Goal: Task Accomplishment & Management: Complete application form

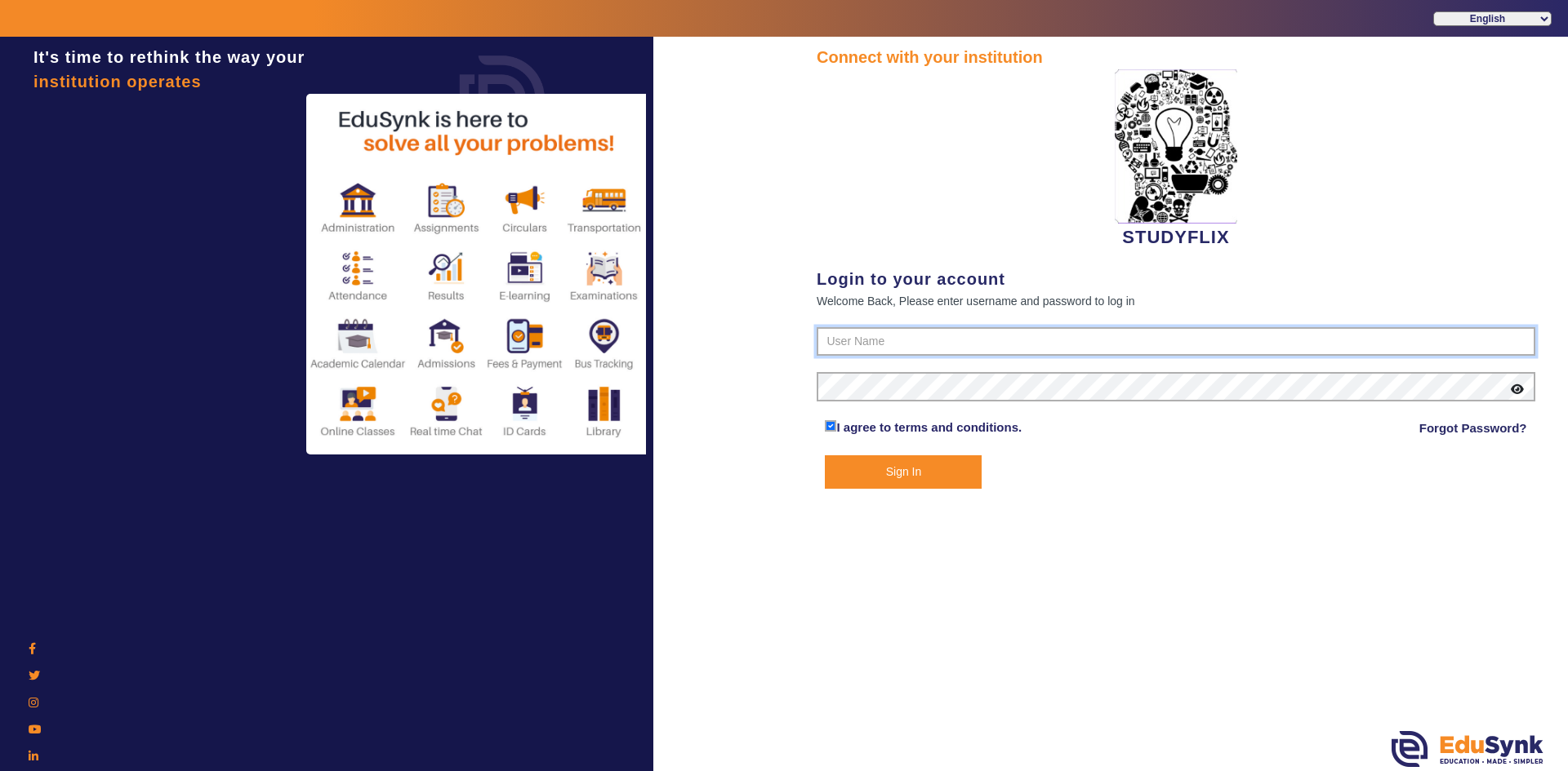
type input "6354922771"
click at [873, 471] on button "Sign In" at bounding box center [903, 472] width 156 height 33
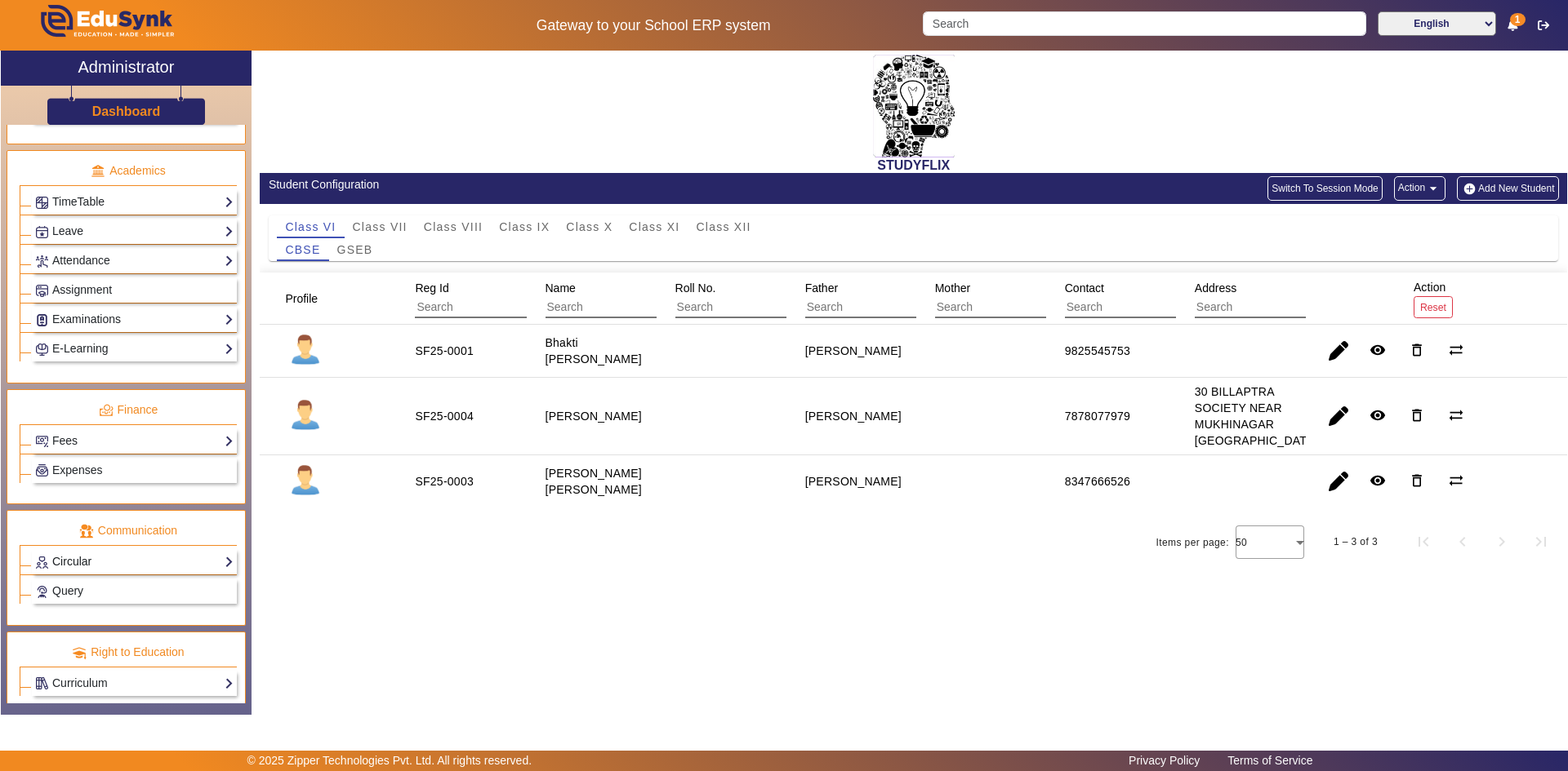
scroll to position [610, 0]
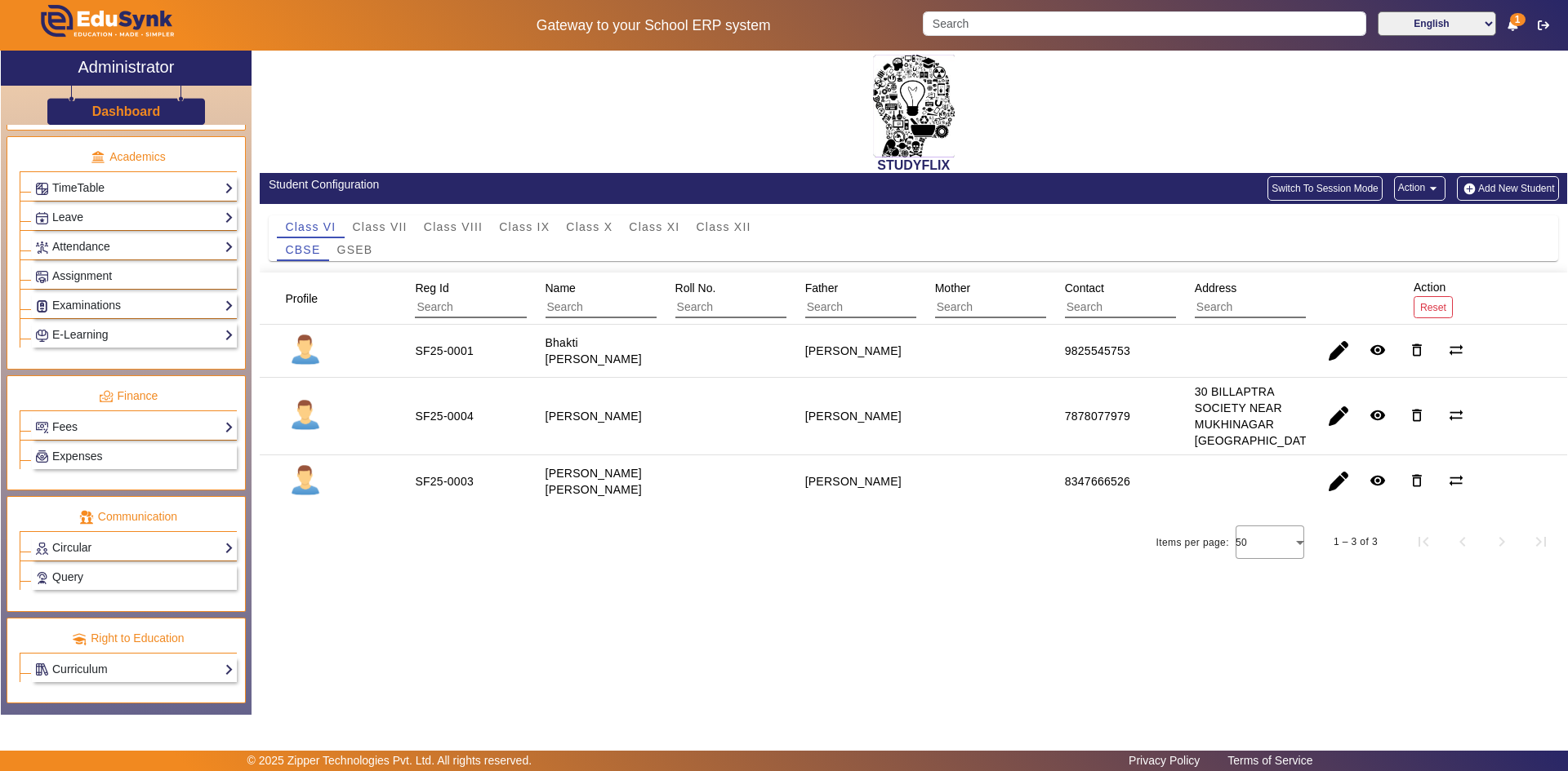
click at [1072, 751] on div "© 2025 Zipper Technologies Pvt. Ltd. All rights reserved. Privacy Policy Terms …" at bounding box center [784, 760] width 1568 height 21
click at [86, 308] on link "Examinations" at bounding box center [134, 306] width 198 height 19
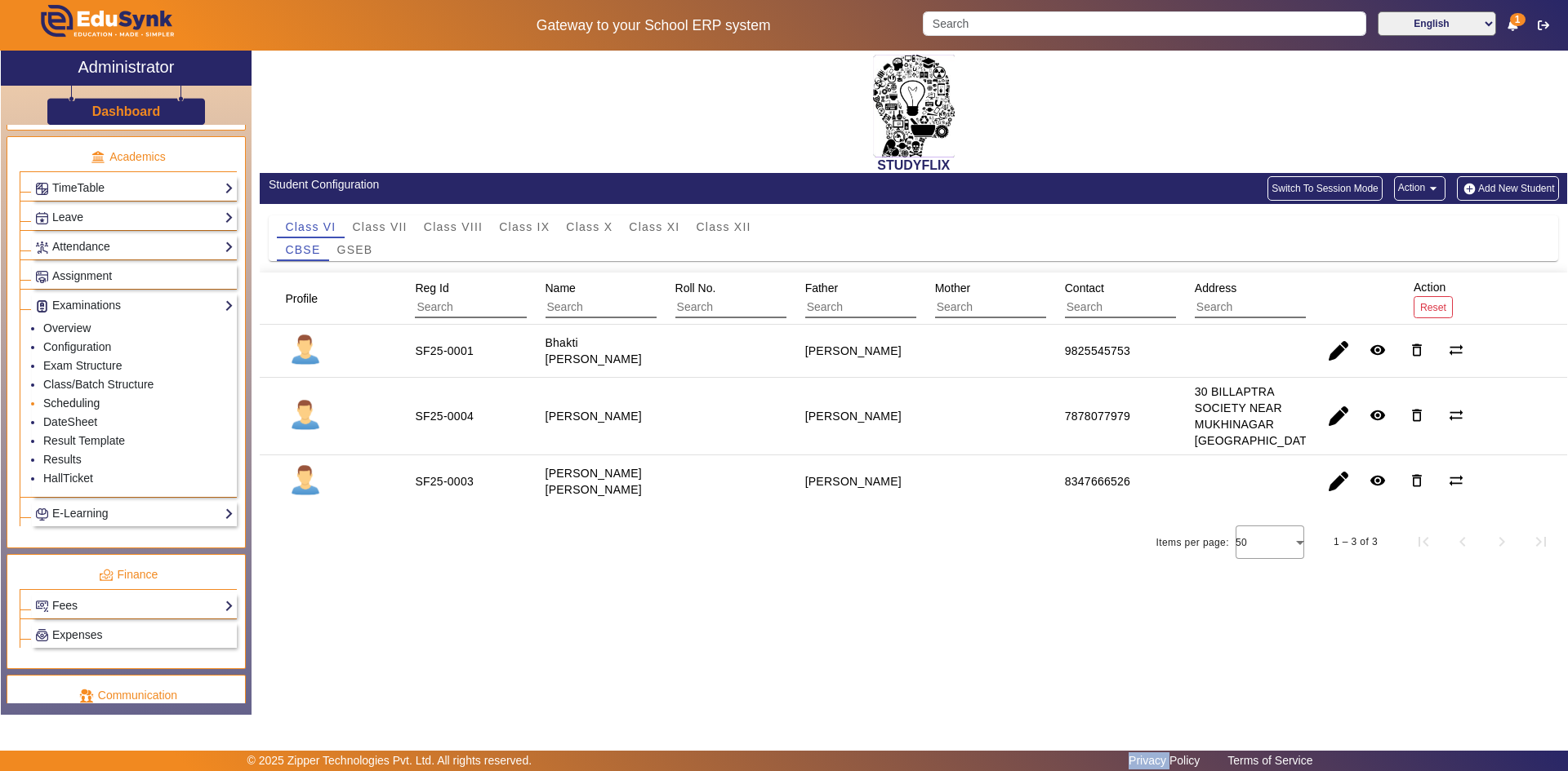
click at [71, 401] on link "Scheduling" at bounding box center [71, 403] width 56 height 13
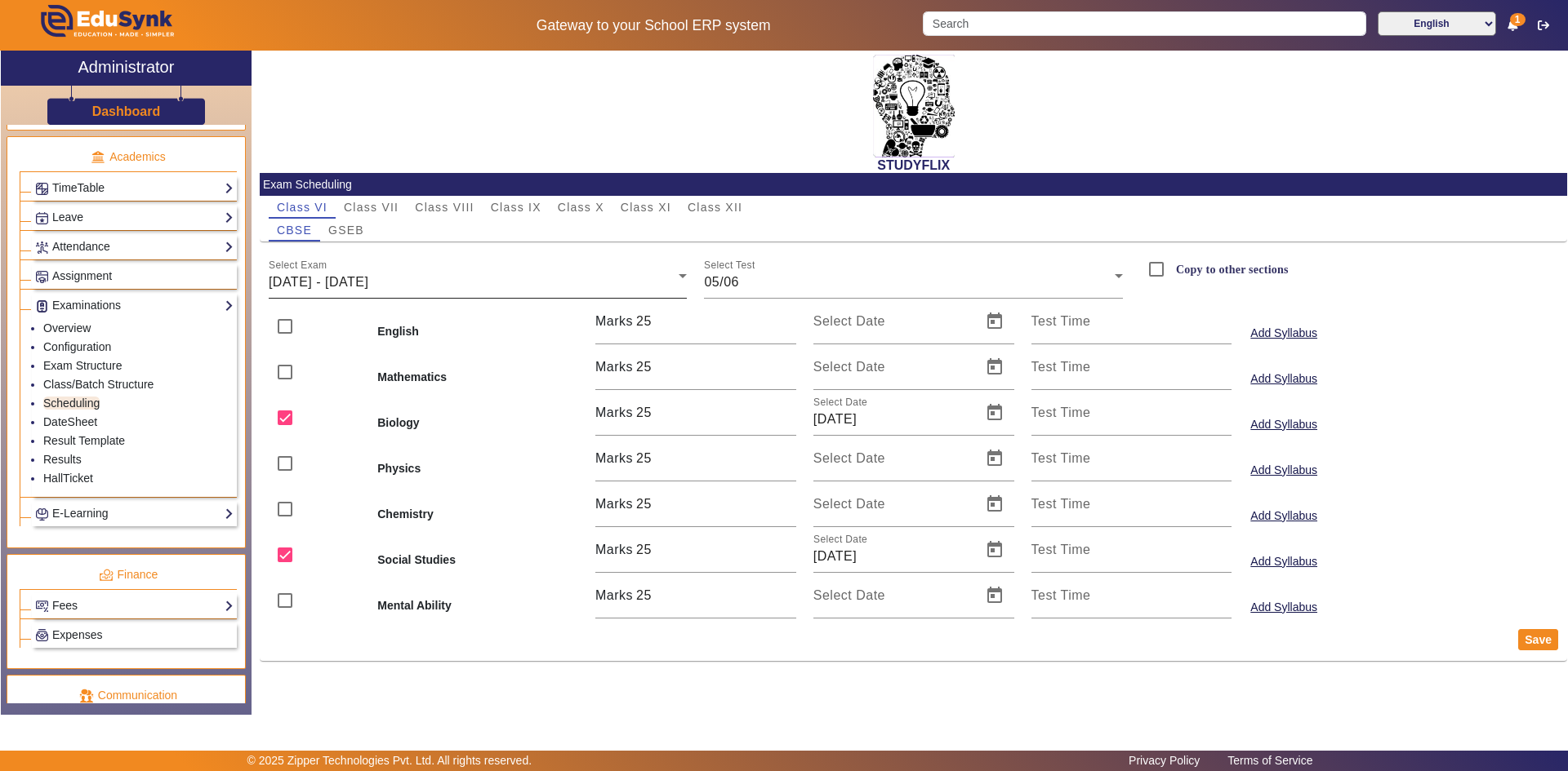
click at [458, 281] on div "[DATE] - [DATE]" at bounding box center [475, 282] width 411 height 20
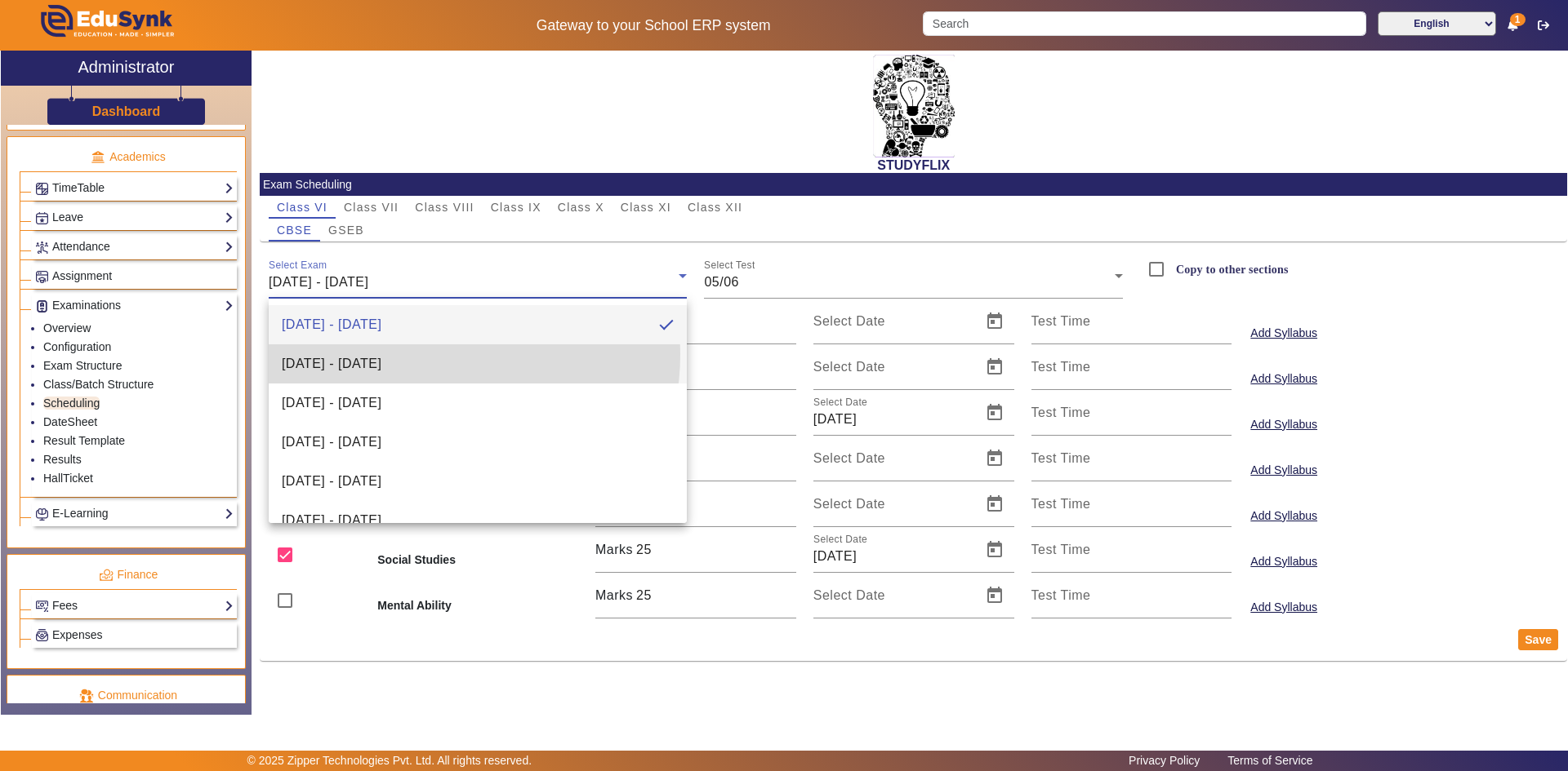
click at [382, 354] on span "[DATE] - [DATE]" at bounding box center [331, 364] width 99 height 20
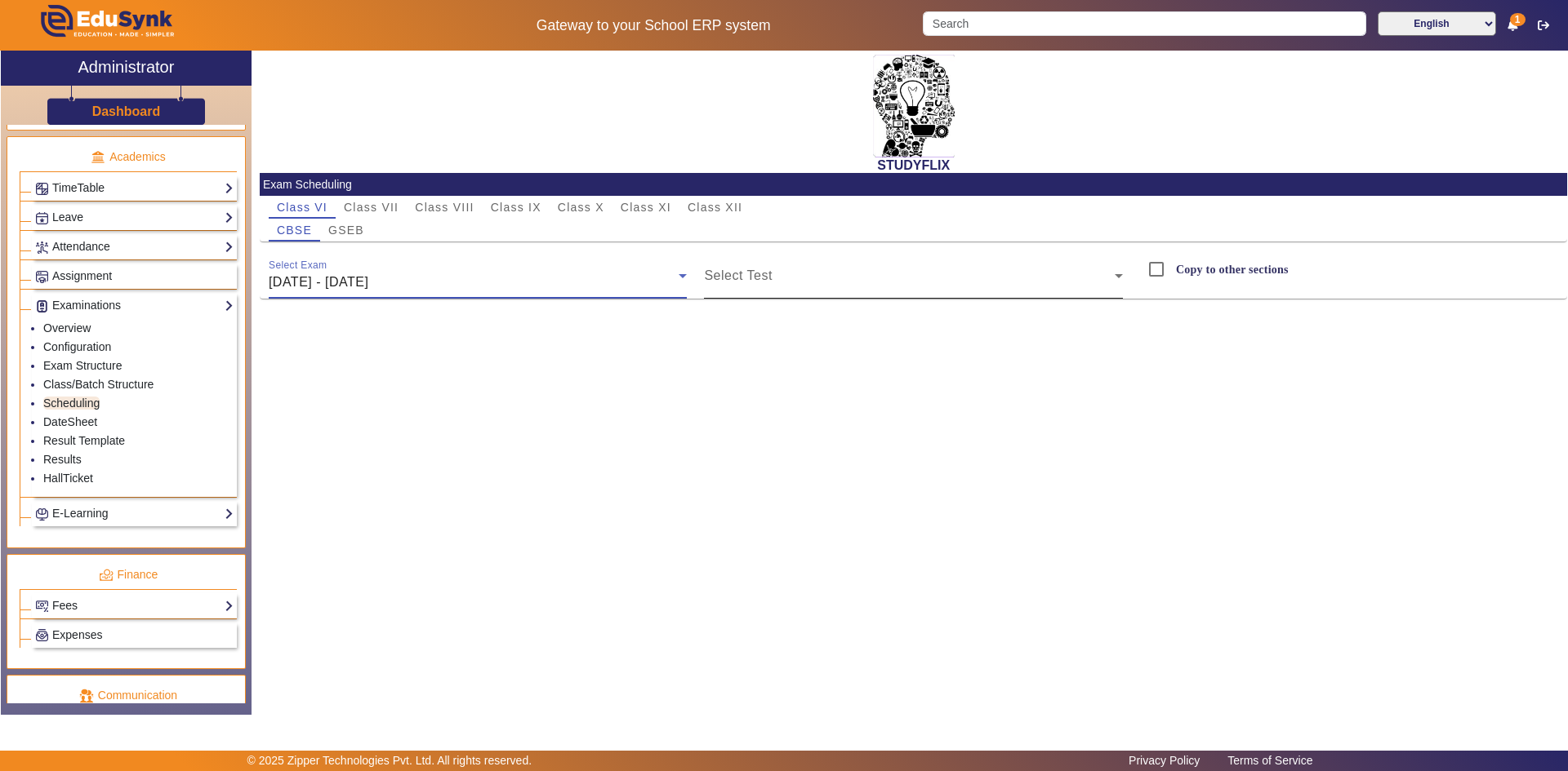
click at [725, 279] on span at bounding box center [909, 282] width 411 height 20
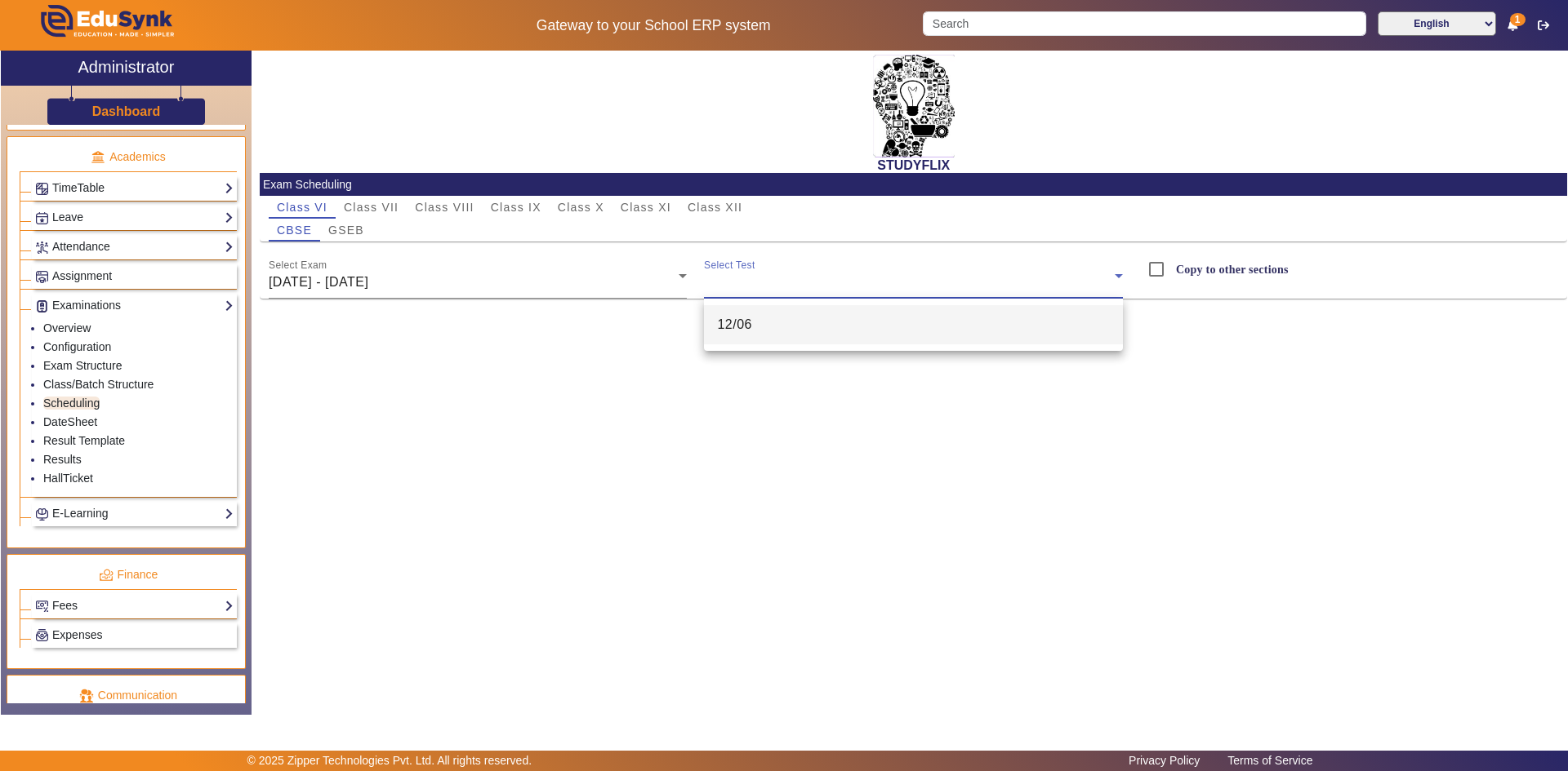
click at [728, 333] on span "12/06" at bounding box center [734, 325] width 35 height 20
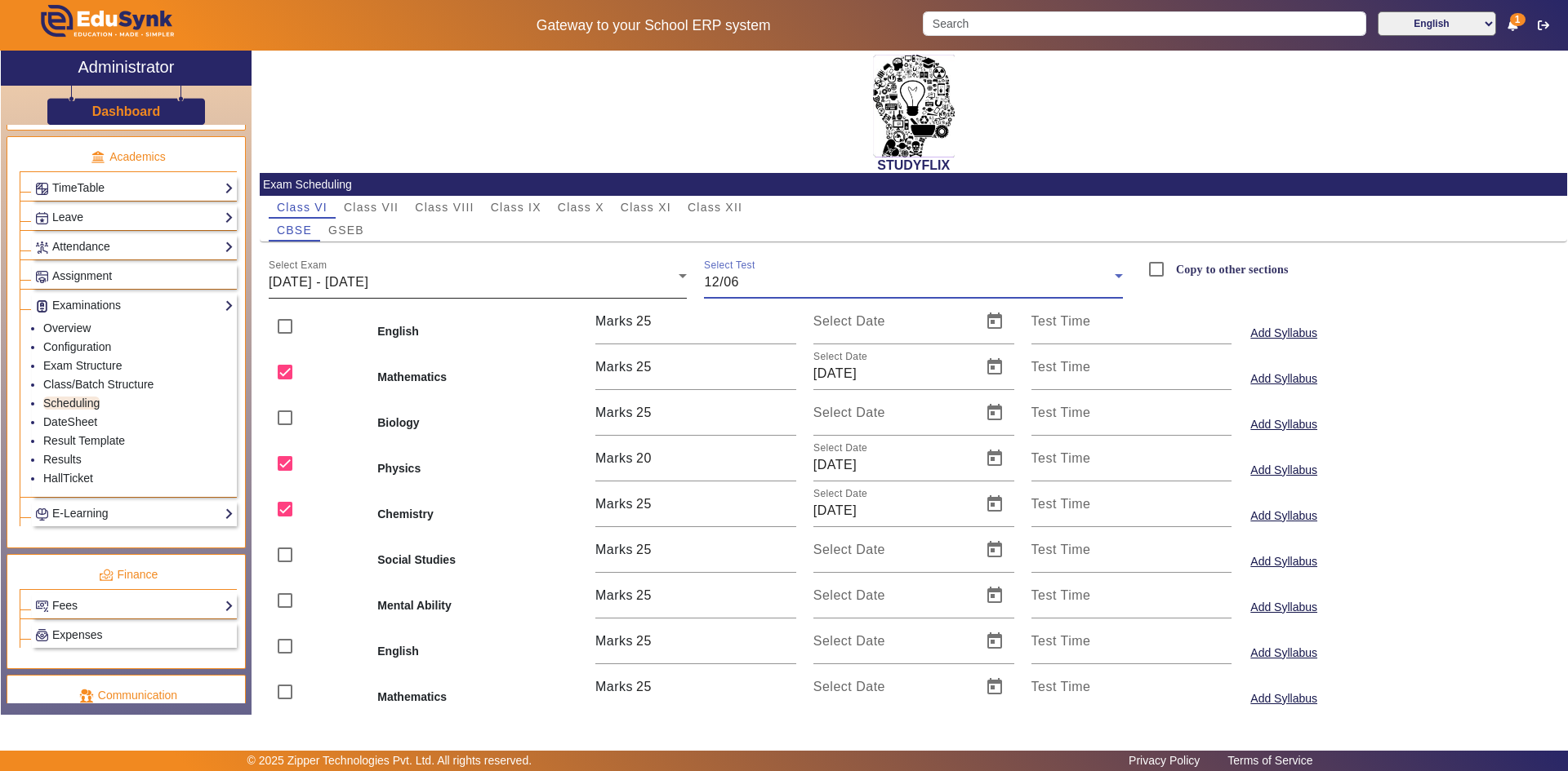
click at [397, 274] on div "[DATE] - [DATE]" at bounding box center [475, 282] width 411 height 20
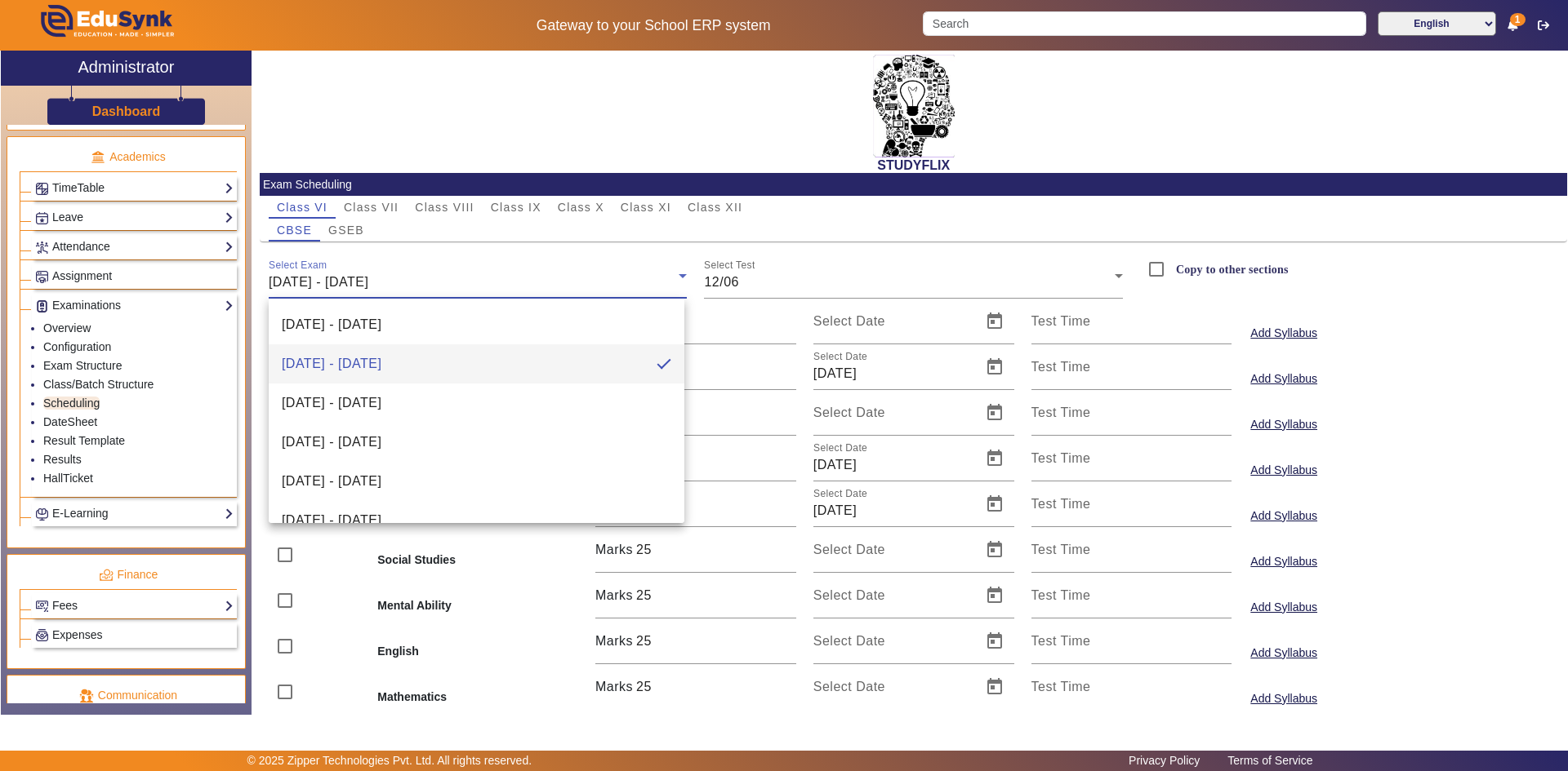
click at [400, 274] on div at bounding box center [784, 385] width 1568 height 771
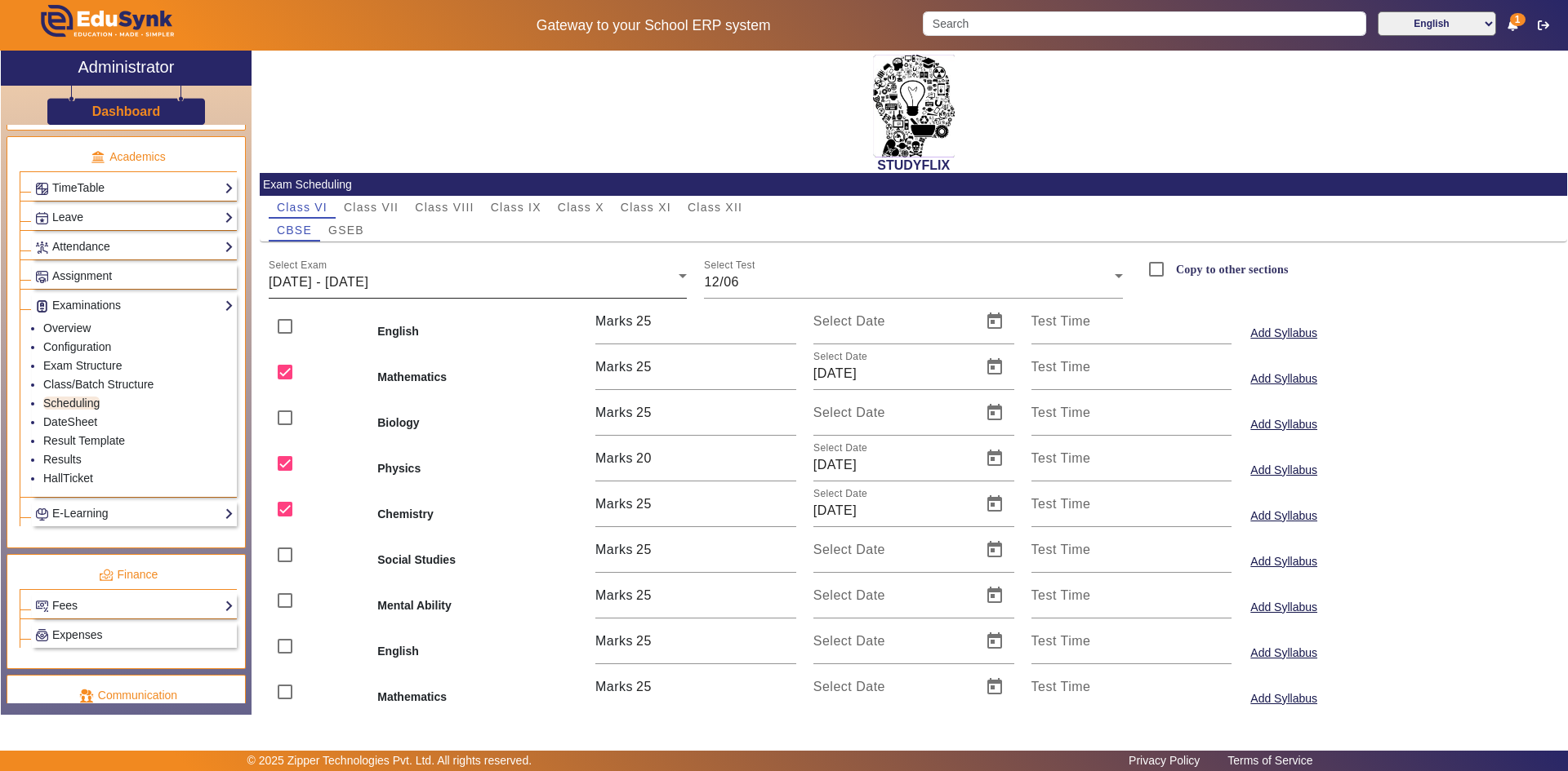
click at [444, 273] on div "[DATE] - [DATE]" at bounding box center [475, 282] width 411 height 20
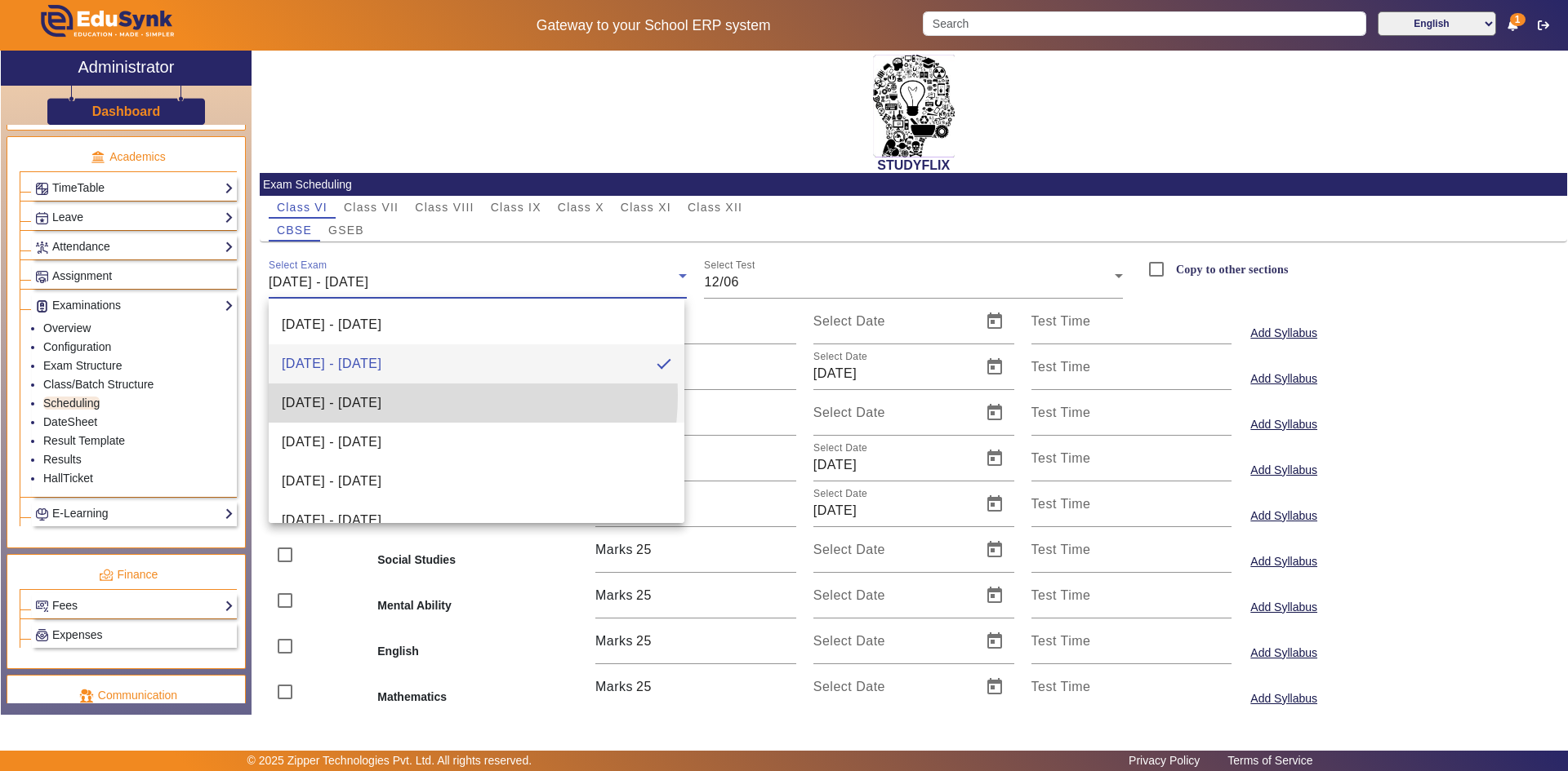
click at [382, 395] on span "[DATE] - [DATE]" at bounding box center [331, 403] width 99 height 20
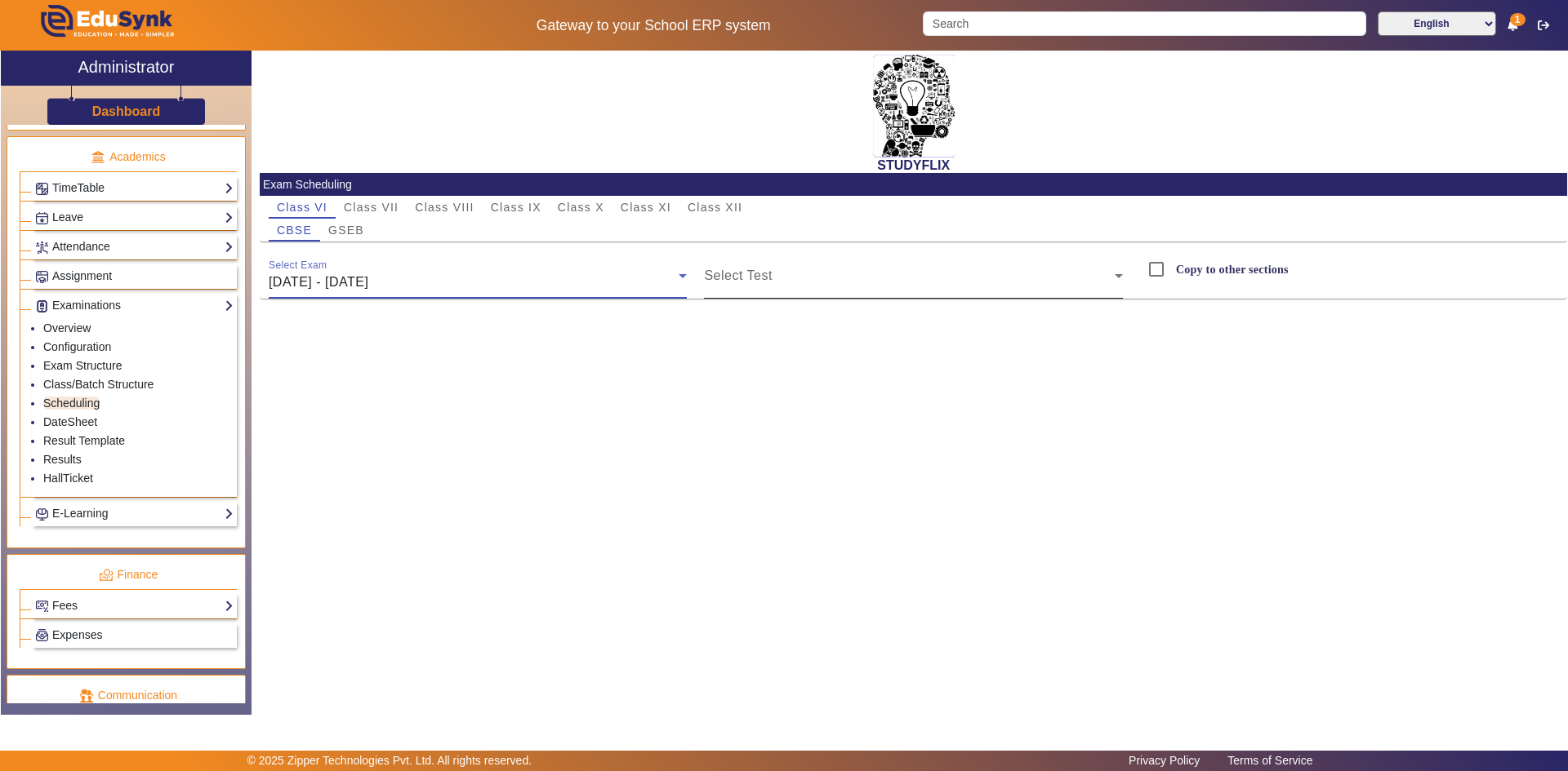
click at [729, 285] on span at bounding box center [909, 282] width 411 height 20
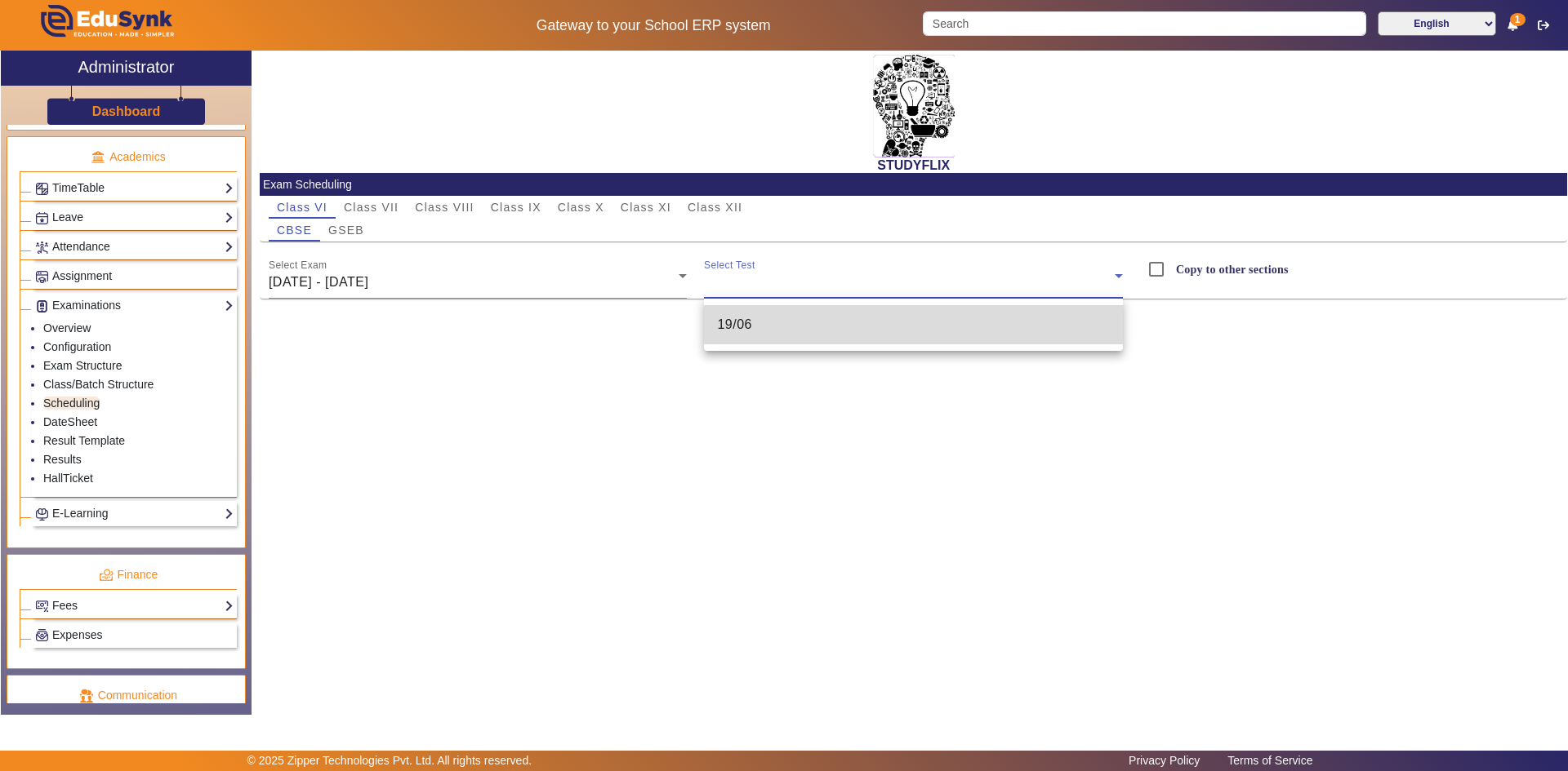
click at [728, 330] on span "19/06" at bounding box center [734, 325] width 35 height 20
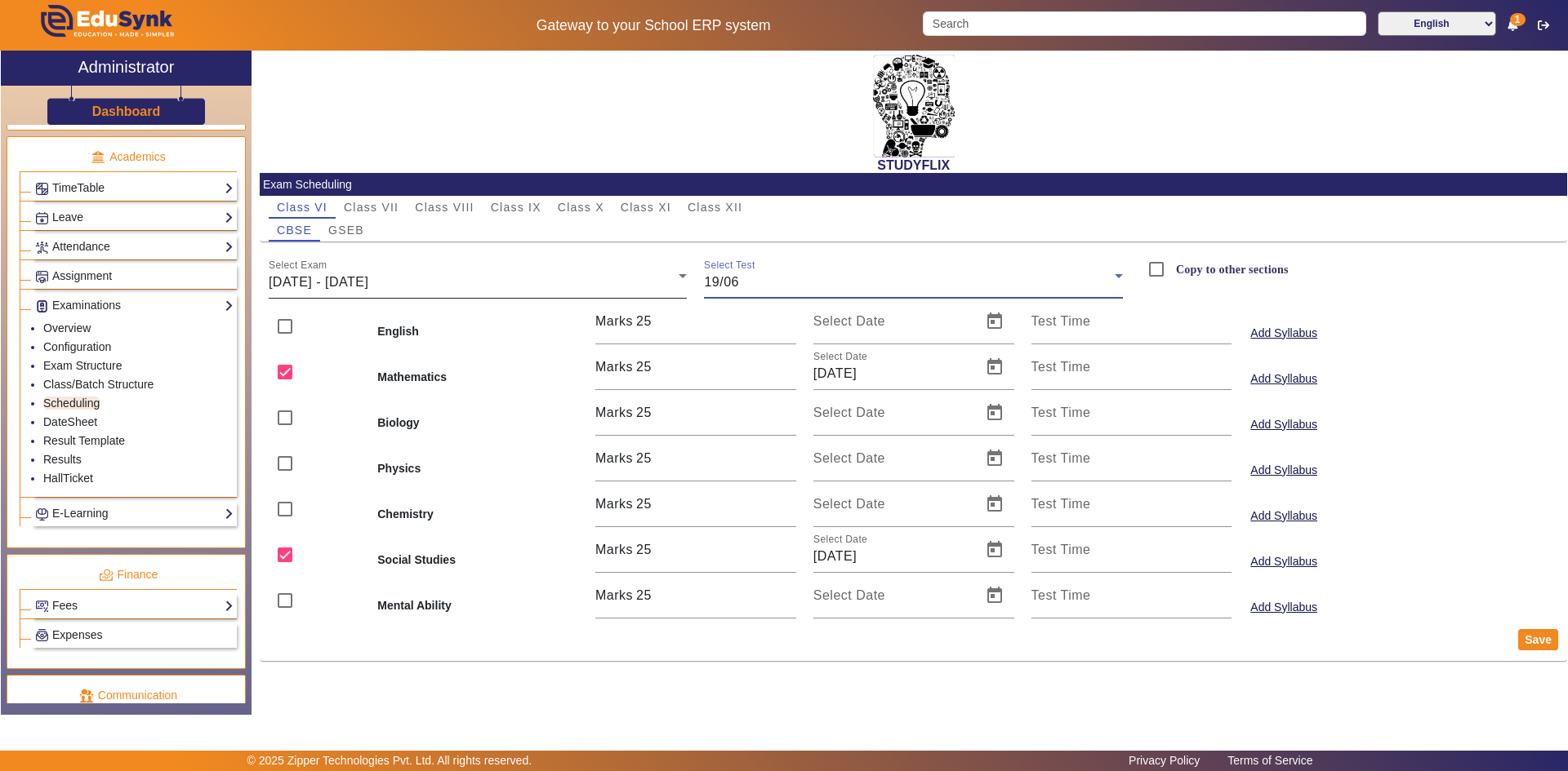
click at [329, 266] on div "Select Exam [DATE] - [DATE]" at bounding box center [478, 275] width 419 height 46
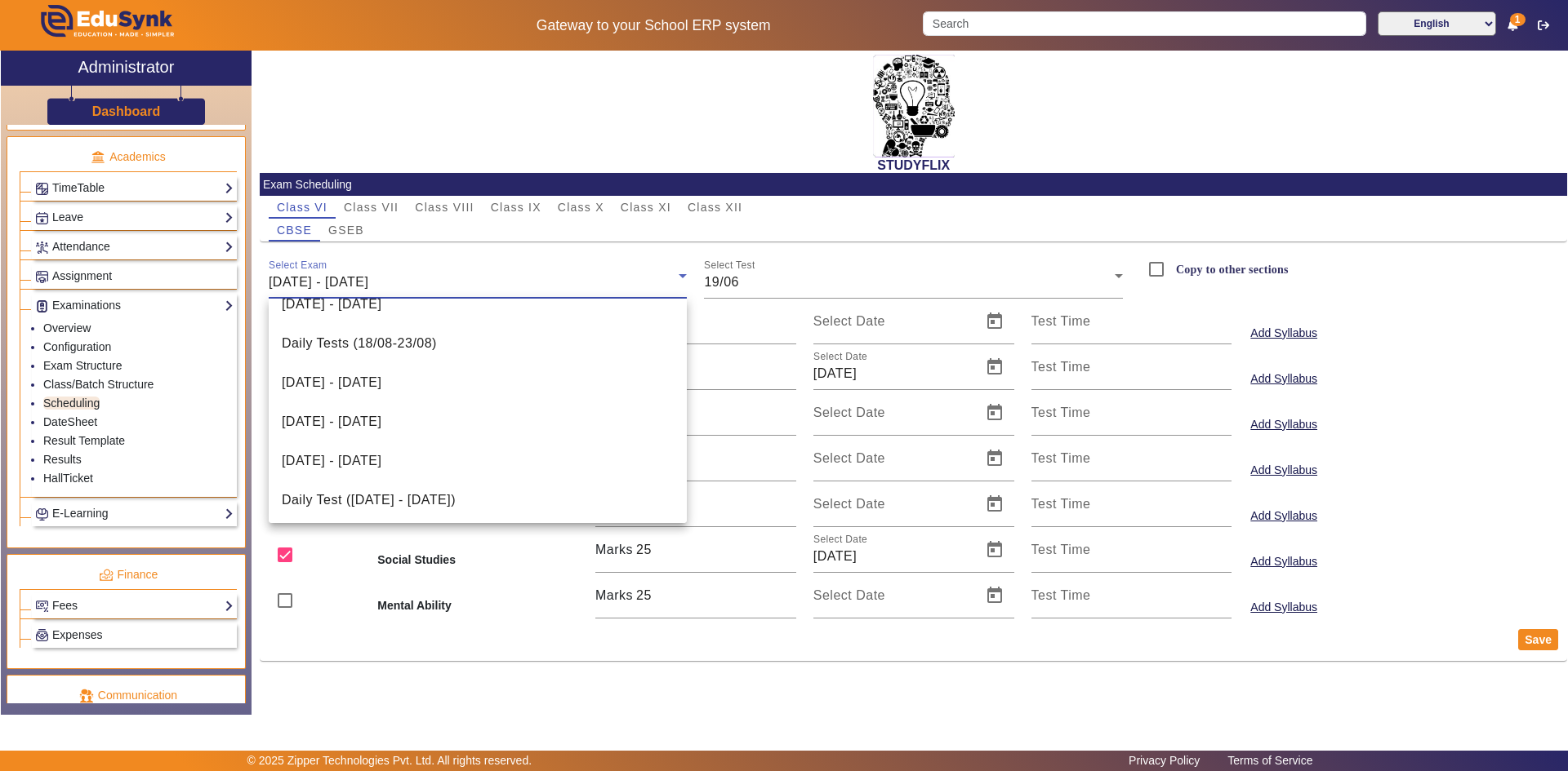
scroll to position [337, 0]
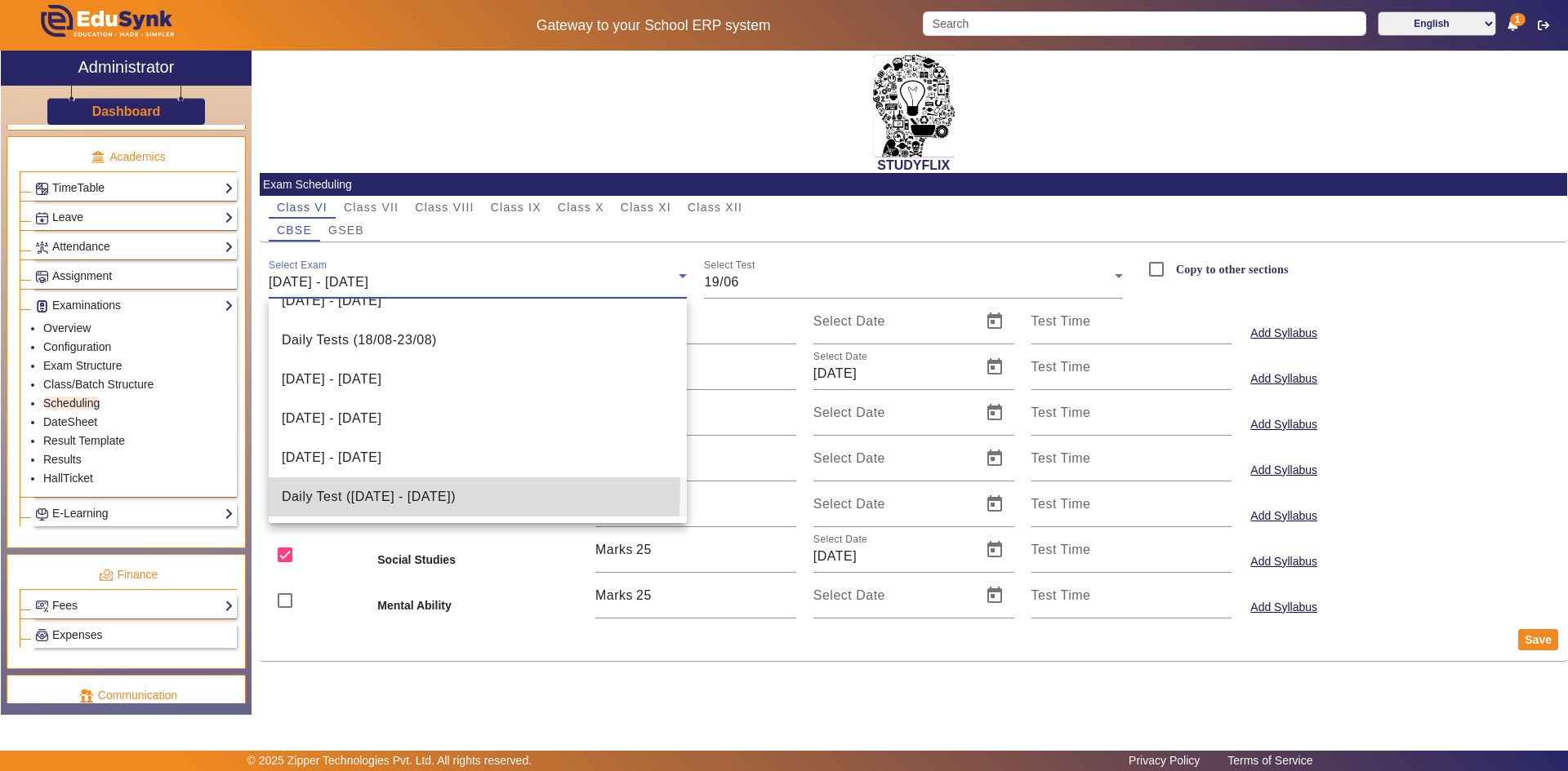
click at [354, 490] on span "Daily Test ([DATE] - [DATE])" at bounding box center [368, 497] width 174 height 20
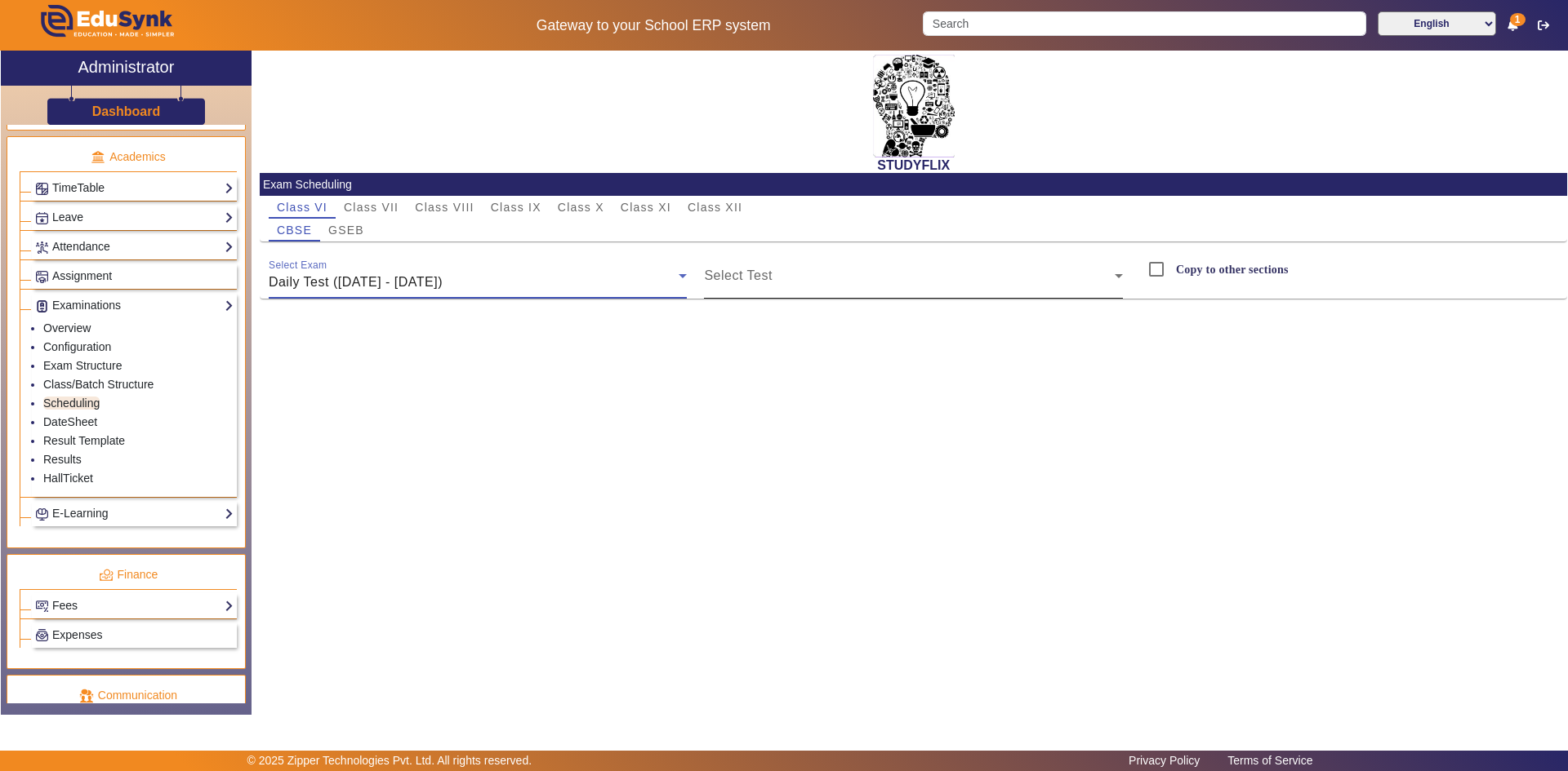
click at [715, 277] on span at bounding box center [909, 282] width 411 height 20
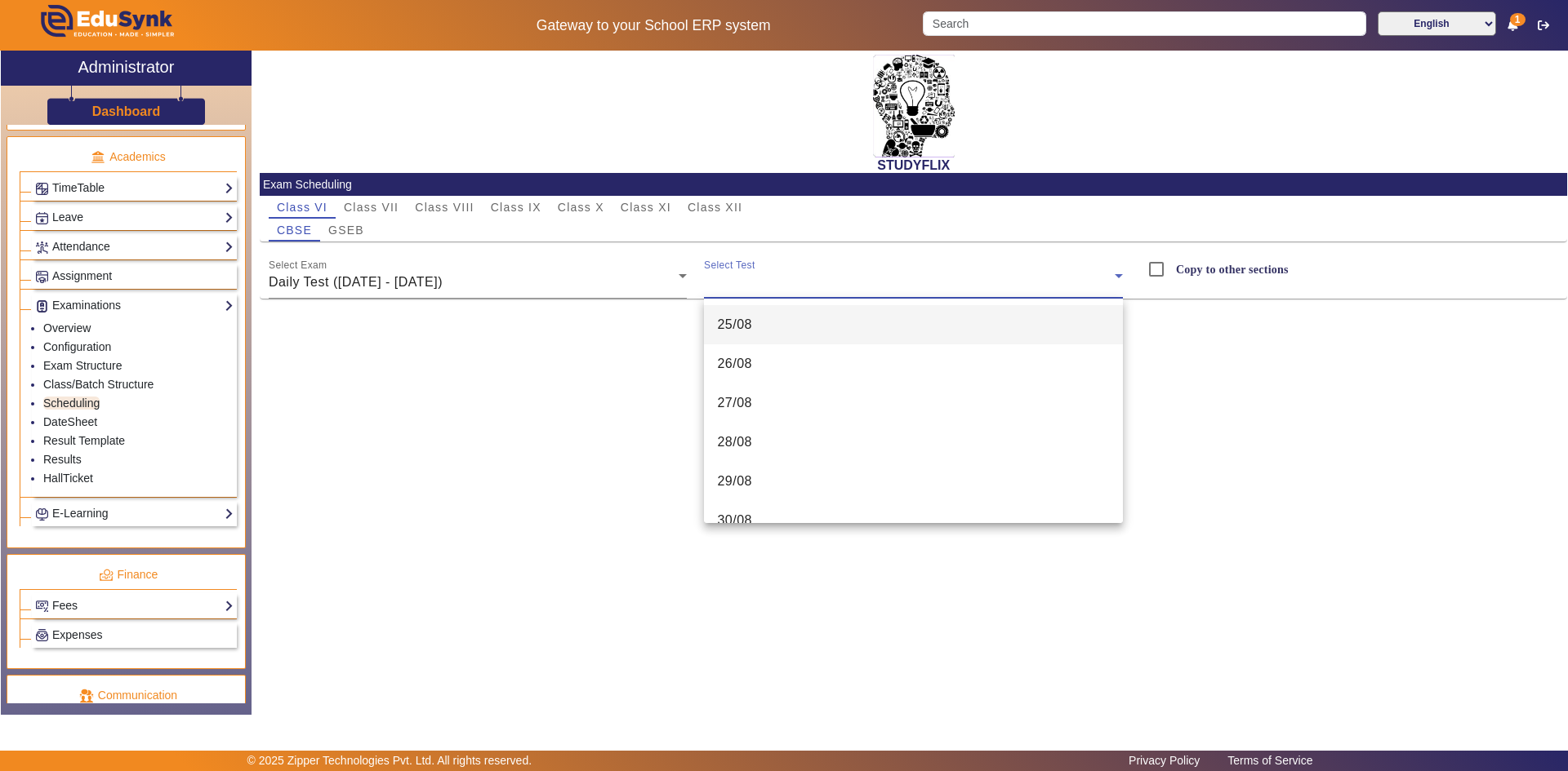
click at [719, 334] on span "25/08" at bounding box center [734, 325] width 35 height 20
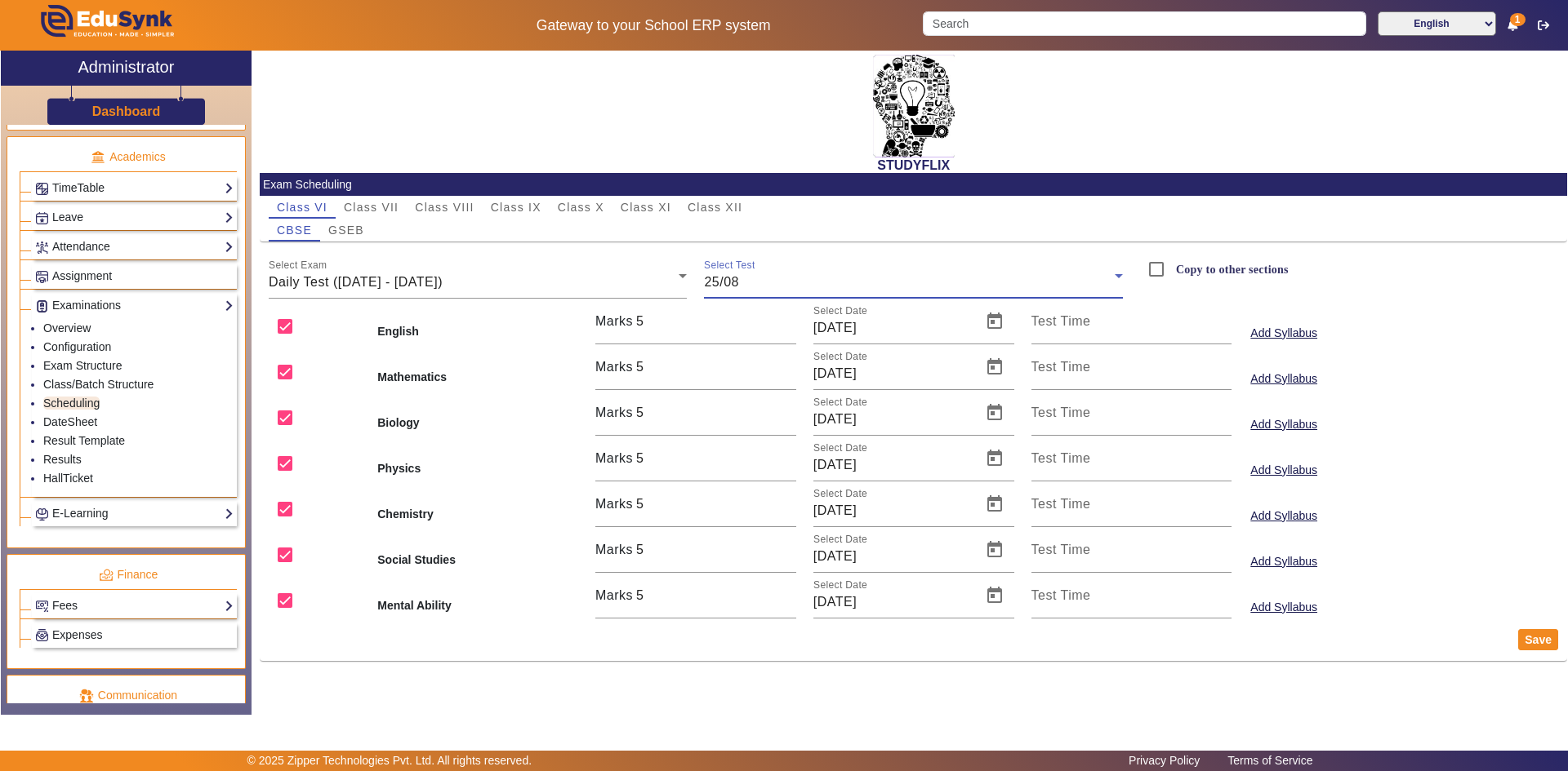
click at [740, 283] on div "25/08" at bounding box center [909, 282] width 411 height 20
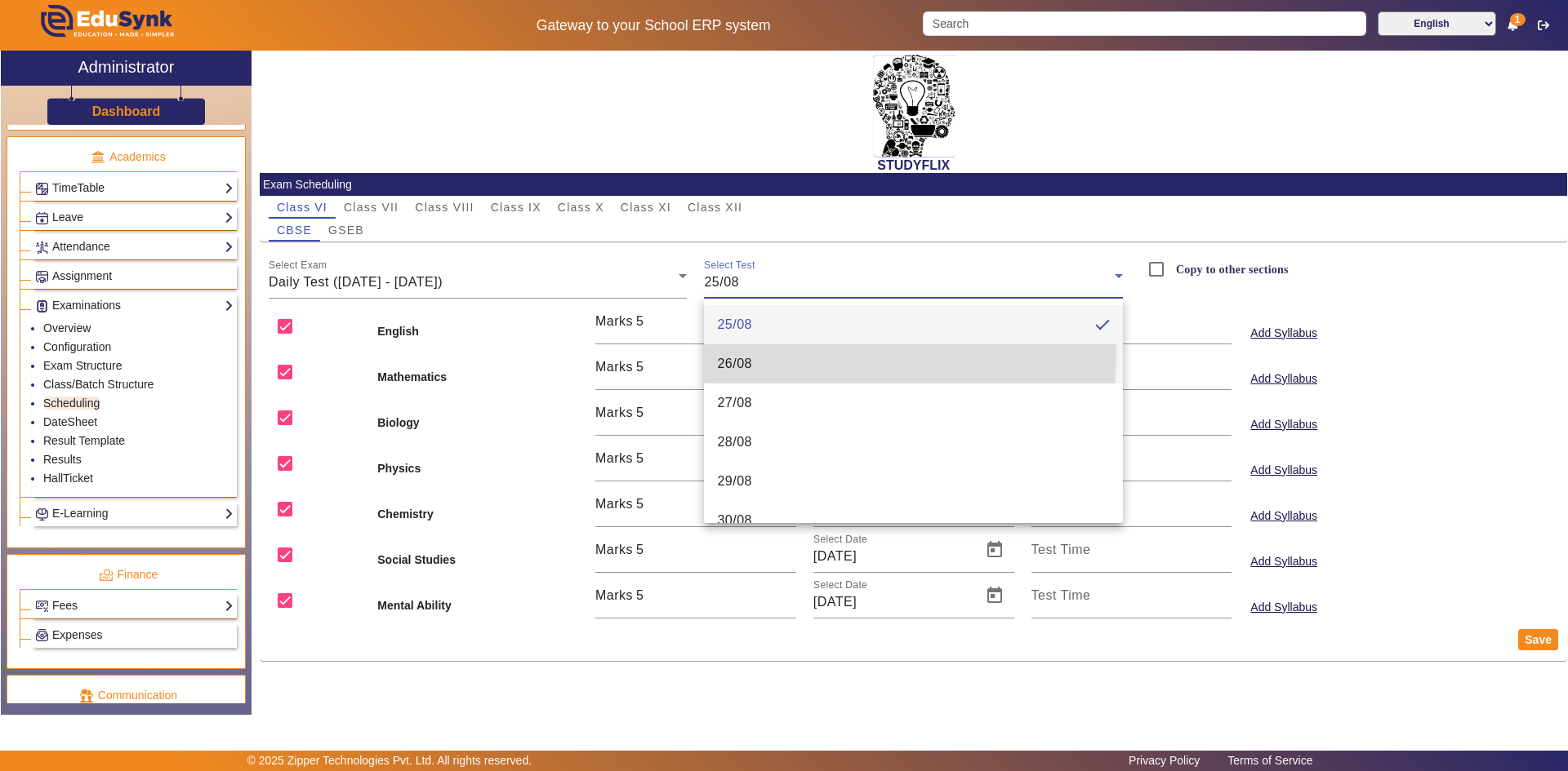
click at [726, 352] on mat-option "26/08" at bounding box center [913, 365] width 419 height 39
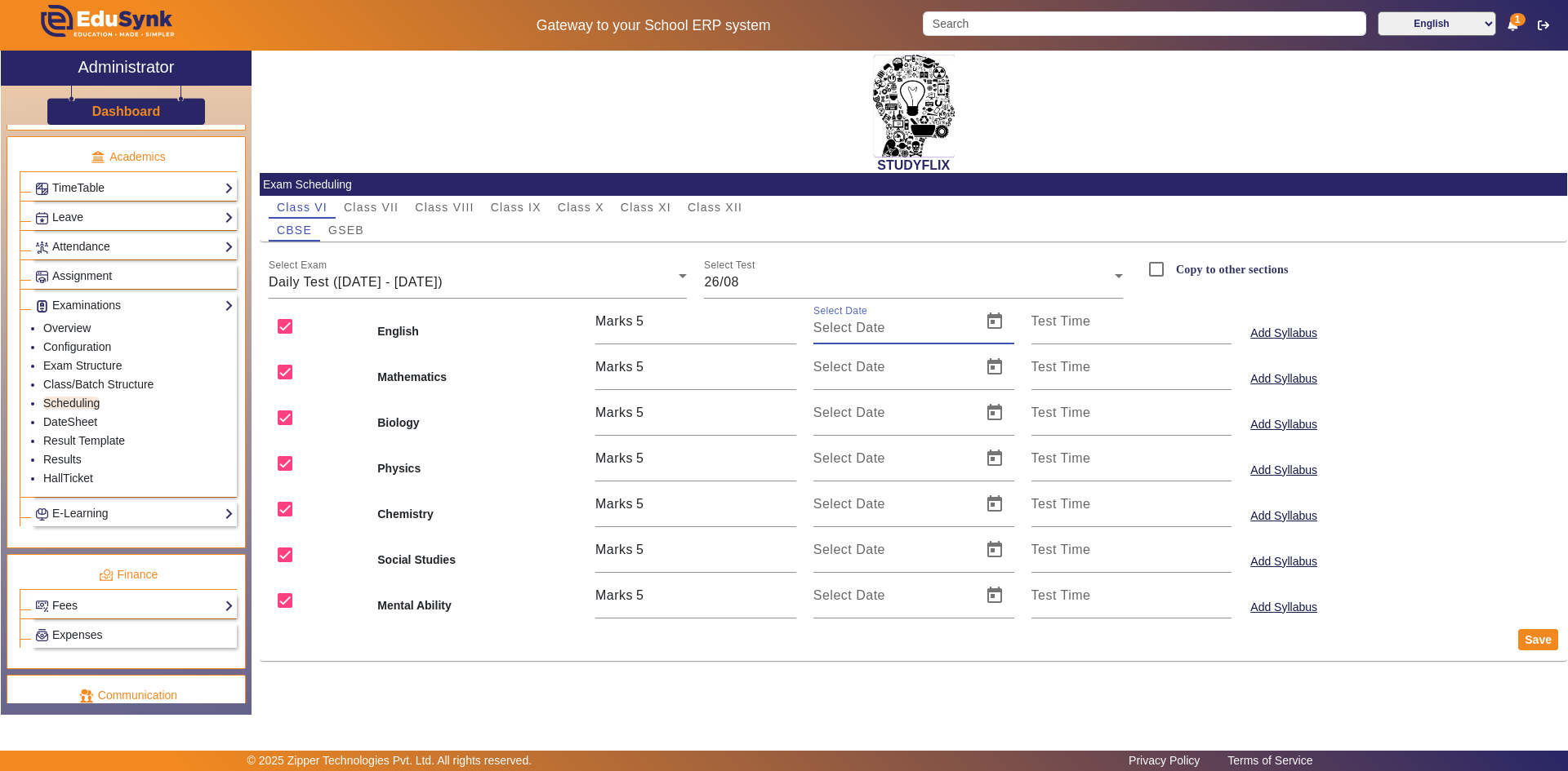
click at [854, 331] on input "Select Date" at bounding box center [892, 328] width 158 height 20
click at [1002, 330] on span "Open calendar" at bounding box center [995, 322] width 39 height 39
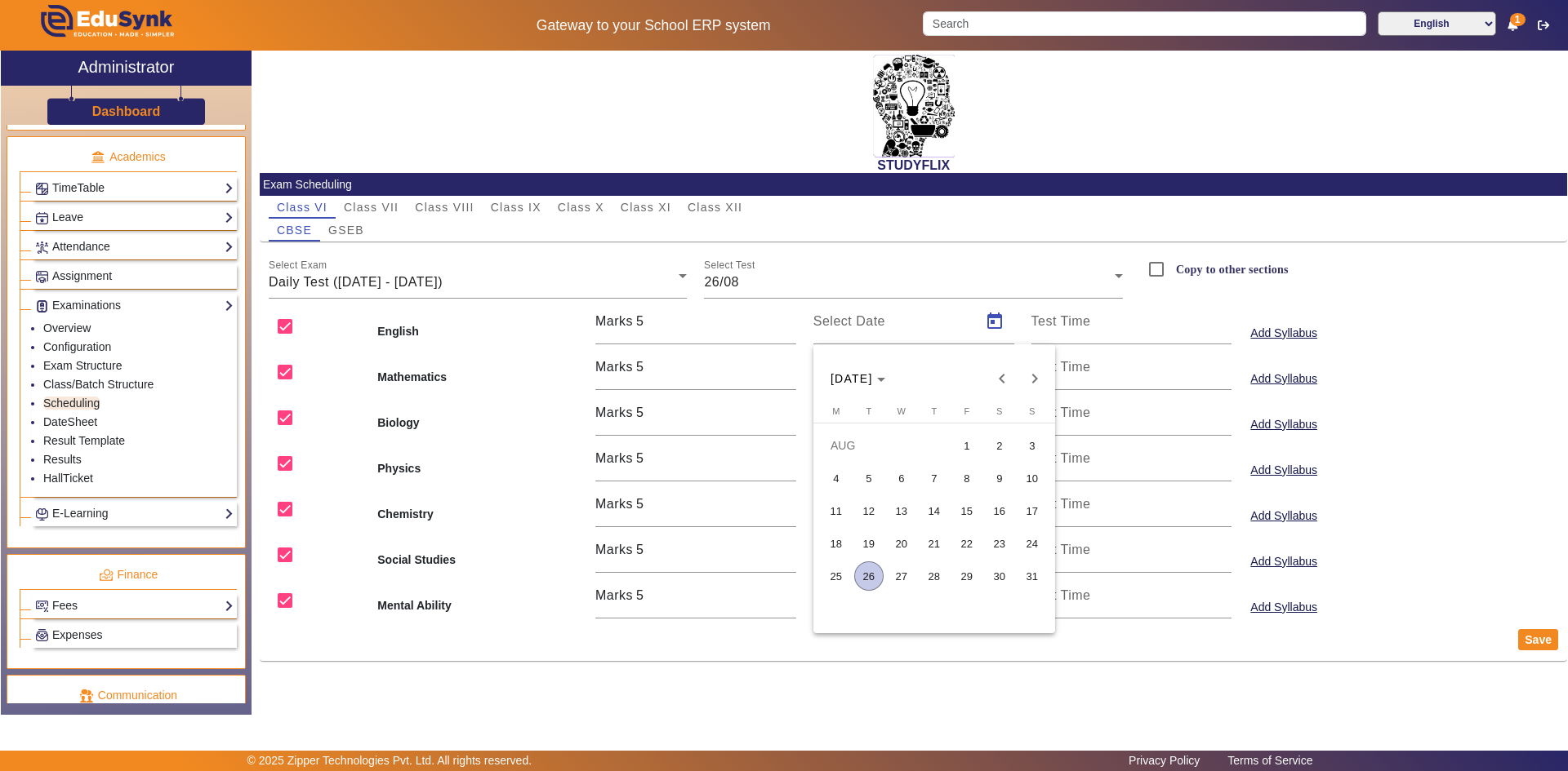
click at [870, 569] on span "26" at bounding box center [869, 576] width 30 height 29
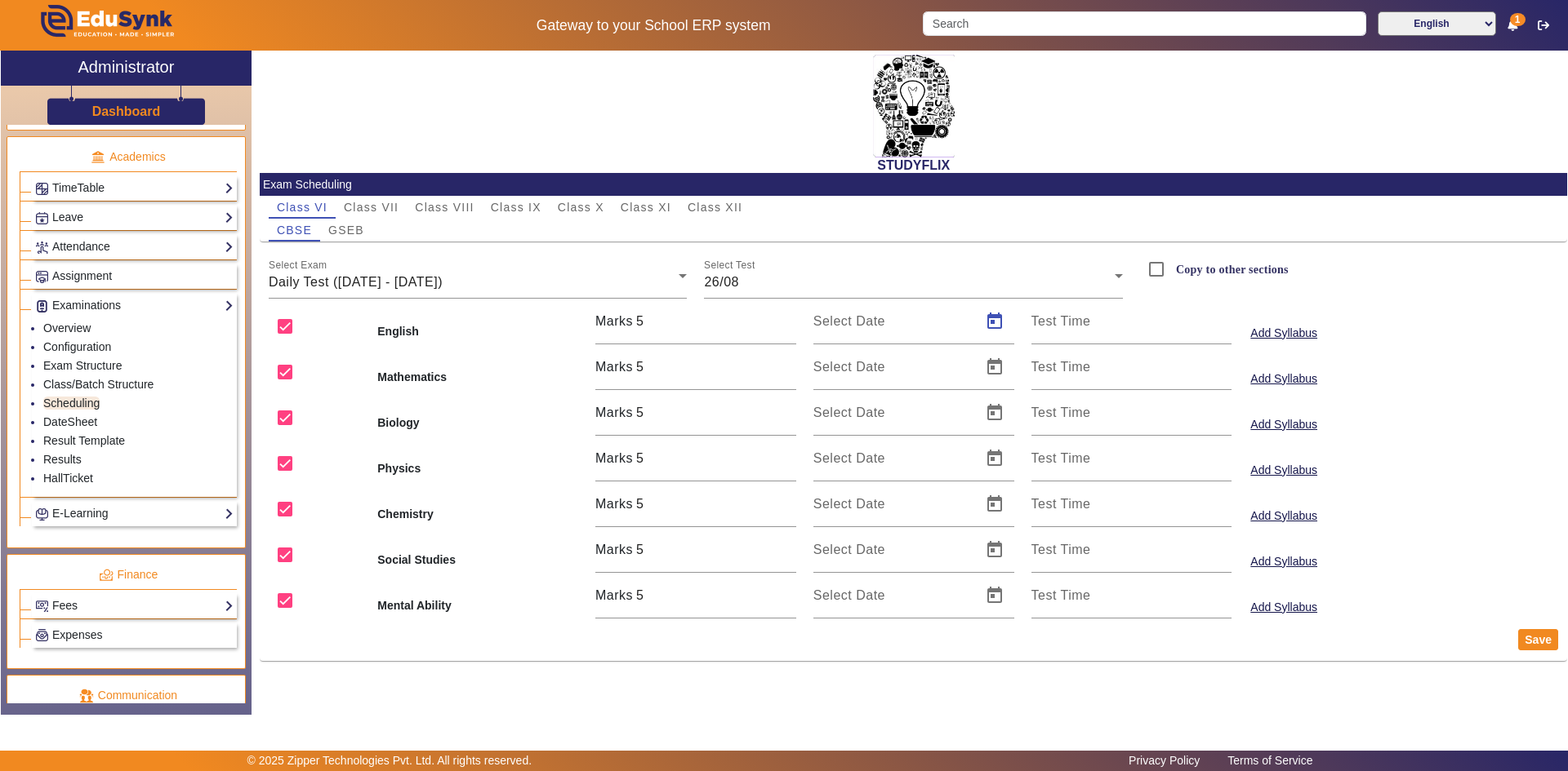
type input "[DATE]"
click at [991, 361] on span "Open calendar" at bounding box center [995, 367] width 39 height 39
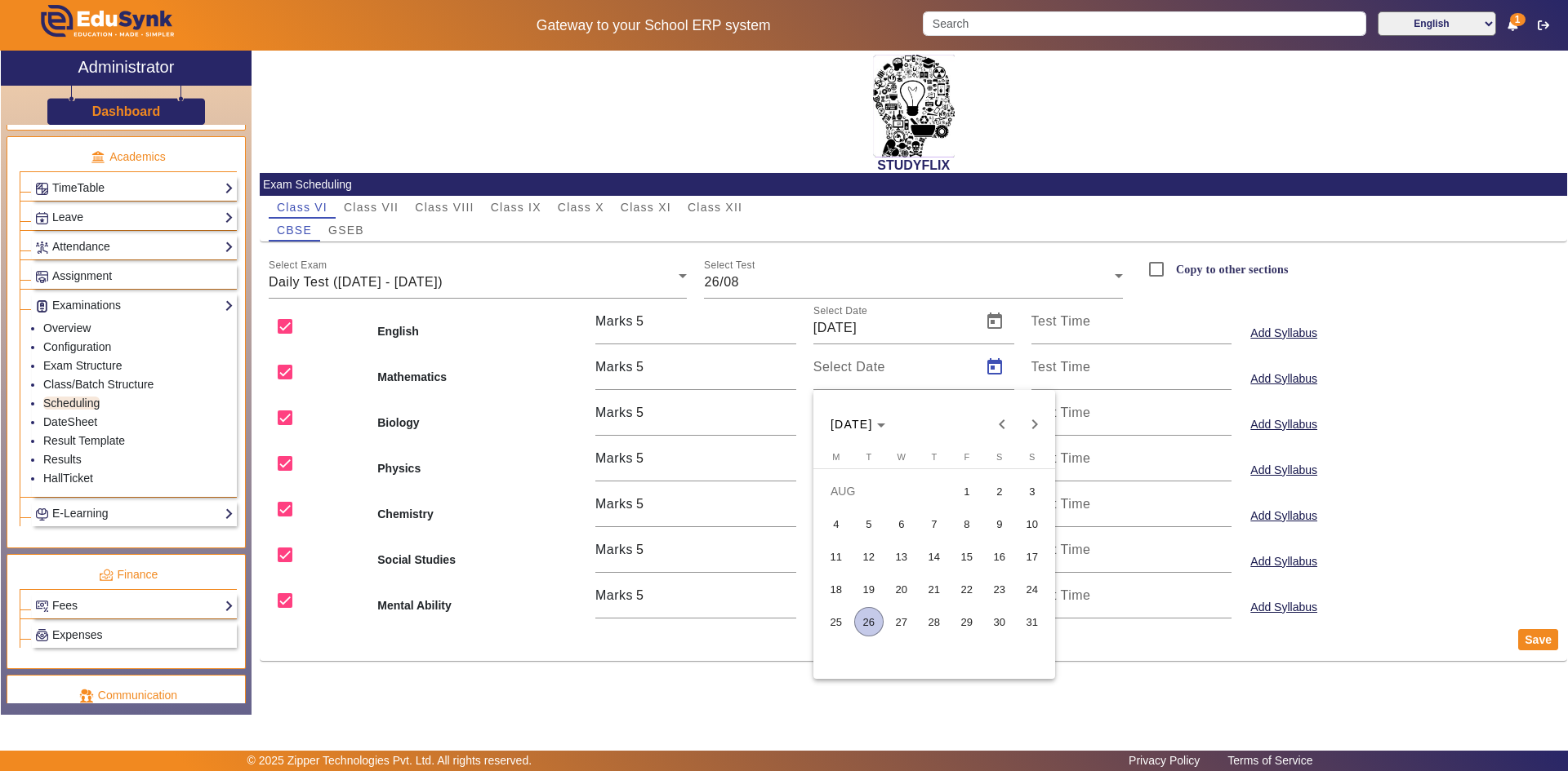
click at [860, 618] on span "26" at bounding box center [869, 622] width 30 height 29
type input "[DATE]"
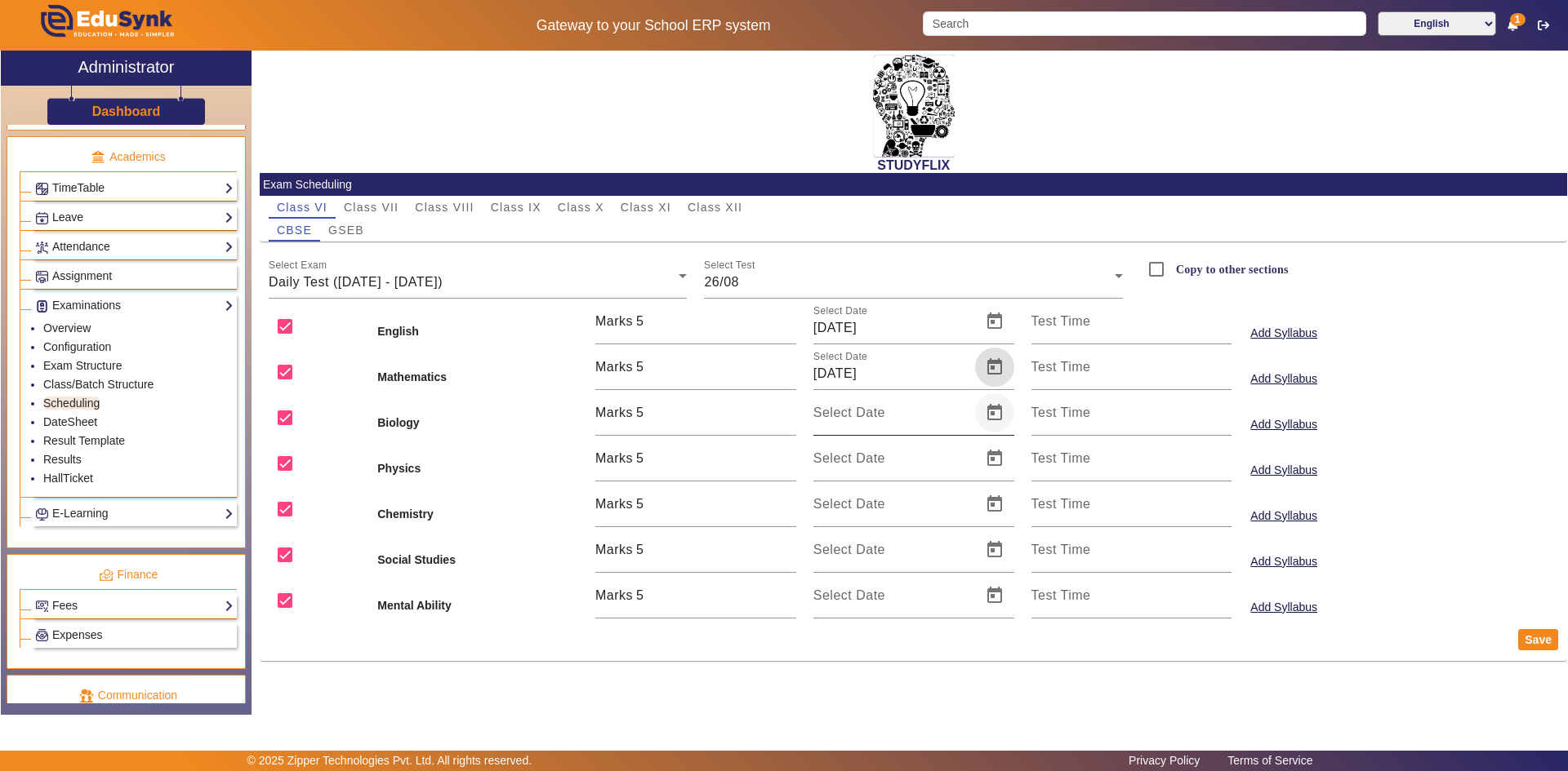
click at [989, 413] on span "Open calendar" at bounding box center [995, 413] width 39 height 39
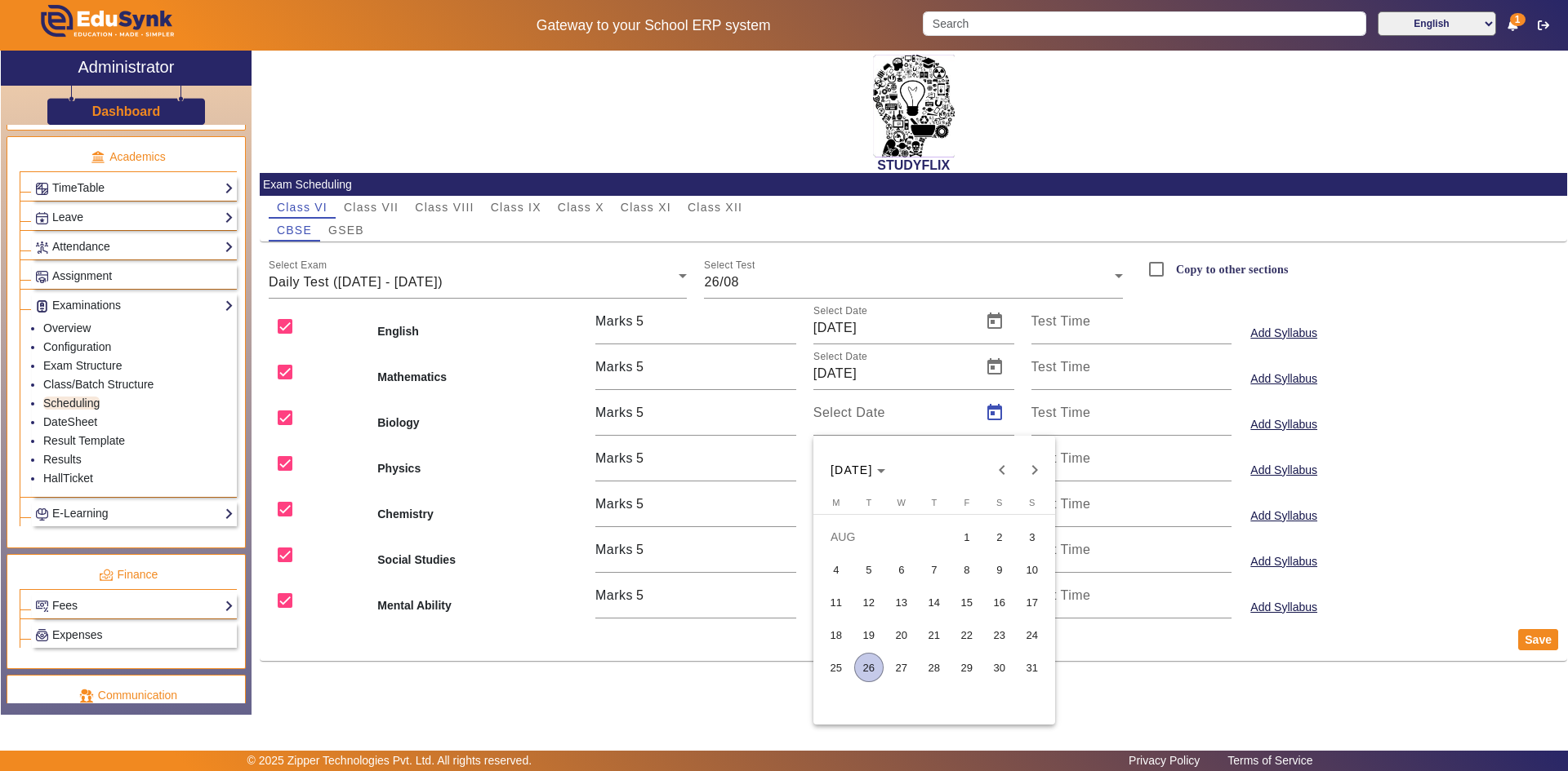
click at [864, 673] on span "26" at bounding box center [869, 667] width 30 height 29
type input "[DATE]"
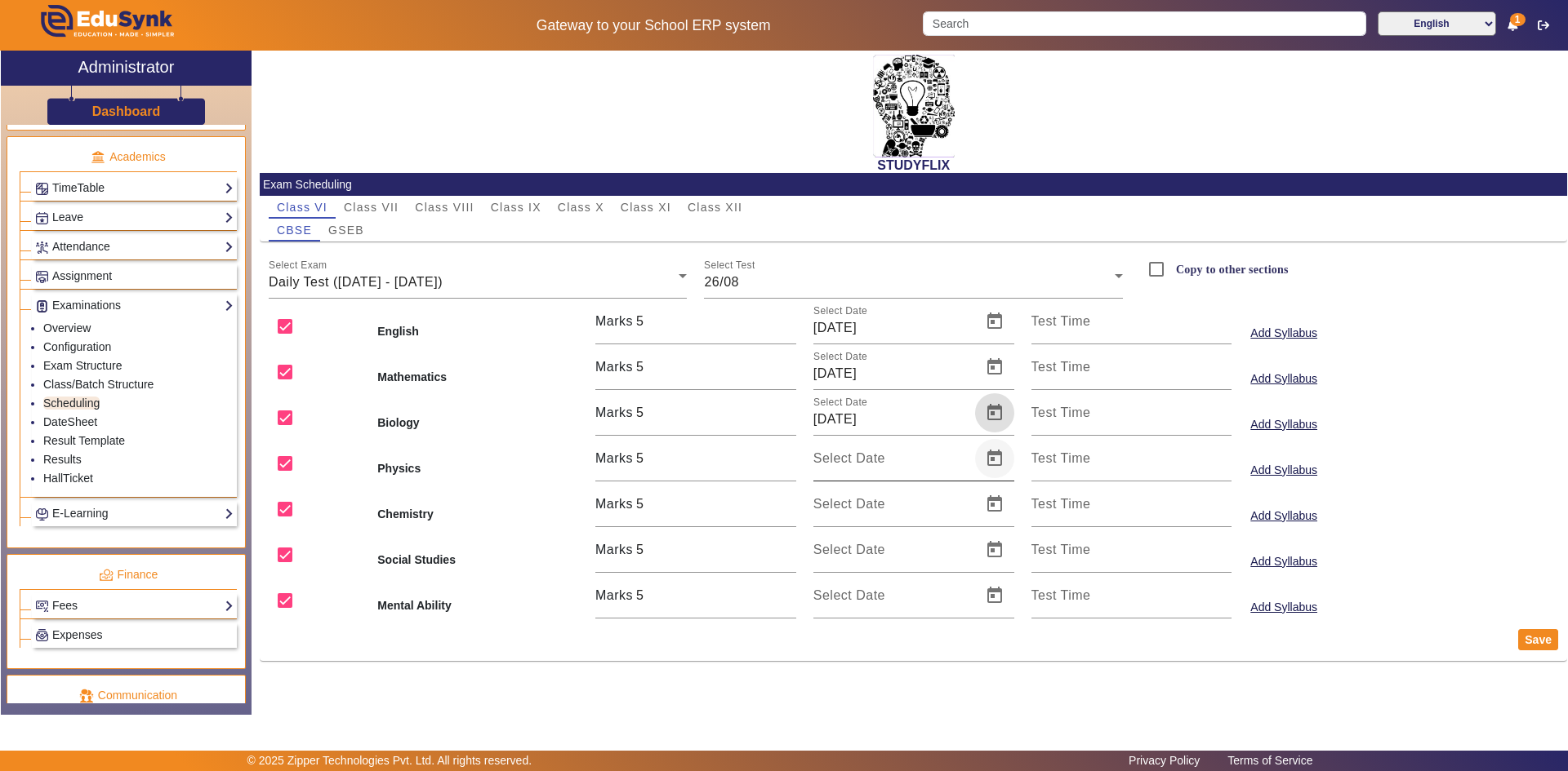
click at [986, 460] on span "Open calendar" at bounding box center [995, 458] width 39 height 39
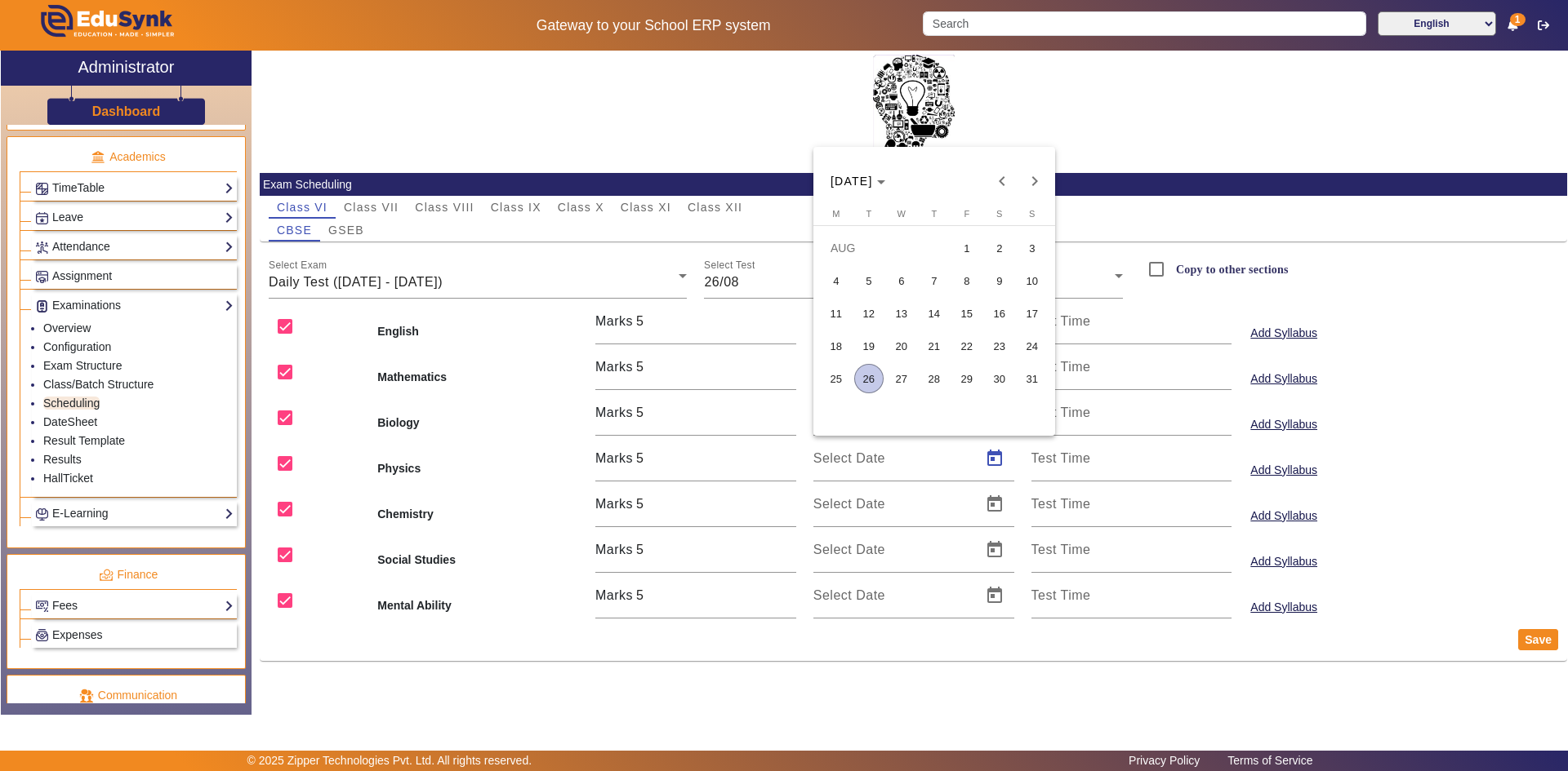
click at [856, 376] on span "26" at bounding box center [869, 378] width 30 height 29
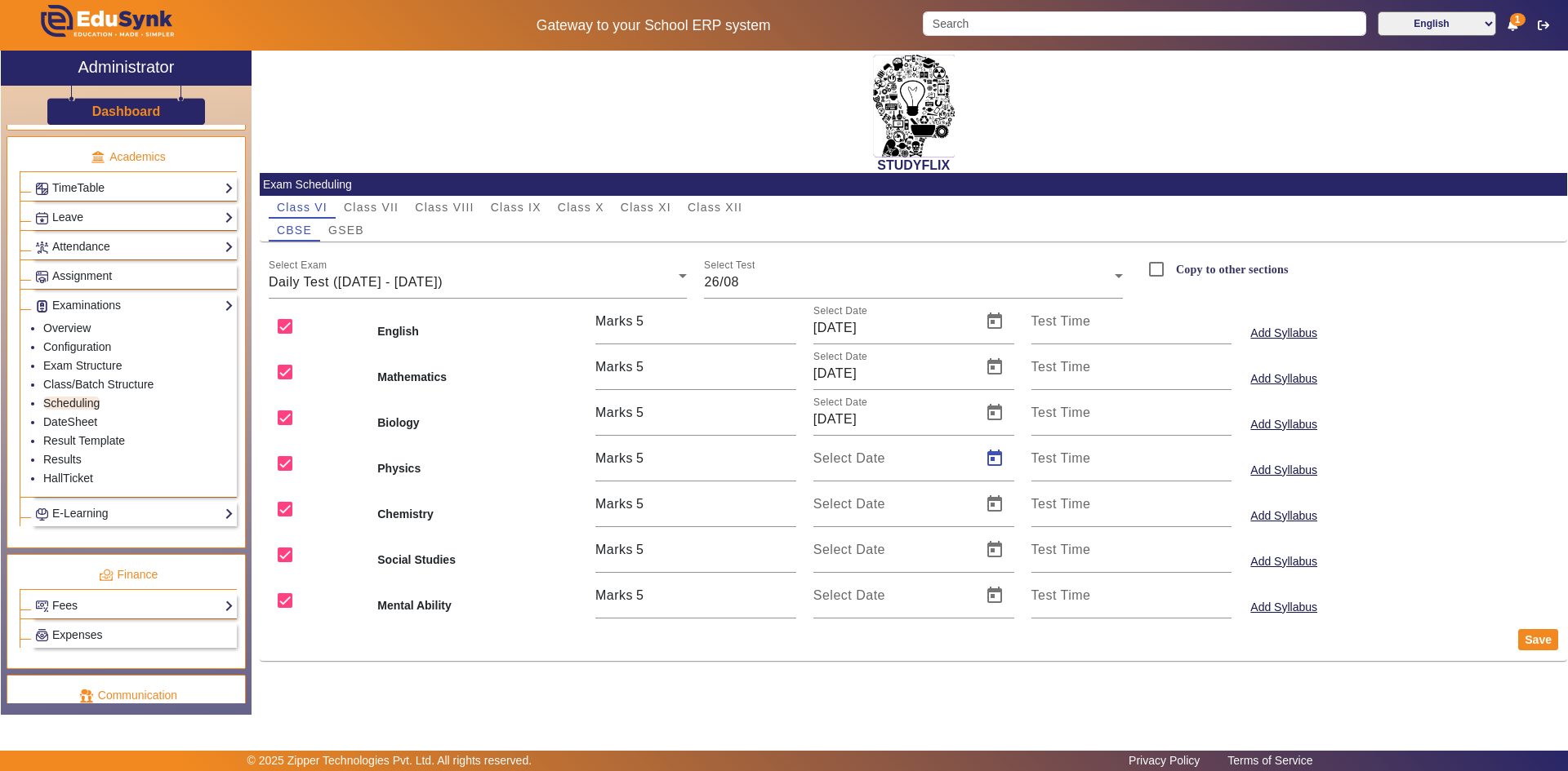
type input "[DATE]"
click at [989, 509] on span "Open calendar" at bounding box center [995, 505] width 39 height 39
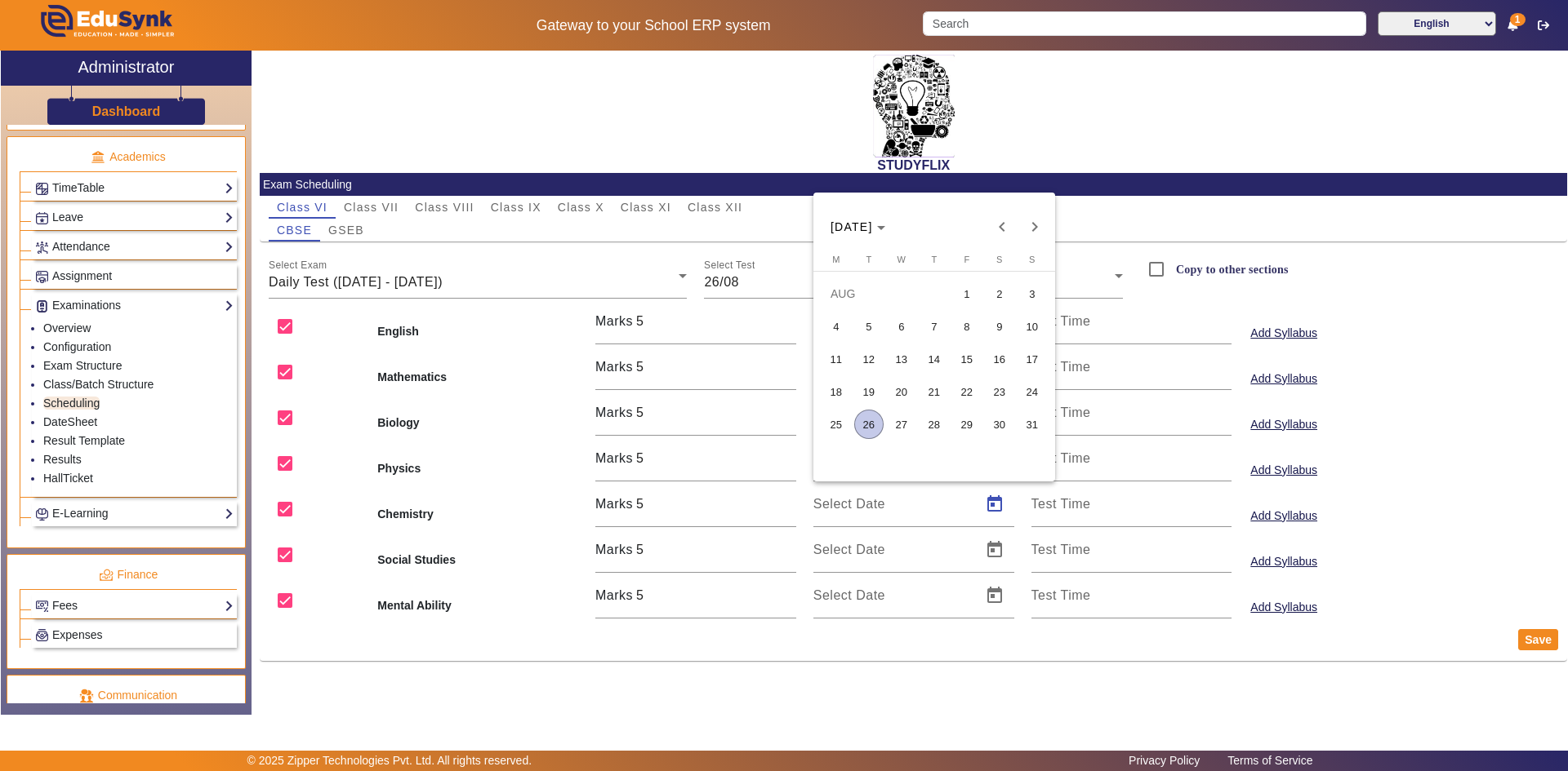
click at [873, 428] on span "26" at bounding box center [869, 424] width 30 height 29
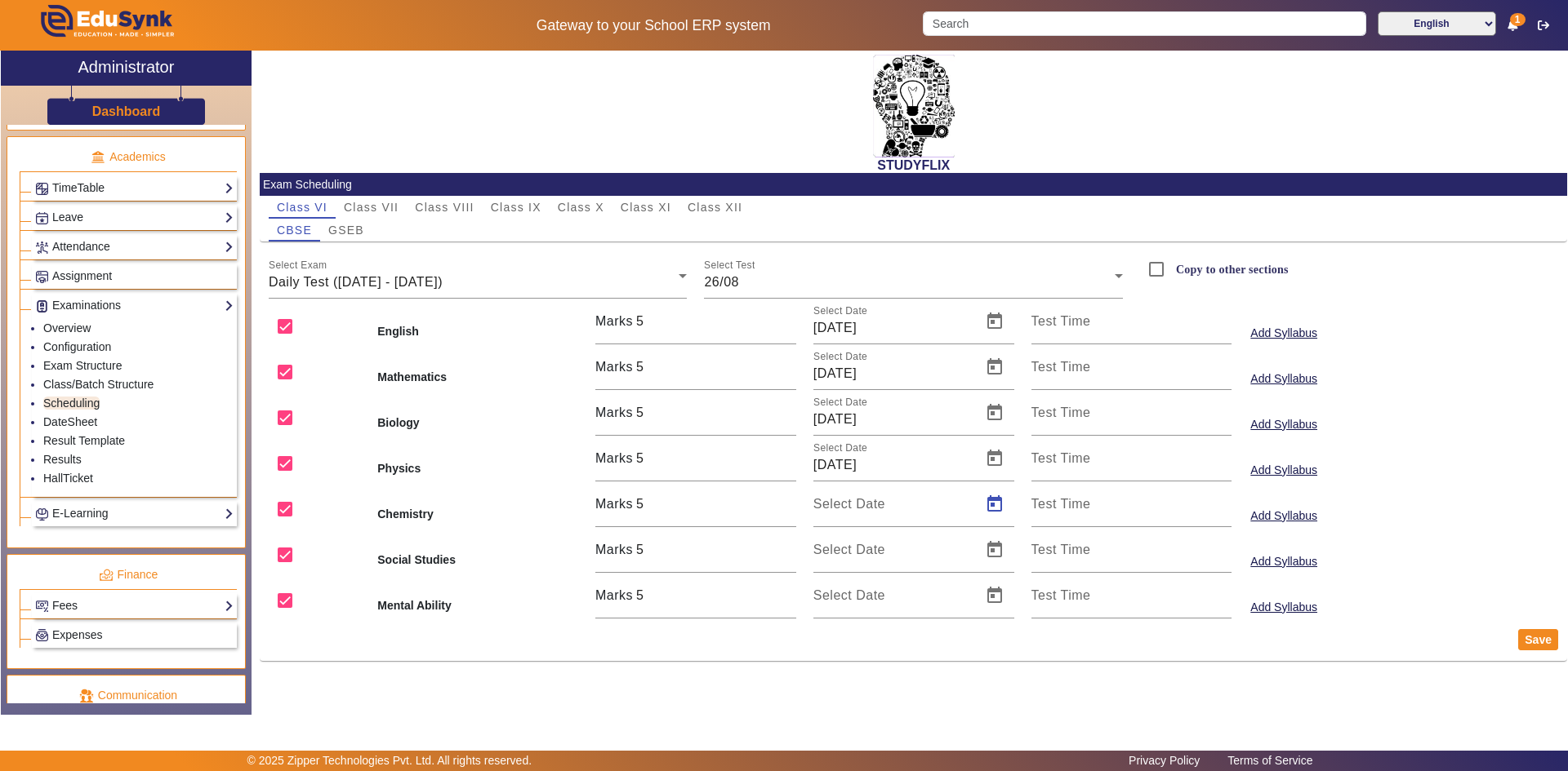
type input "[DATE]"
click at [994, 553] on span "Open calendar" at bounding box center [995, 550] width 39 height 39
click at [873, 473] on span "26" at bounding box center [869, 470] width 30 height 29
type input "[DATE]"
click at [993, 598] on span "Open calendar" at bounding box center [995, 596] width 39 height 39
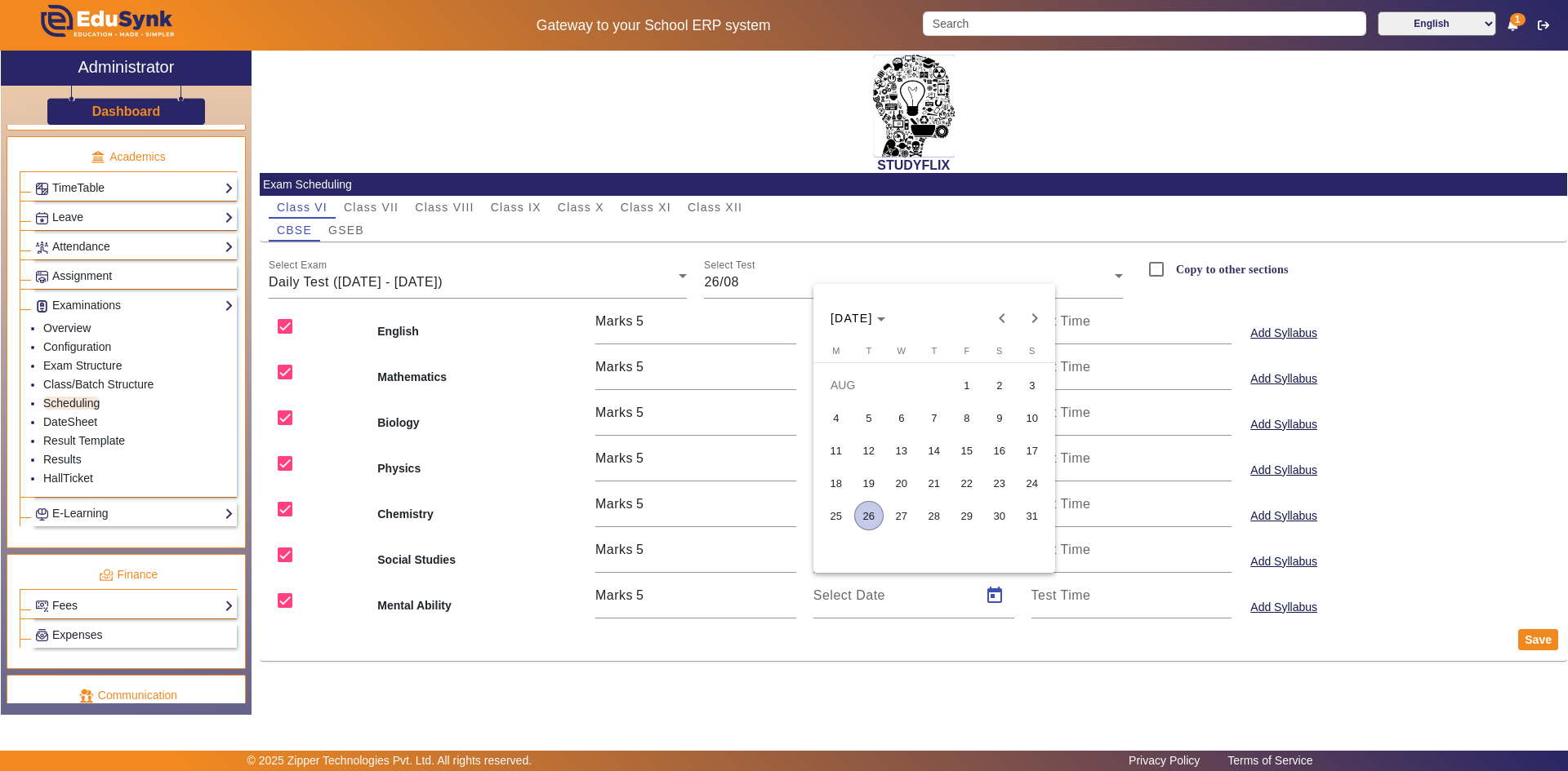
click at [864, 513] on span "26" at bounding box center [869, 515] width 30 height 29
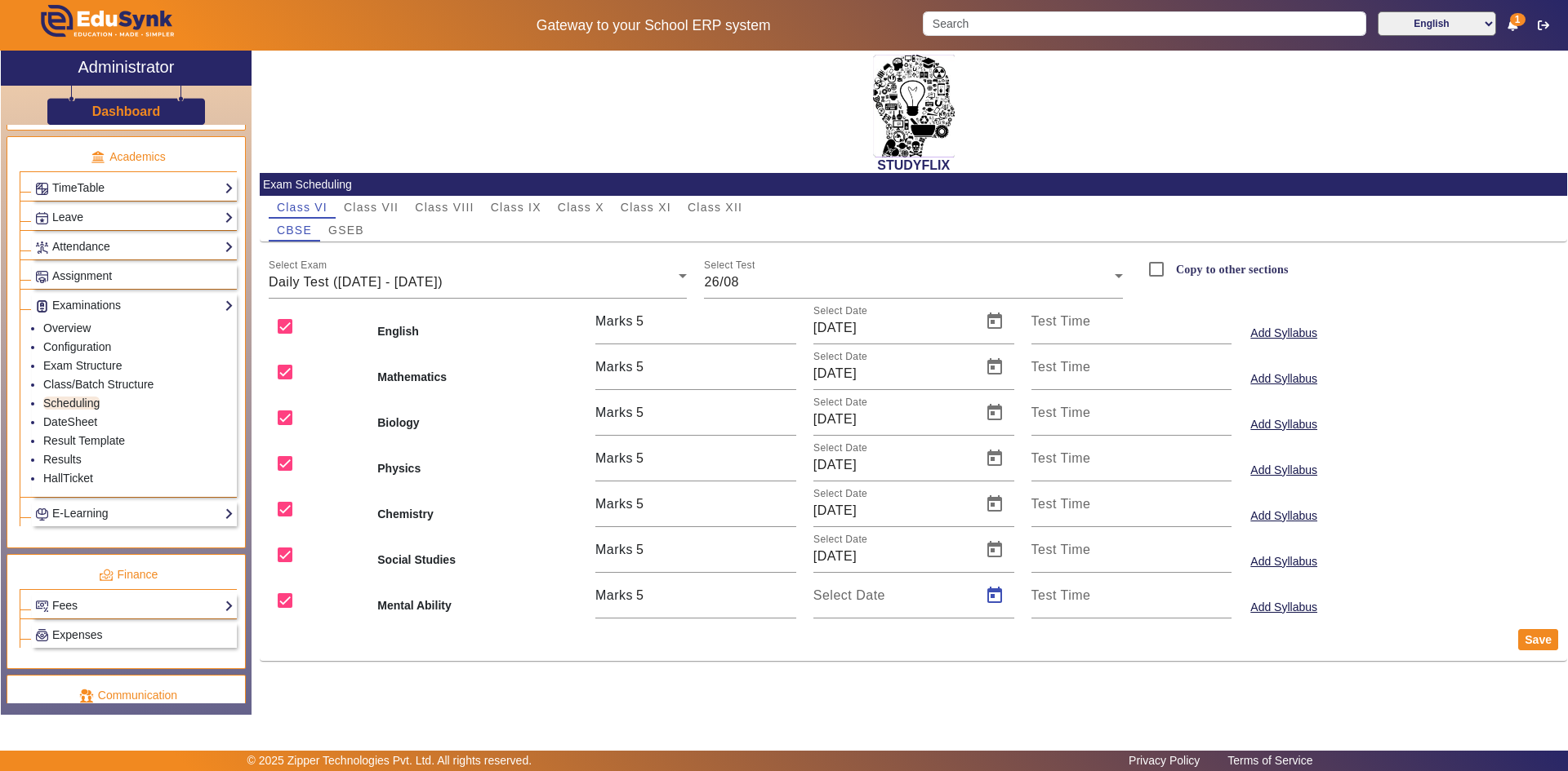
type input "[DATE]"
click at [1526, 640] on button "Save" at bounding box center [1538, 640] width 40 height 21
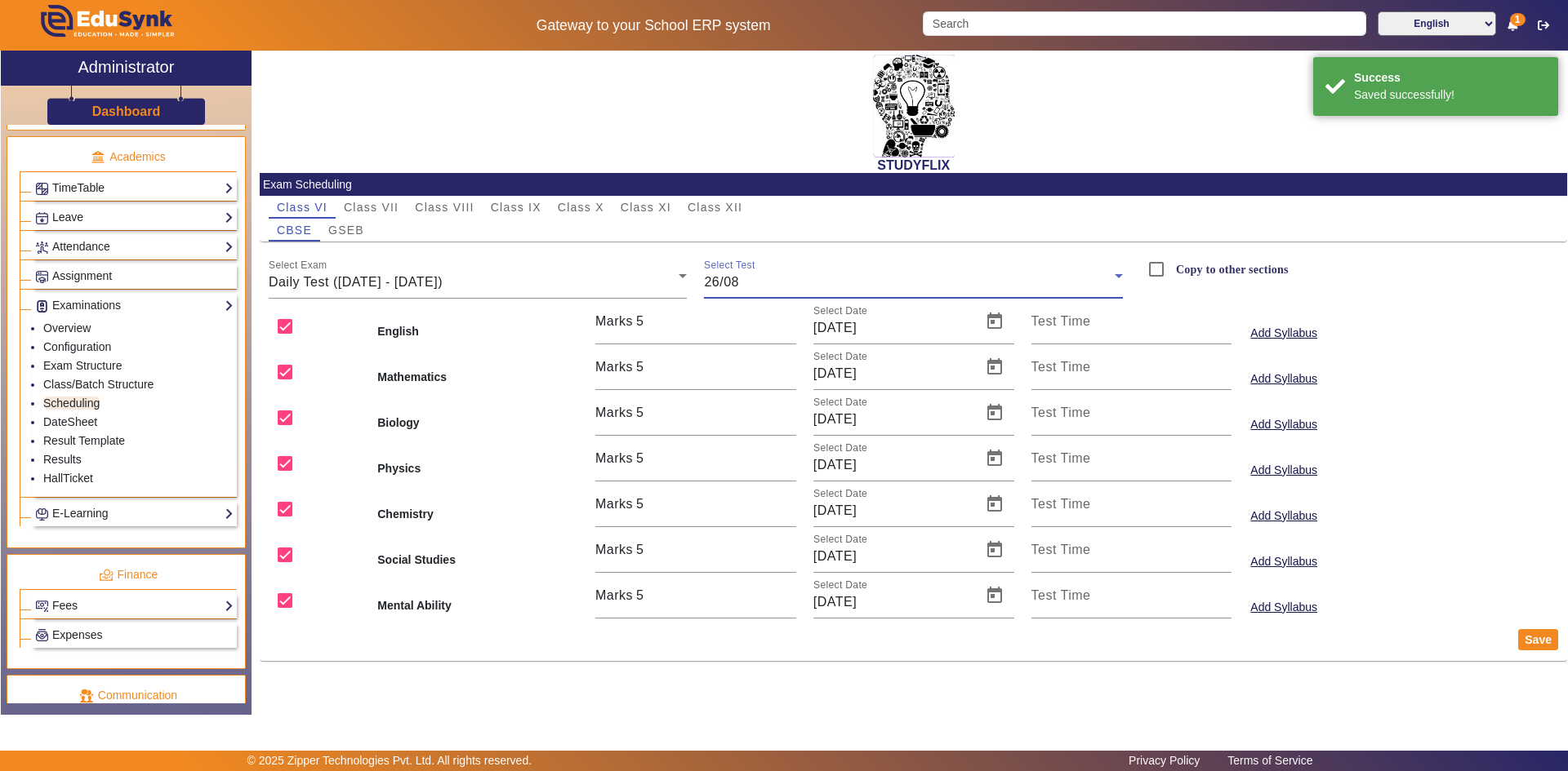
click at [771, 288] on div "26/08" at bounding box center [909, 282] width 411 height 20
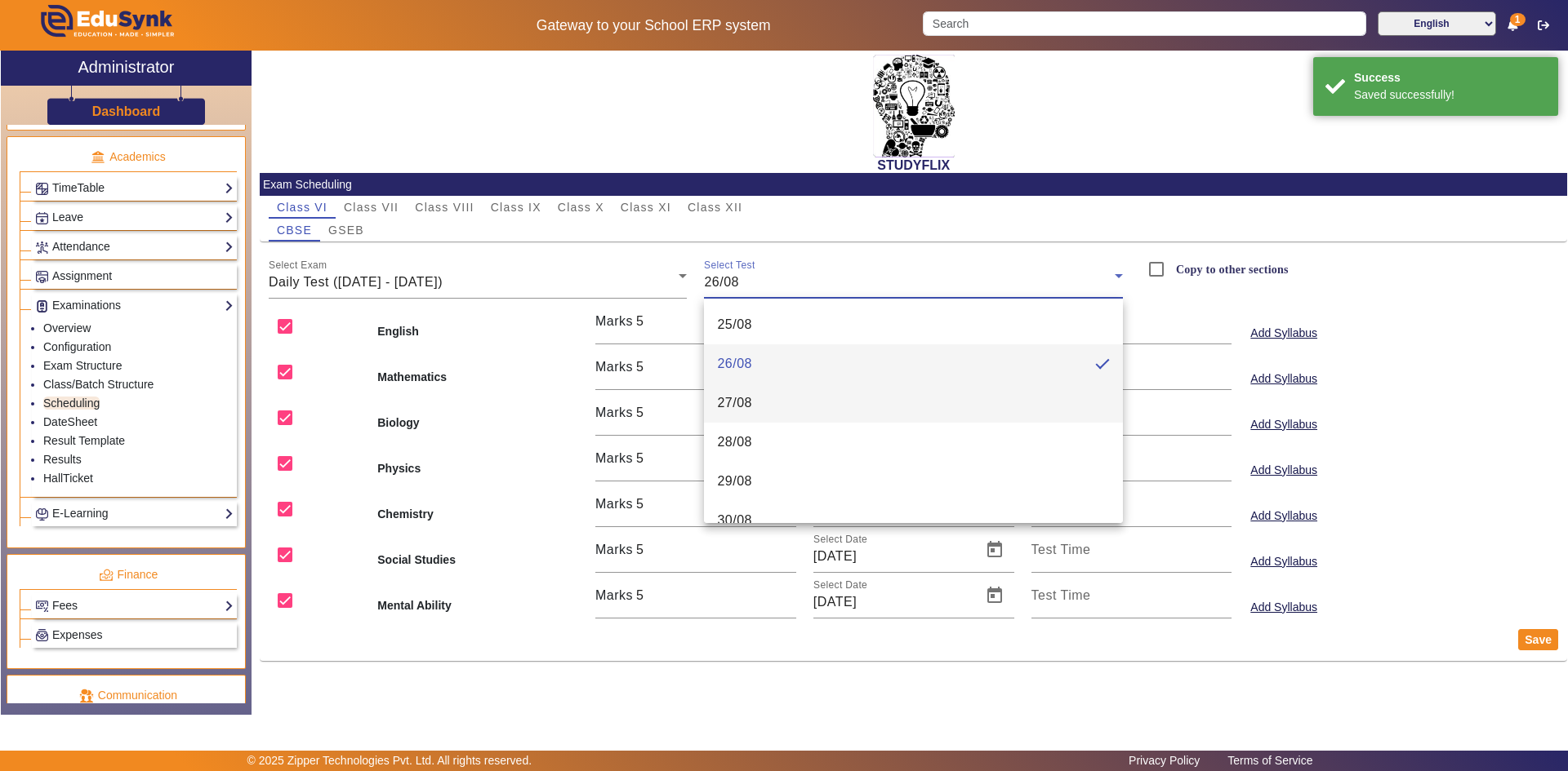
click at [746, 397] on span "27/08" at bounding box center [734, 403] width 35 height 20
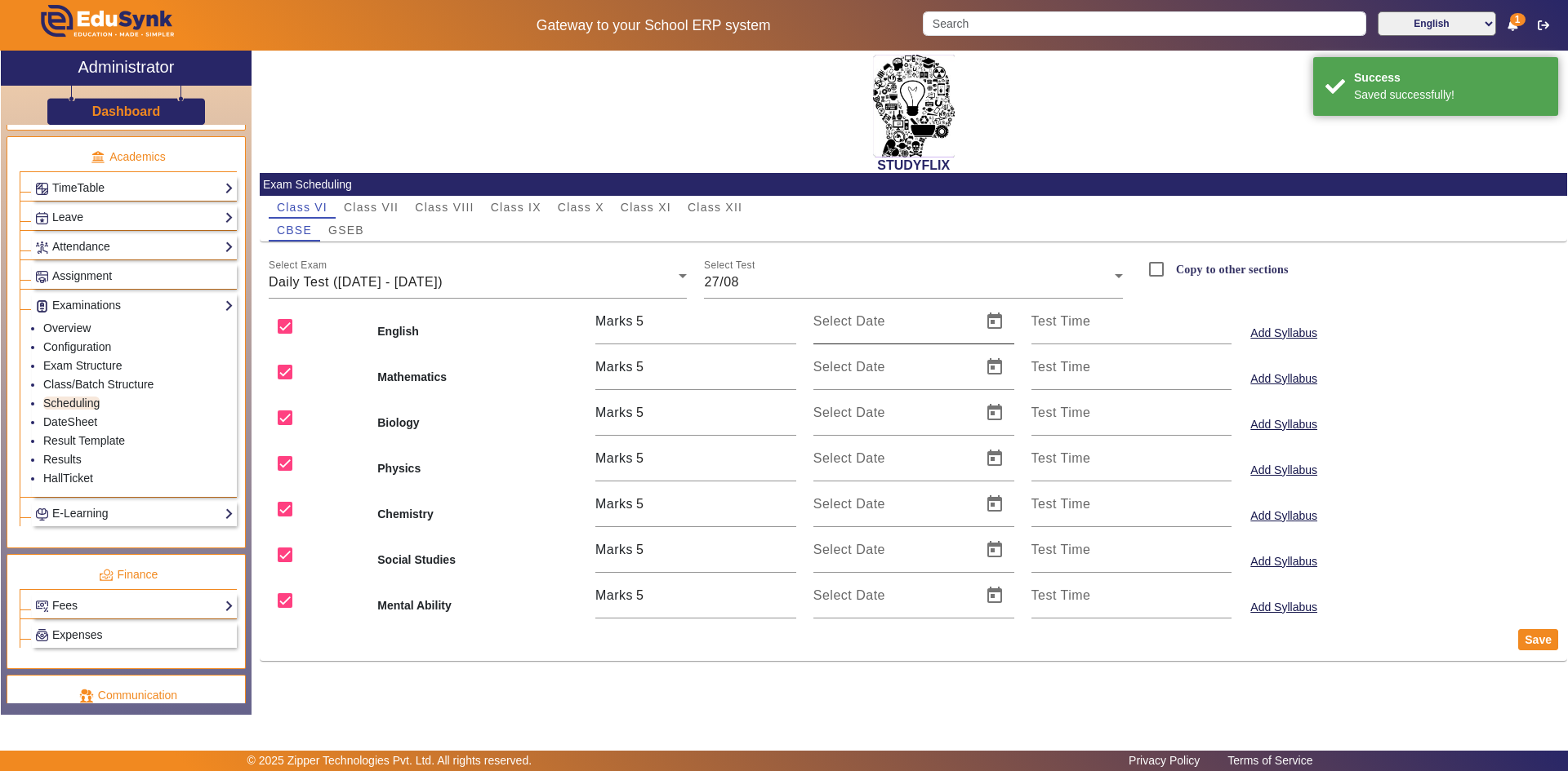
click at [880, 329] on label "Select Date" at bounding box center [849, 322] width 72 height 14
click at [880, 329] on input "Select Date" at bounding box center [892, 328] width 158 height 20
click at [990, 321] on span "Open calendar" at bounding box center [995, 322] width 39 height 39
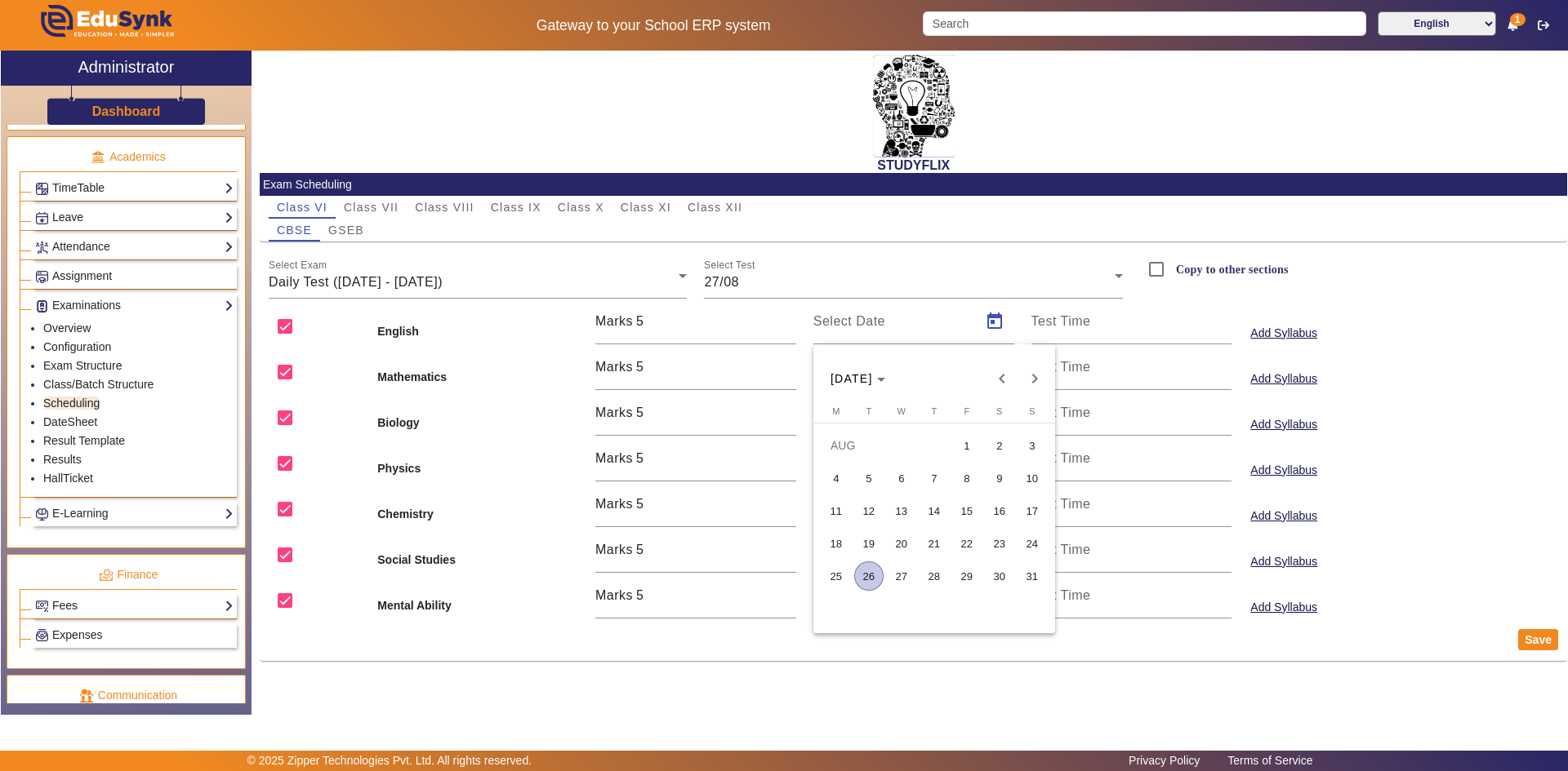
click at [893, 574] on span "27" at bounding box center [901, 576] width 30 height 29
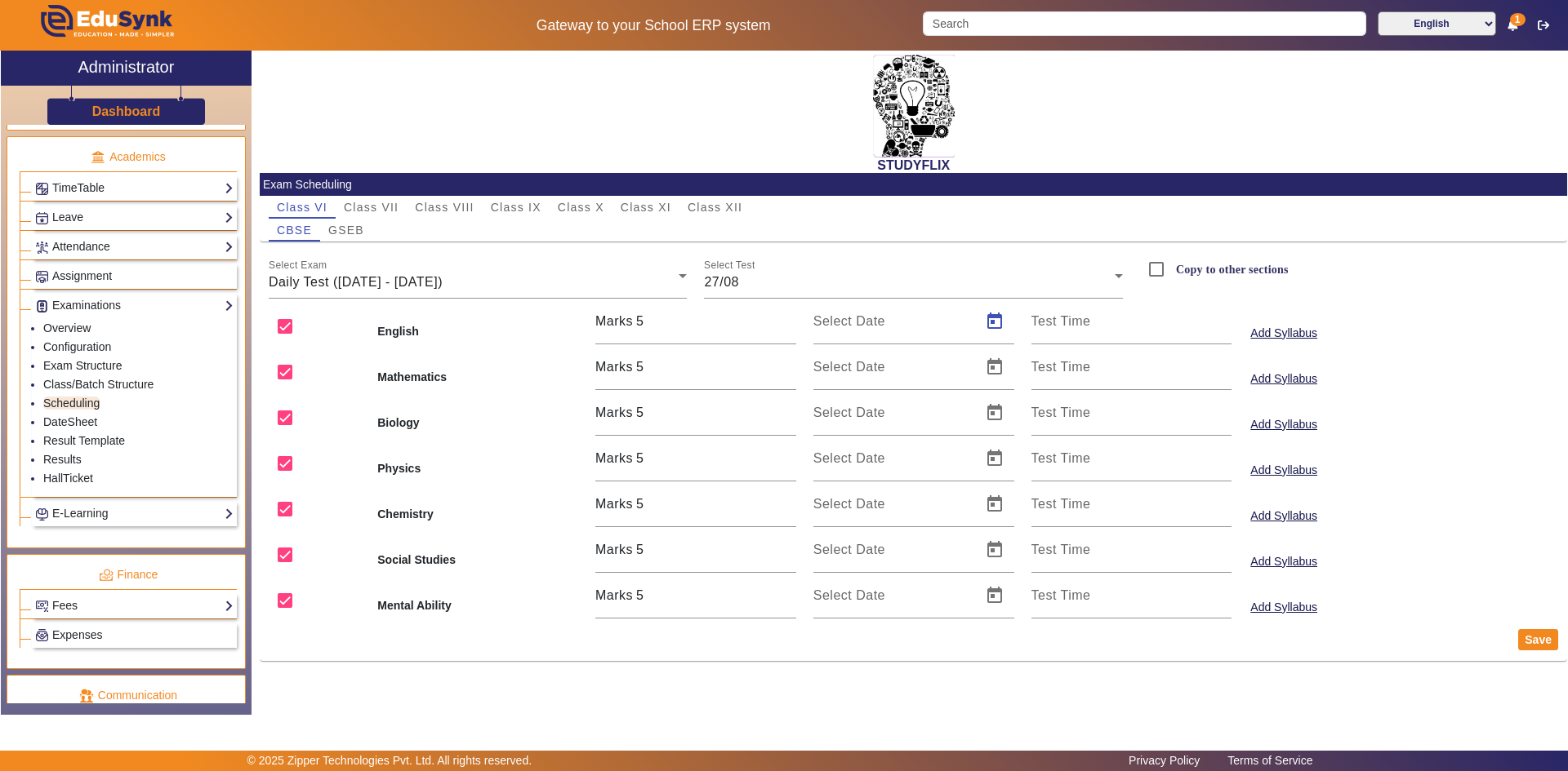
type input "[DATE]"
click at [991, 364] on span "Open calendar" at bounding box center [995, 367] width 39 height 39
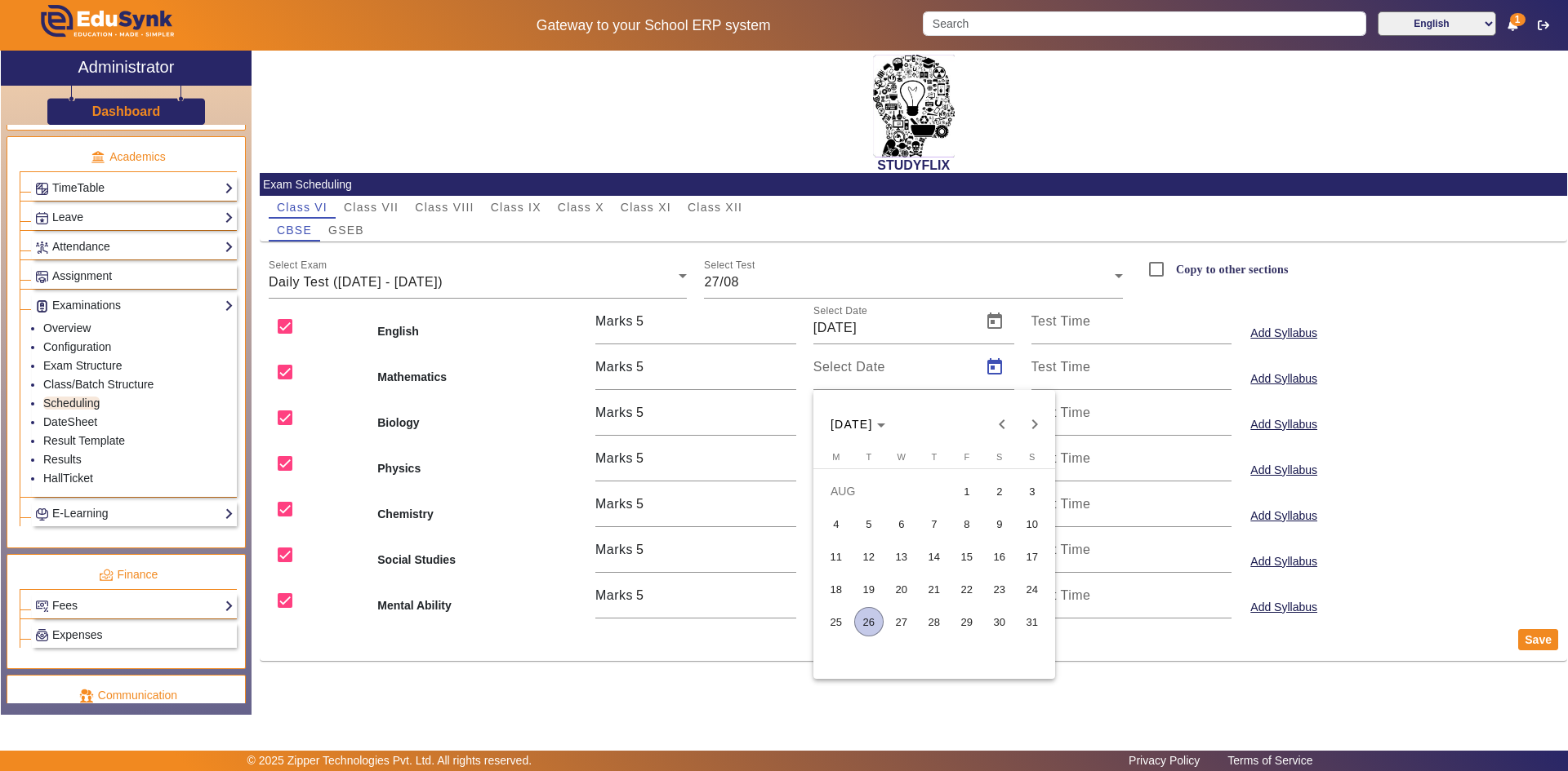
click at [907, 613] on span "27" at bounding box center [901, 622] width 30 height 29
type input "[DATE]"
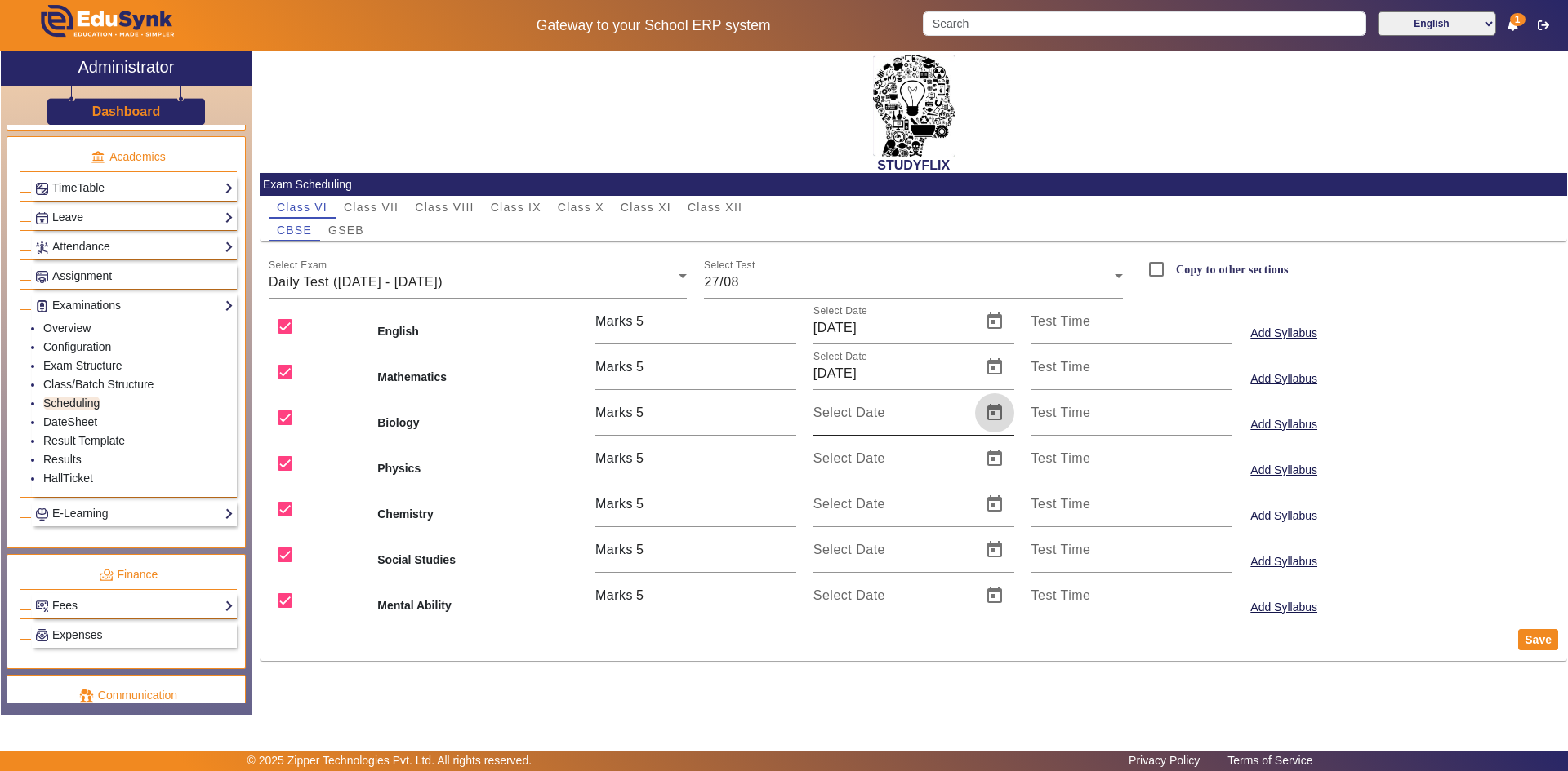
click at [993, 418] on span "Open calendar" at bounding box center [995, 413] width 39 height 39
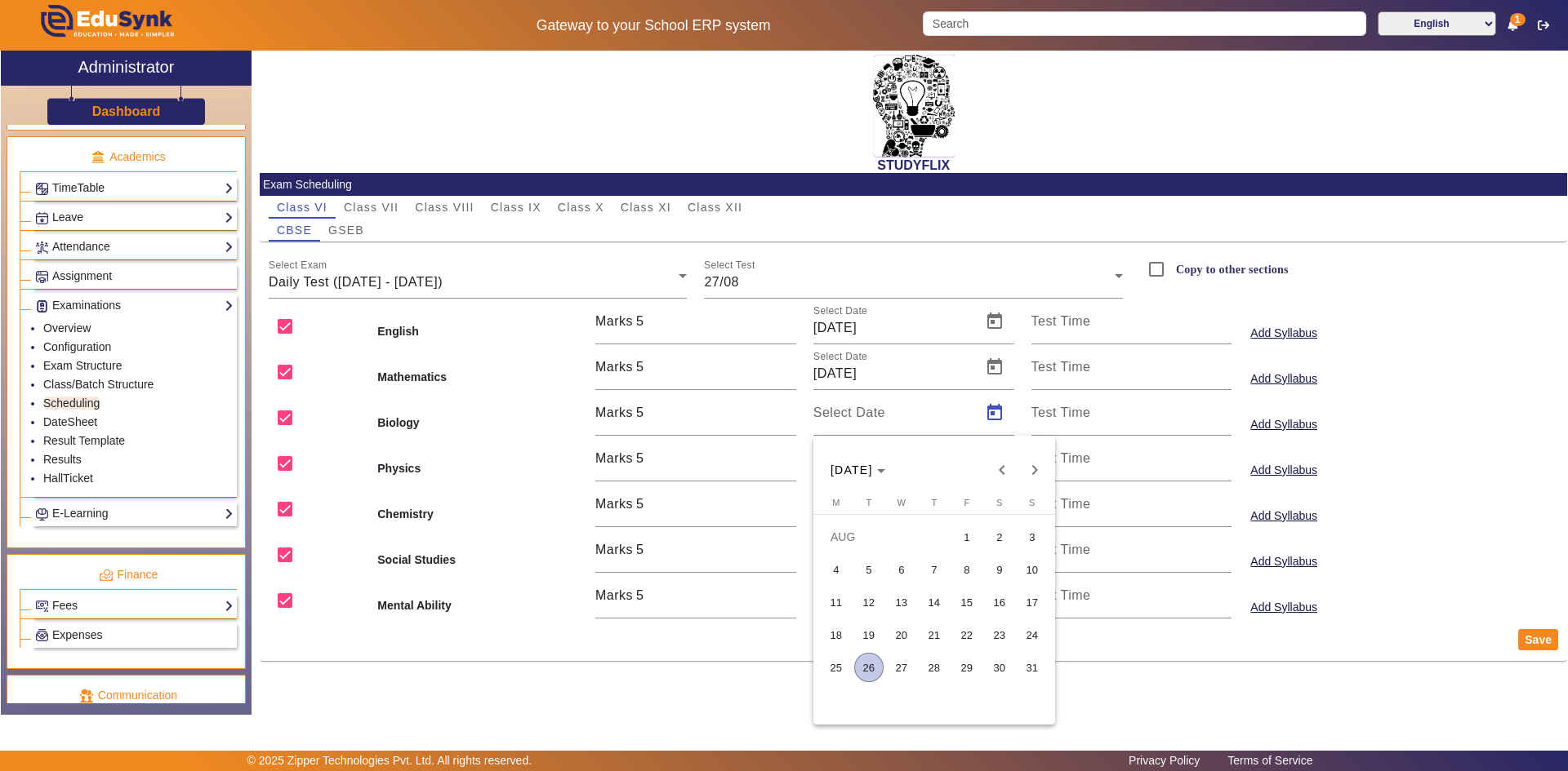
click at [906, 666] on span "27" at bounding box center [901, 667] width 30 height 29
type input "[DATE]"
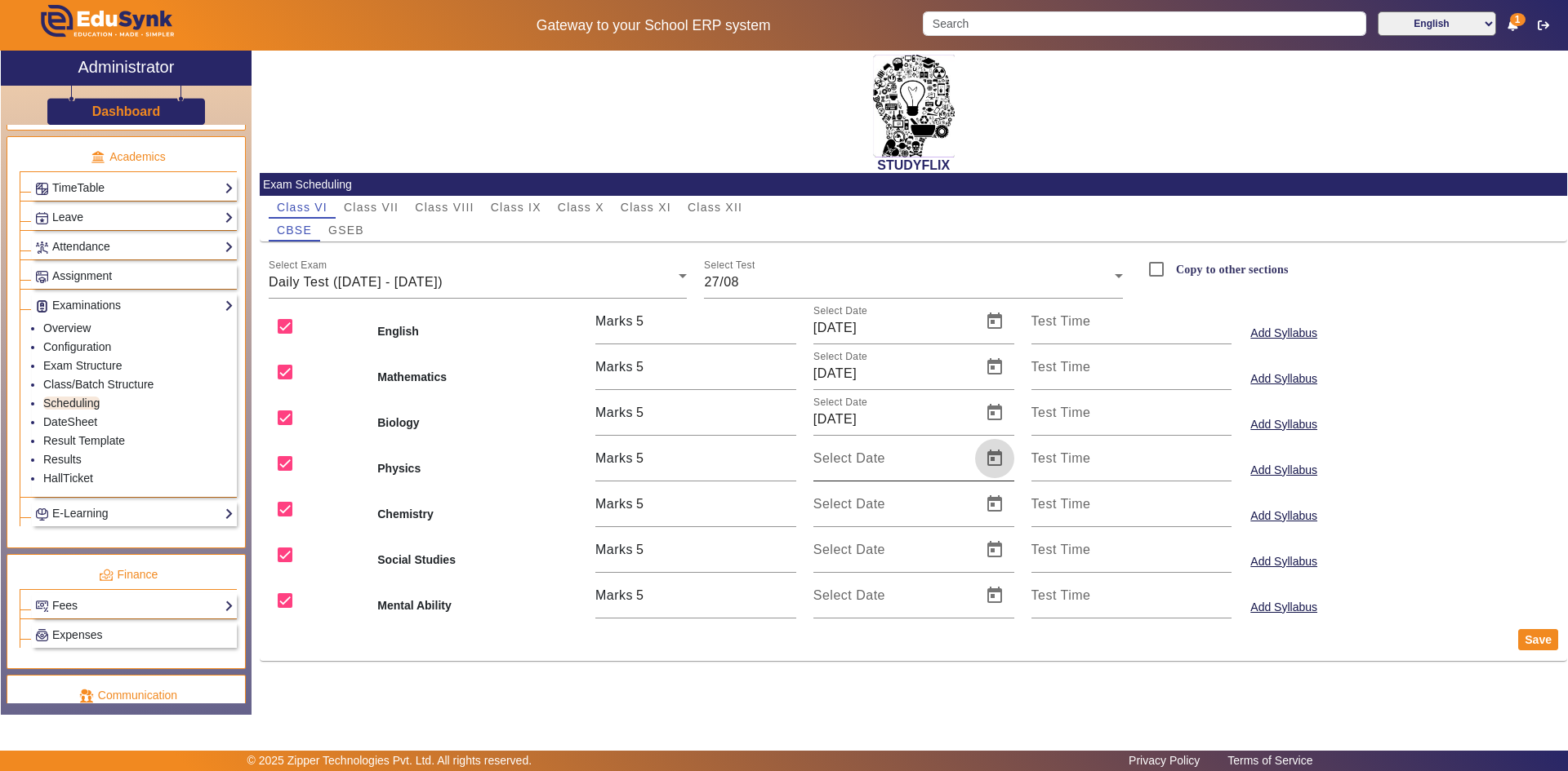
click at [997, 460] on span "Open calendar" at bounding box center [995, 458] width 39 height 39
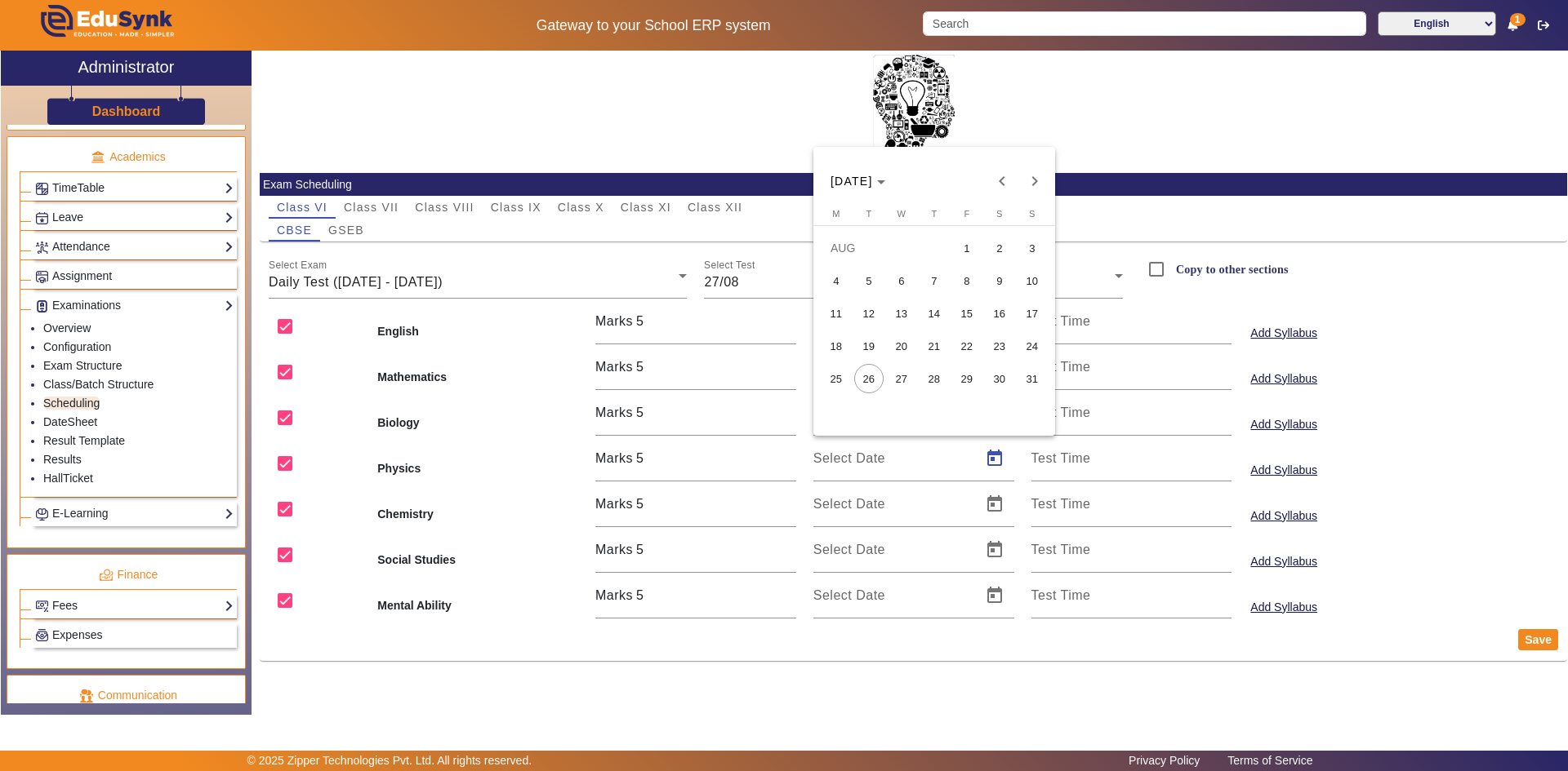
click at [899, 382] on span "27" at bounding box center [901, 378] width 30 height 29
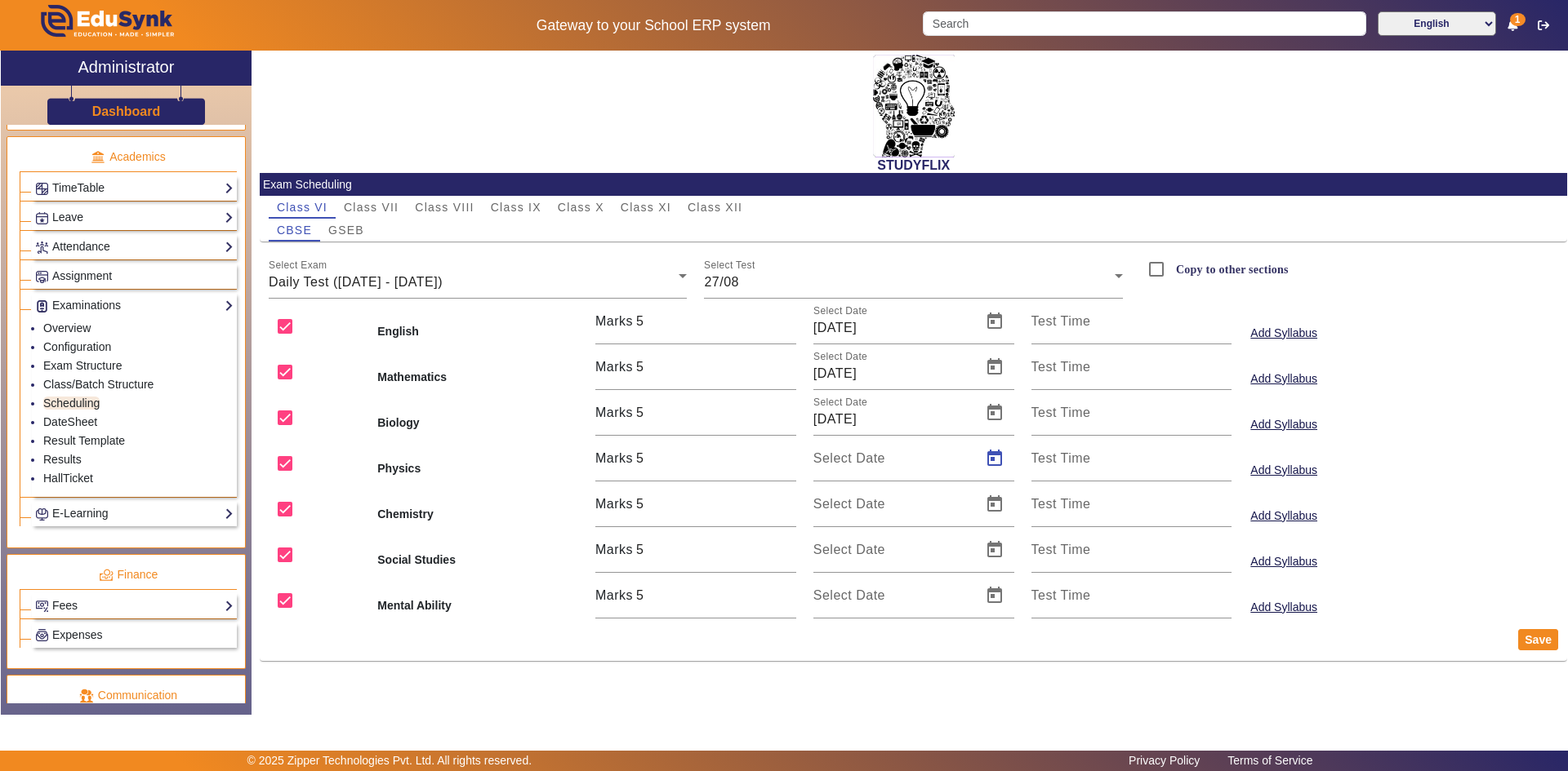
type input "[DATE]"
click at [985, 504] on span "Open calendar" at bounding box center [995, 505] width 39 height 39
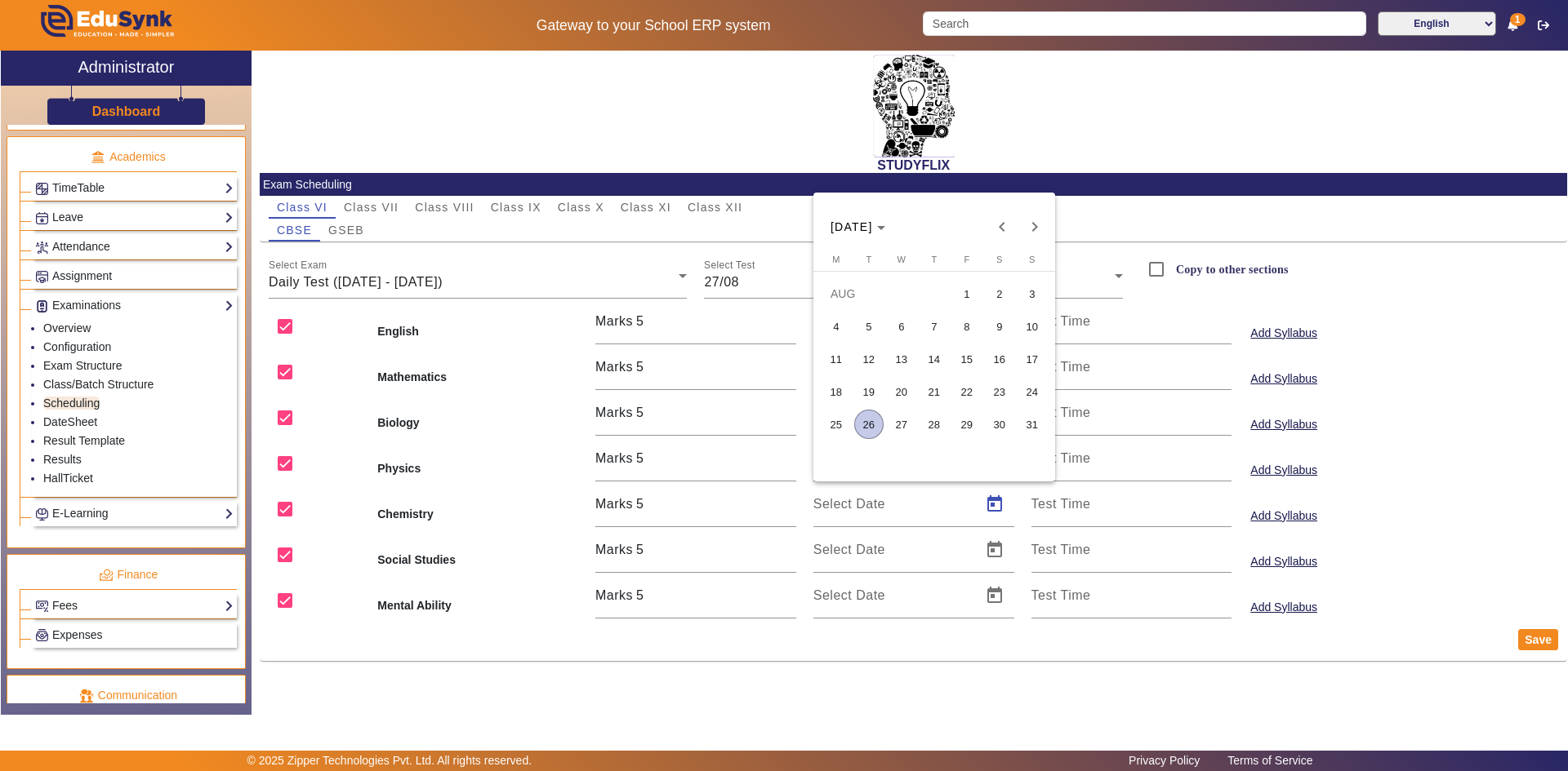
click at [906, 415] on span "27" at bounding box center [901, 424] width 30 height 29
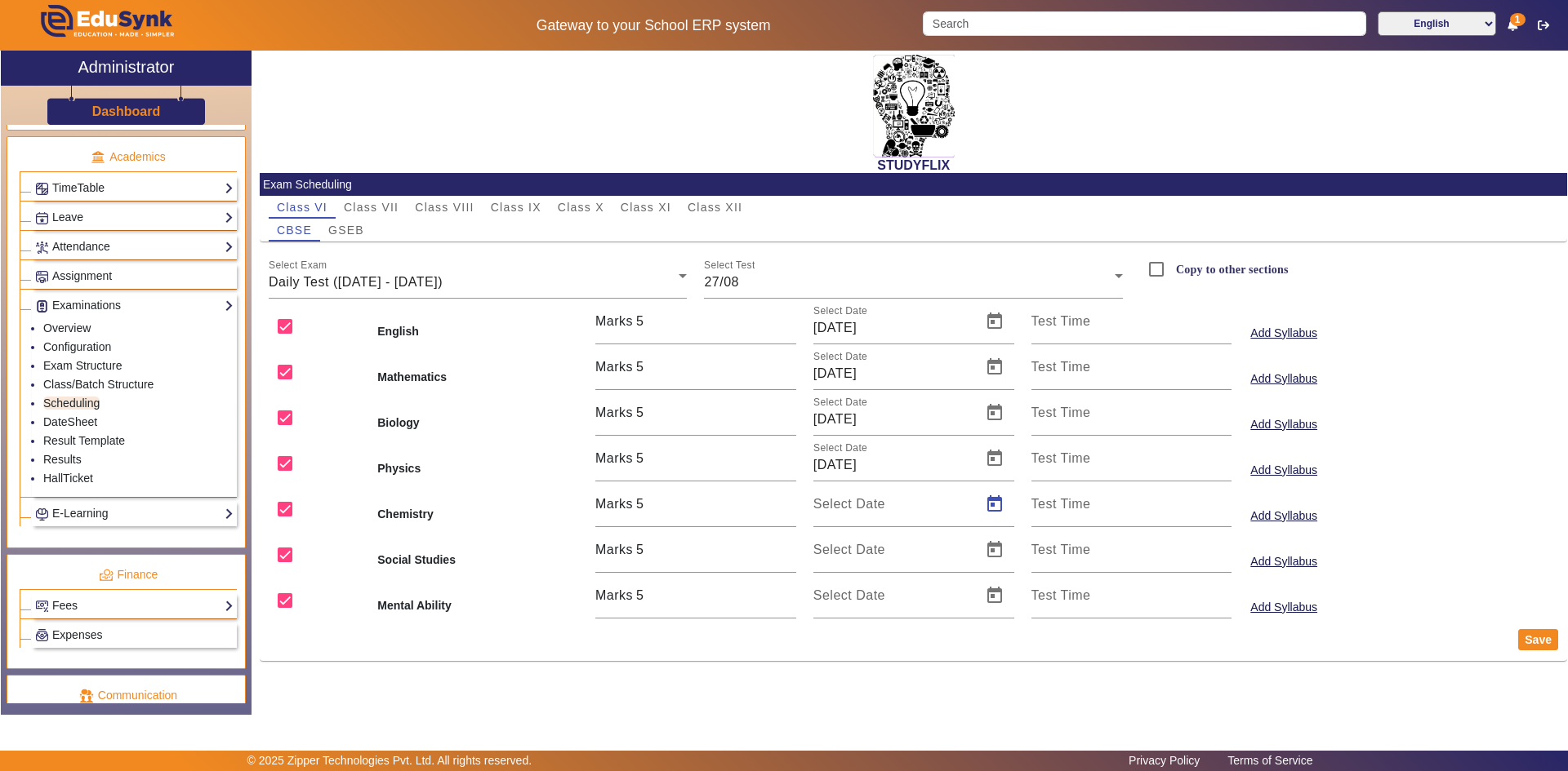
type input "[DATE]"
click at [990, 543] on span "Open calendar" at bounding box center [995, 550] width 39 height 39
click at [905, 471] on span "27" at bounding box center [901, 470] width 30 height 29
type input "[DATE]"
click at [996, 591] on span "Open calendar" at bounding box center [995, 596] width 39 height 39
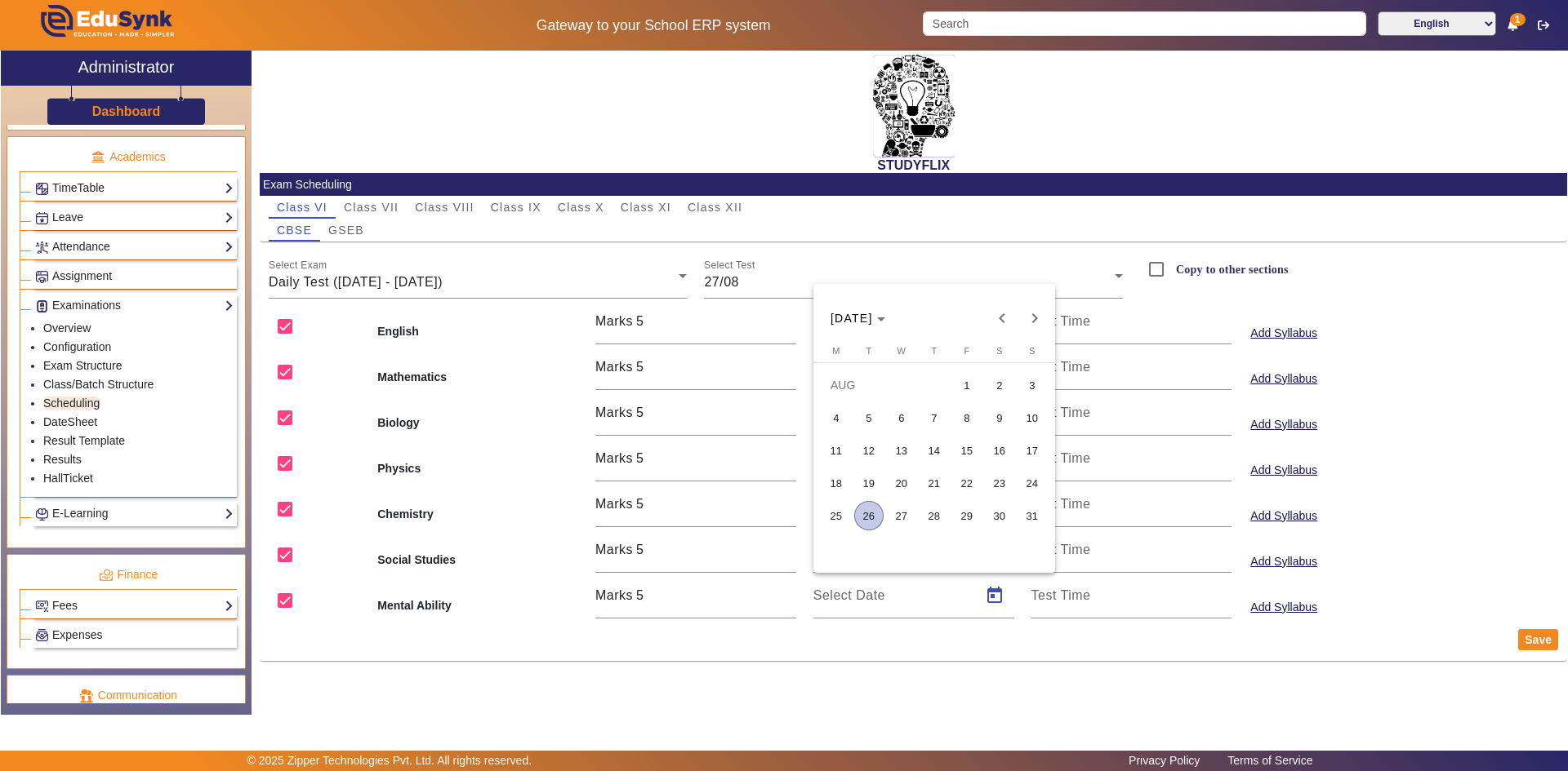
click at [905, 512] on span "27" at bounding box center [901, 515] width 30 height 29
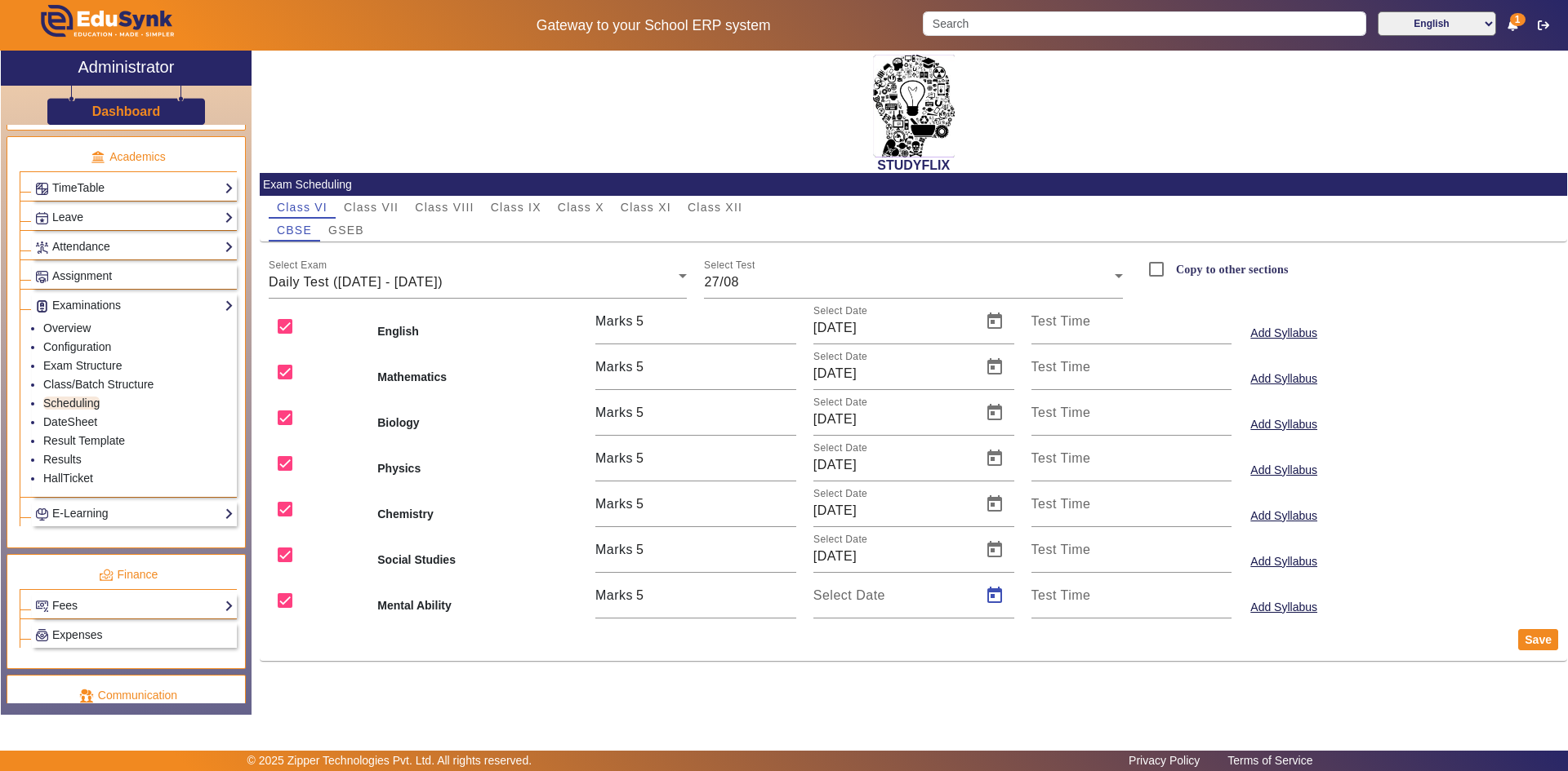
type input "[DATE]"
click at [1526, 643] on button "Save" at bounding box center [1538, 640] width 40 height 21
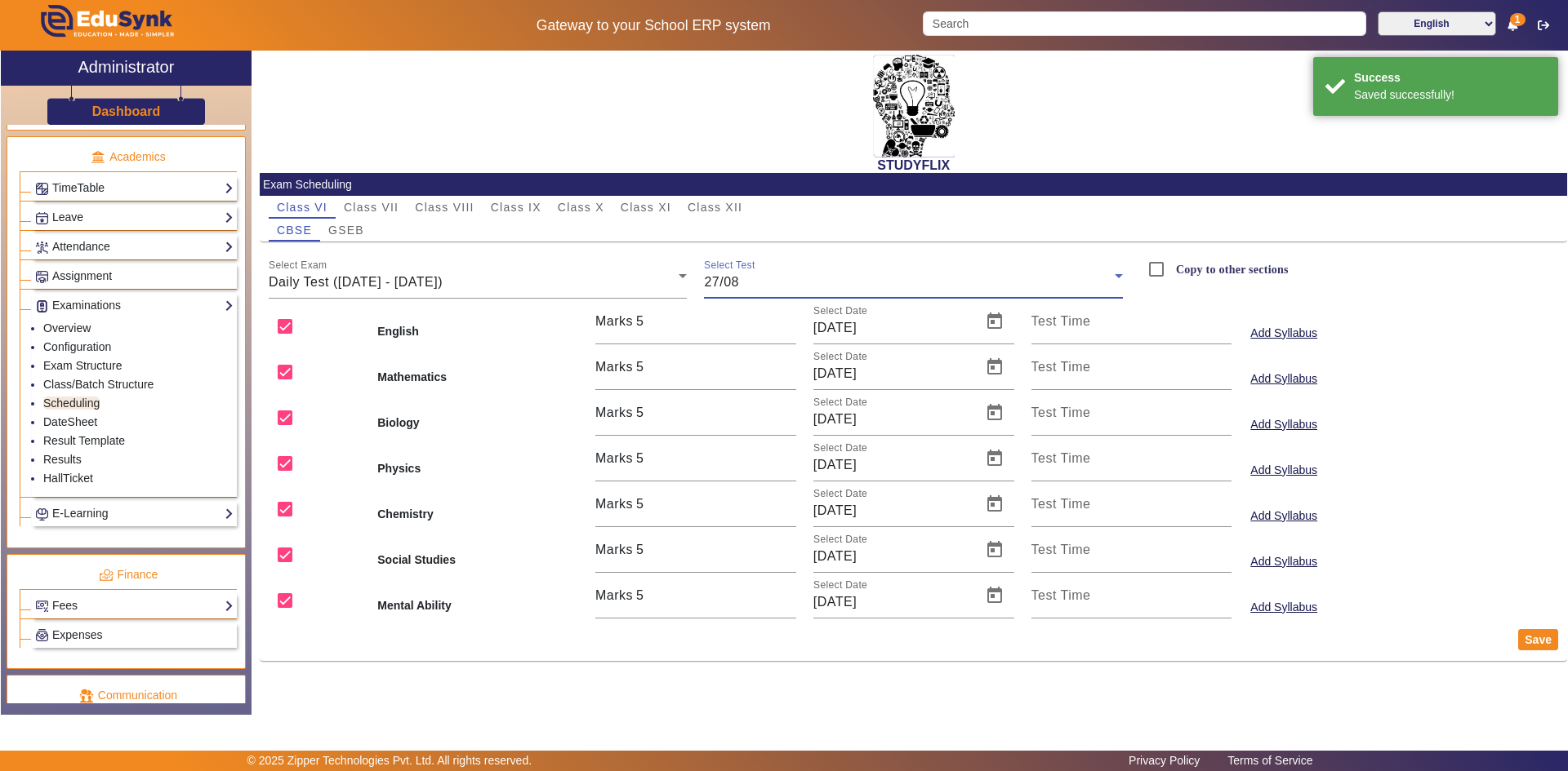
click at [864, 281] on div "27/08" at bounding box center [909, 282] width 411 height 20
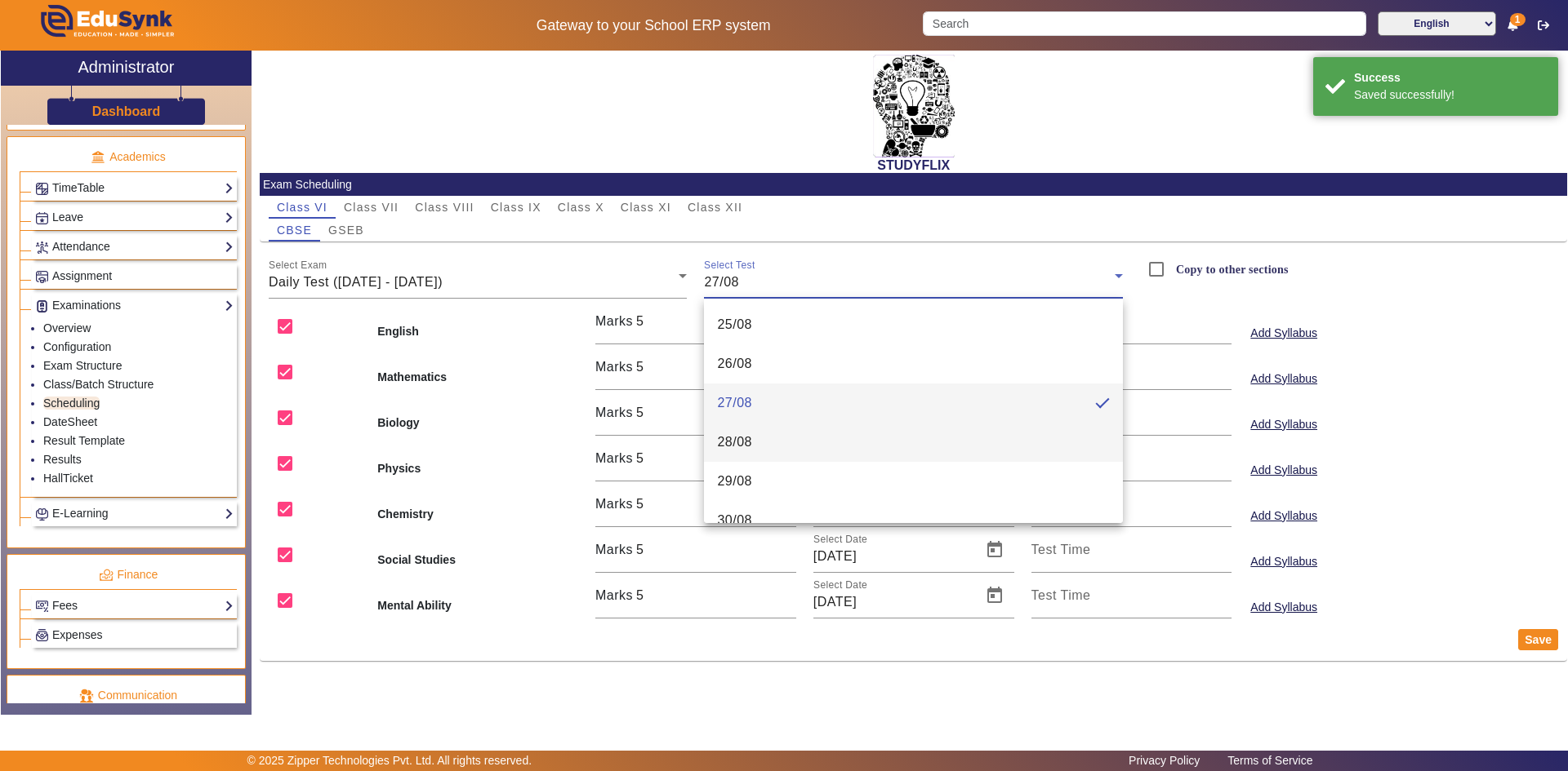
click at [777, 433] on mat-option "28/08" at bounding box center [913, 442] width 419 height 39
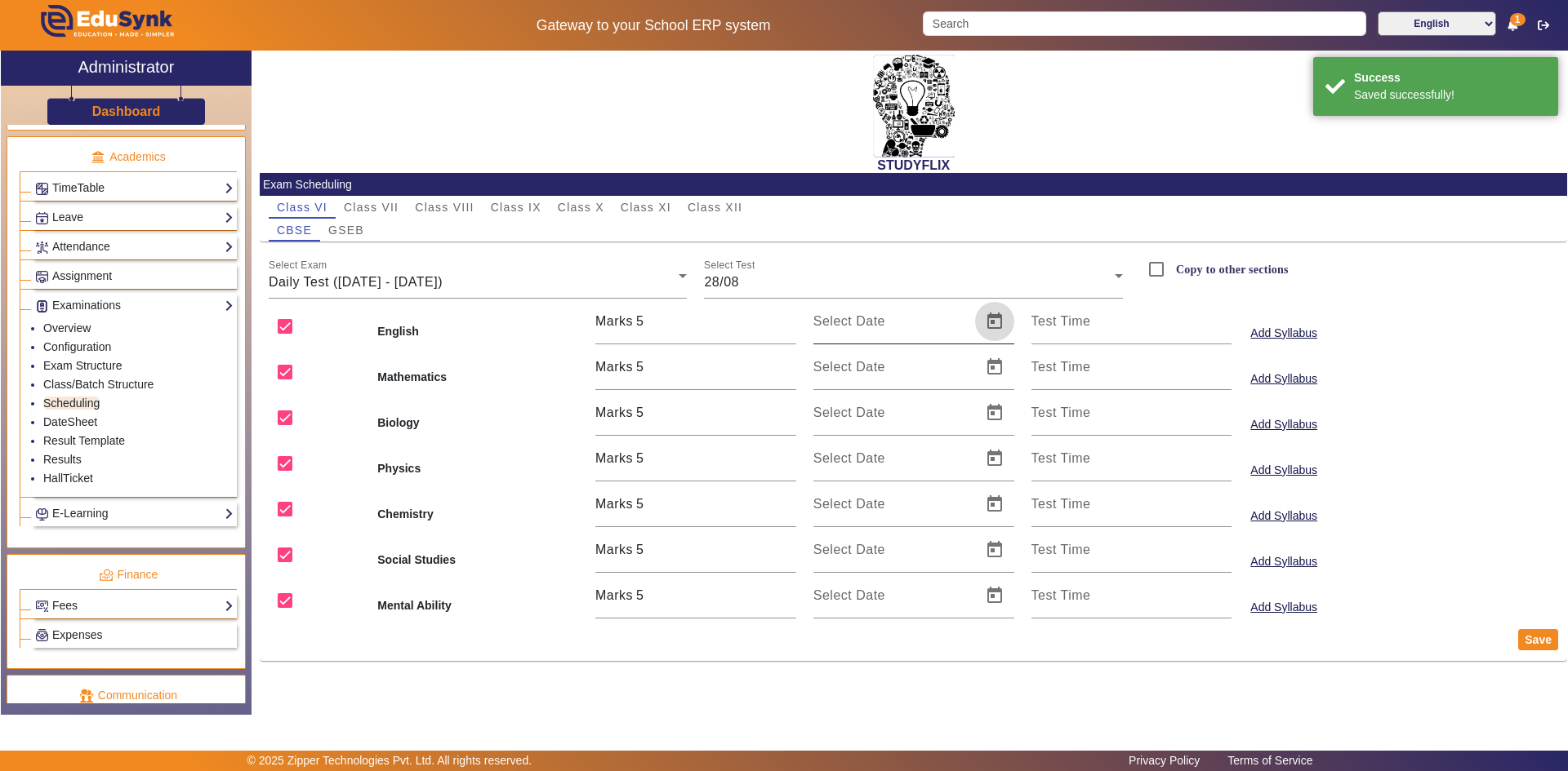
click at [990, 323] on span "Open calendar" at bounding box center [995, 322] width 39 height 39
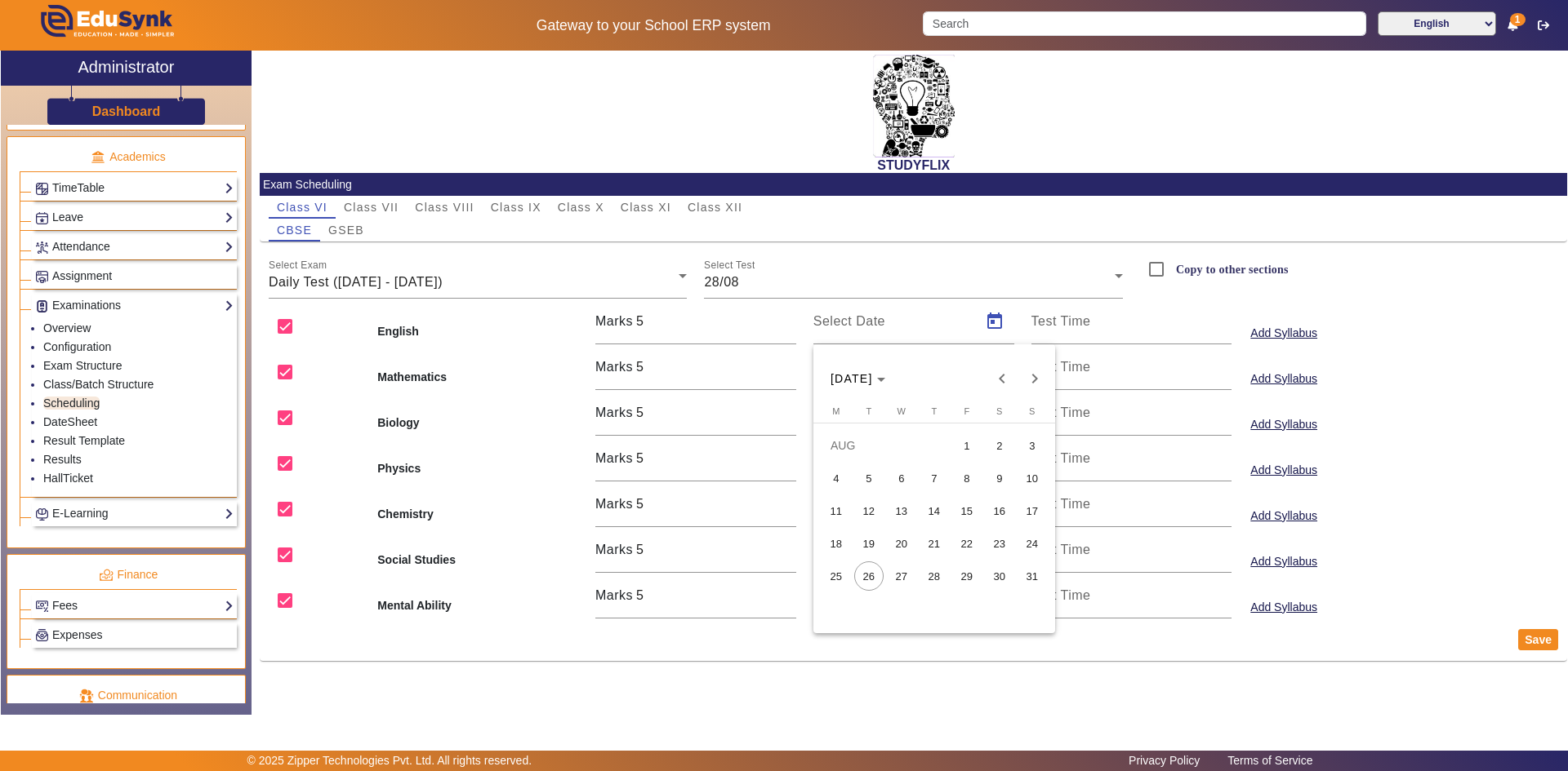
click at [934, 575] on span "28" at bounding box center [934, 576] width 30 height 29
type input "[DATE]"
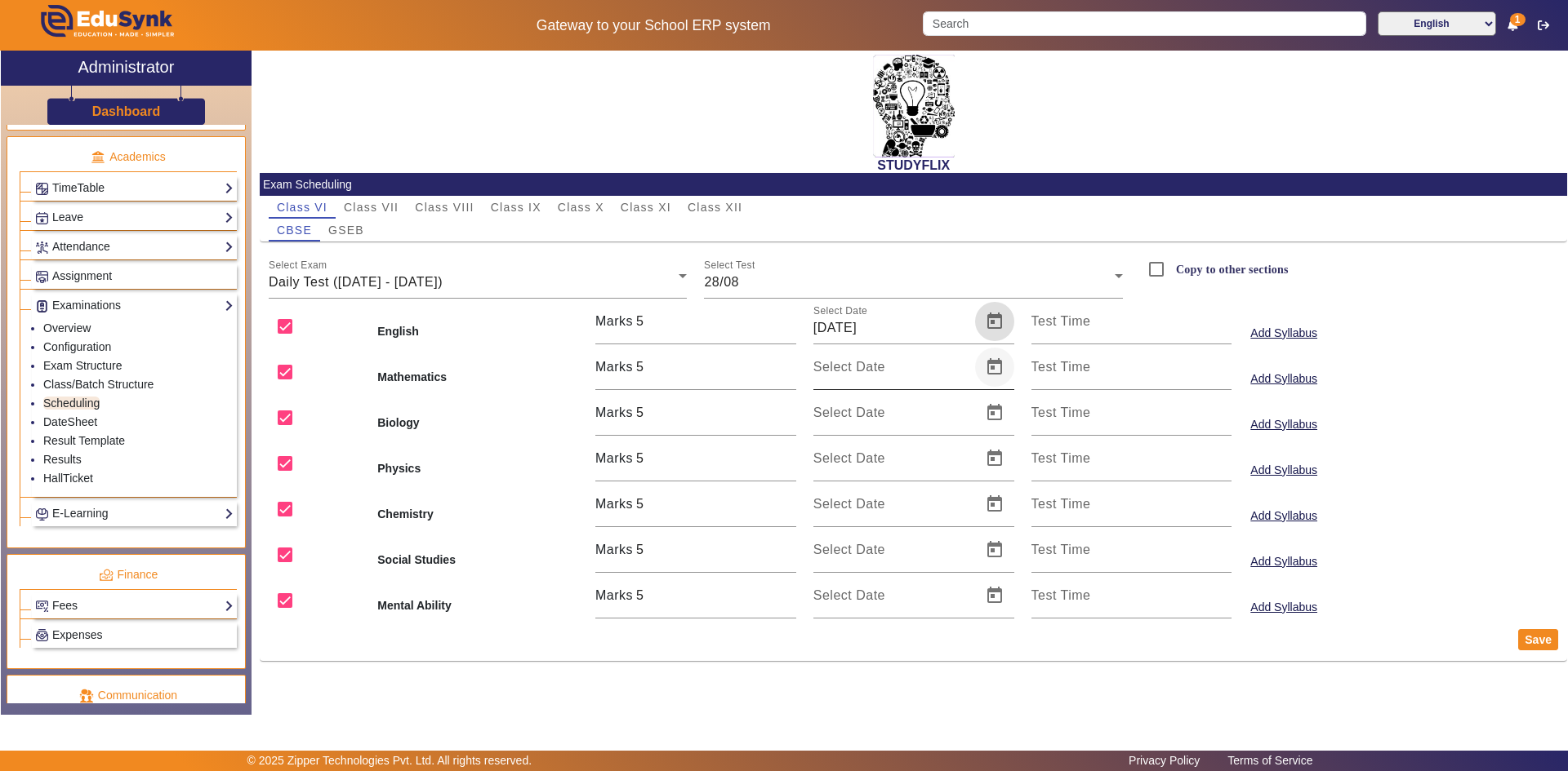
click at [997, 375] on span "Open calendar" at bounding box center [995, 367] width 39 height 39
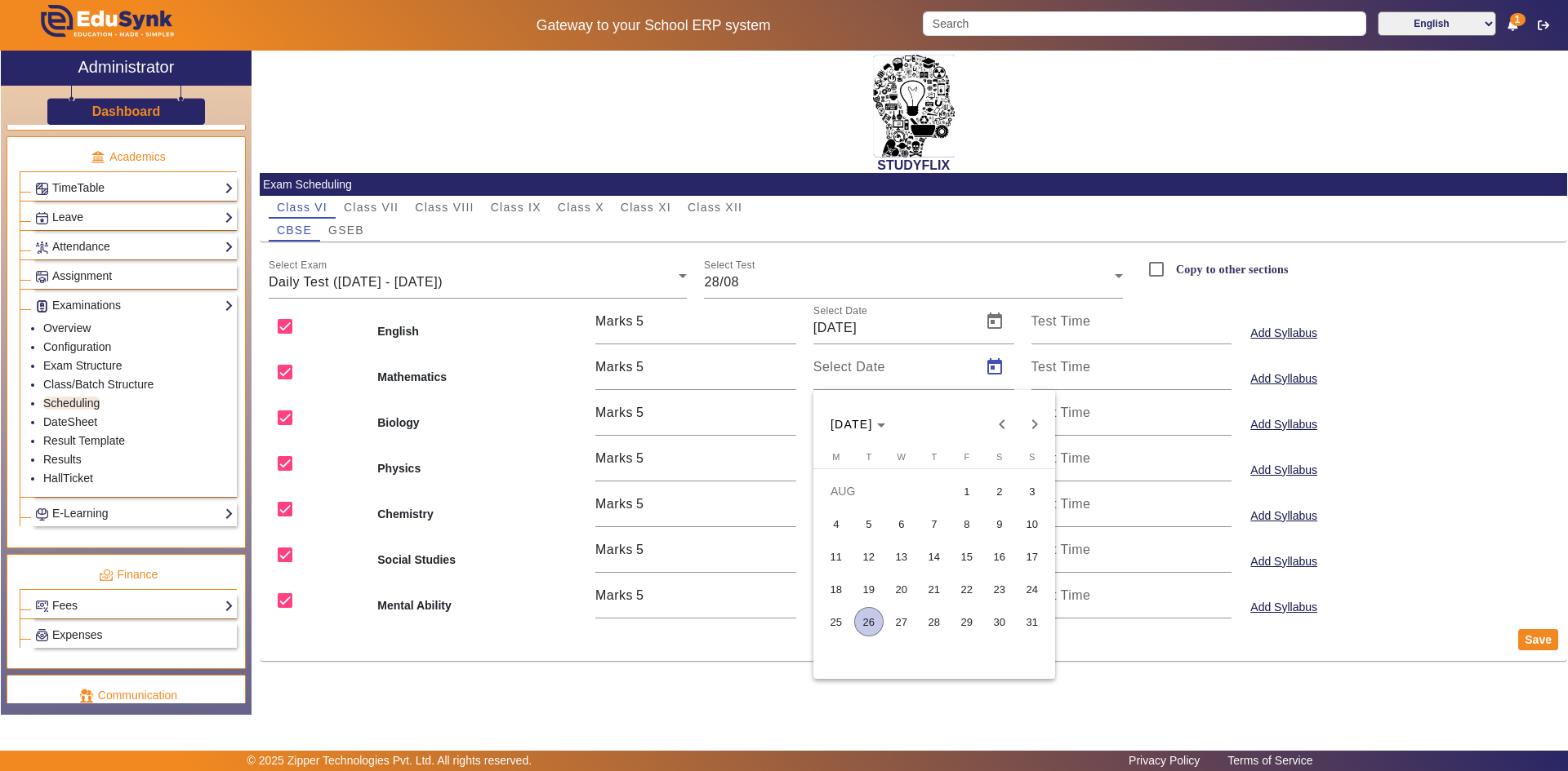
click at [924, 621] on span "28" at bounding box center [934, 622] width 30 height 29
type input "[DATE]"
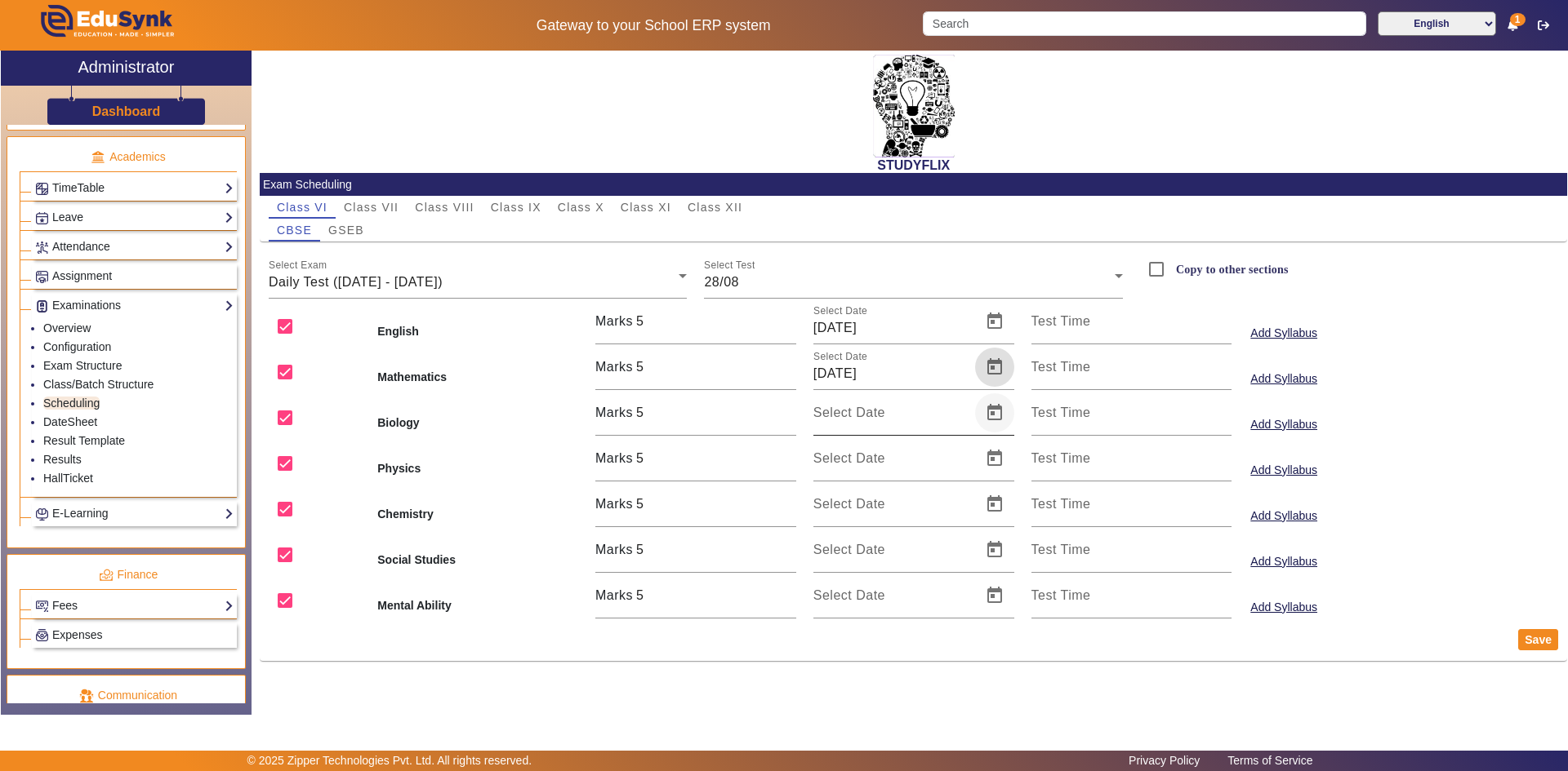
click at [991, 421] on span "Open calendar" at bounding box center [995, 413] width 39 height 39
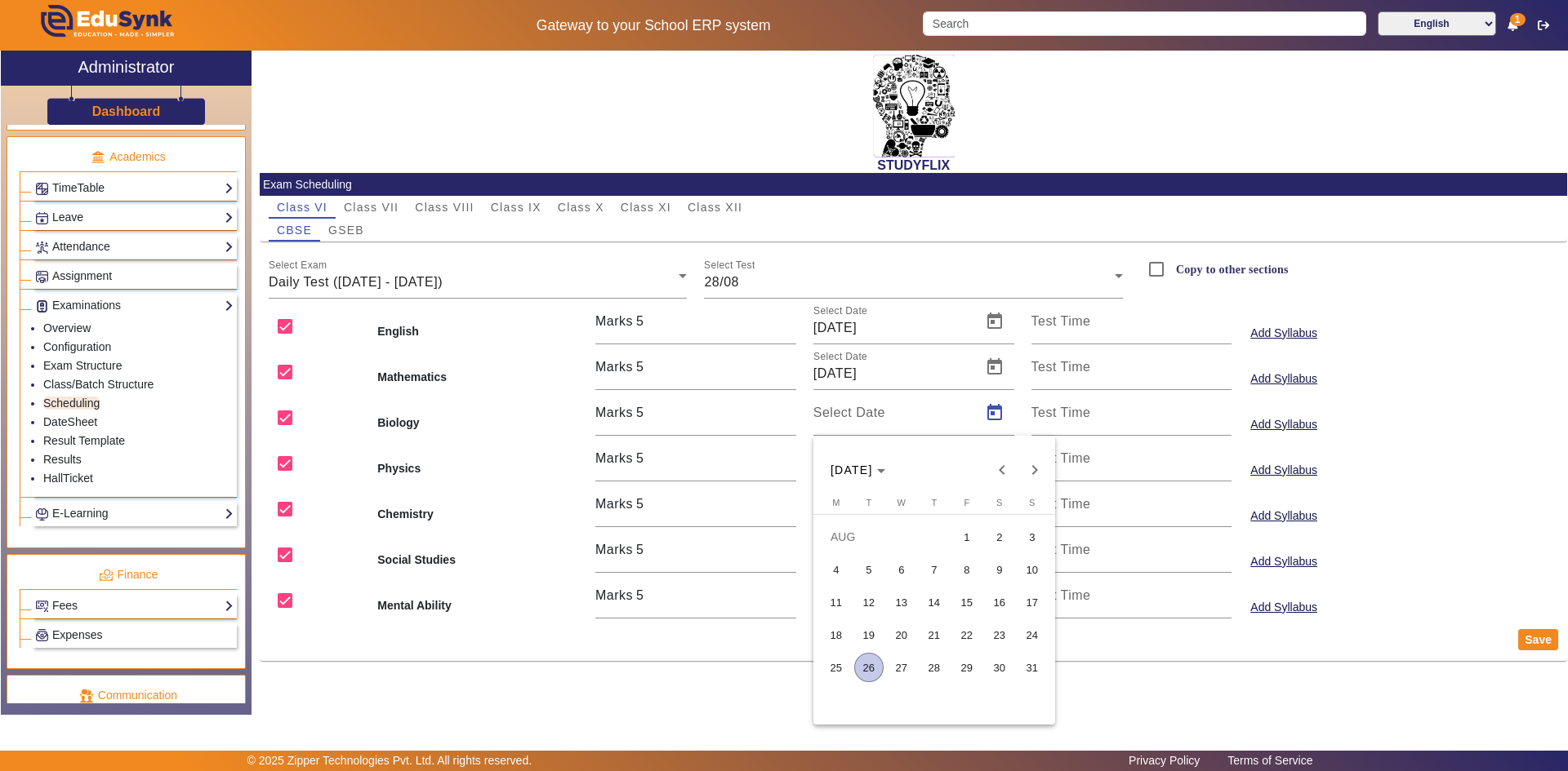
click at [929, 667] on span "28" at bounding box center [934, 667] width 30 height 29
type input "[DATE]"
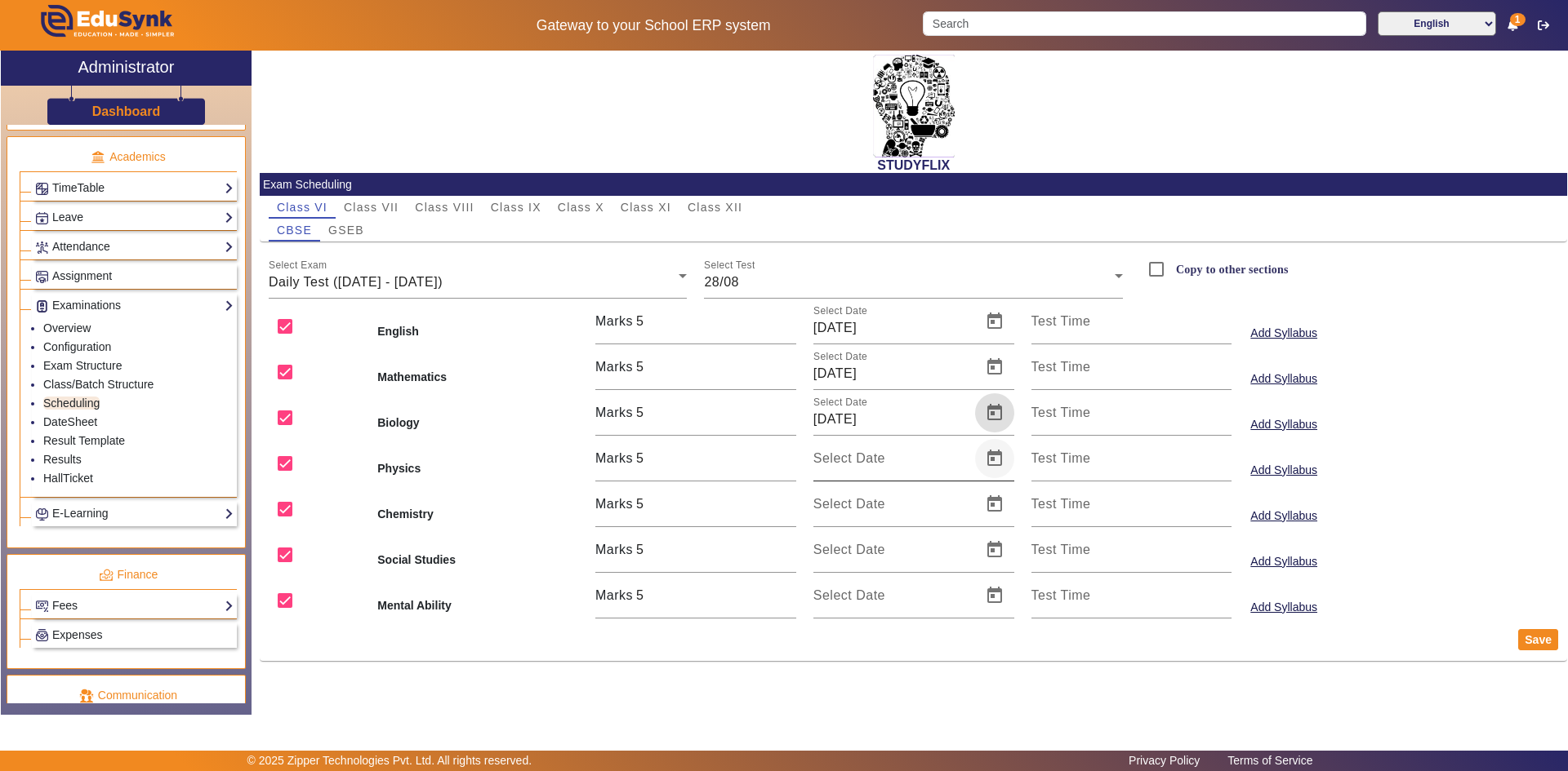
click at [997, 455] on span "Open calendar" at bounding box center [995, 458] width 39 height 39
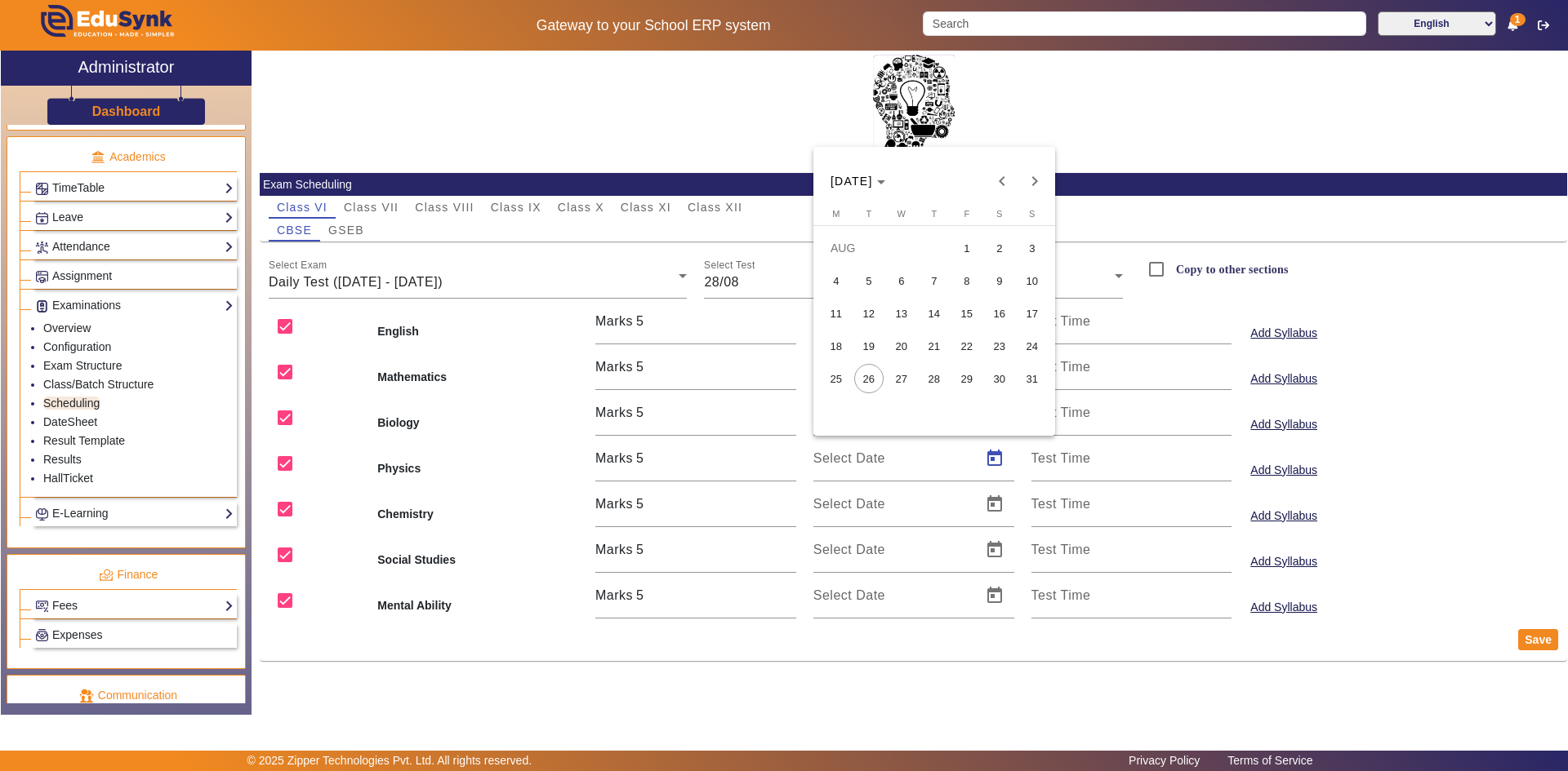
click at [923, 379] on span "28" at bounding box center [934, 378] width 30 height 29
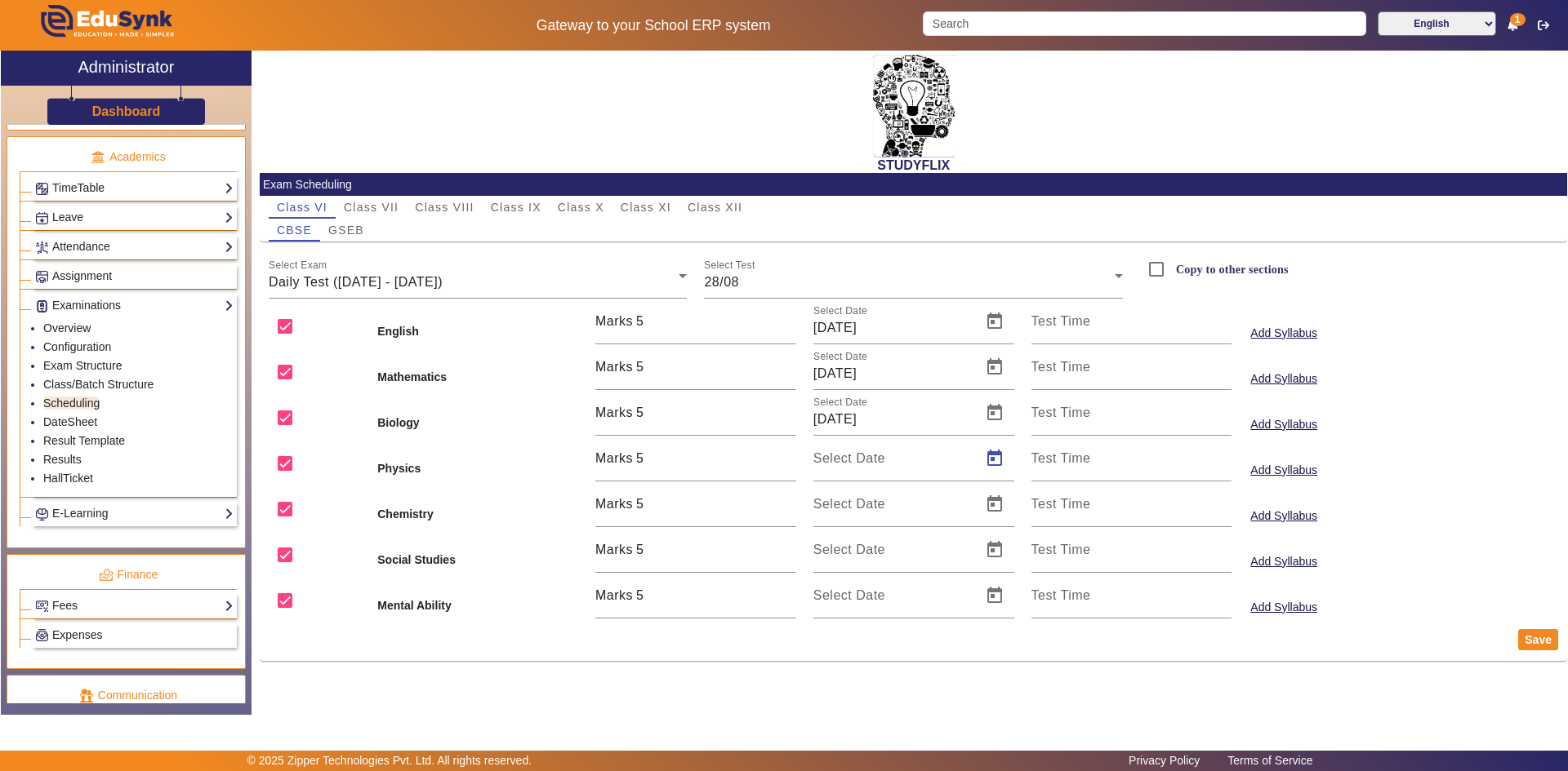
type input "[DATE]"
click at [991, 502] on span "Open calendar" at bounding box center [995, 505] width 39 height 39
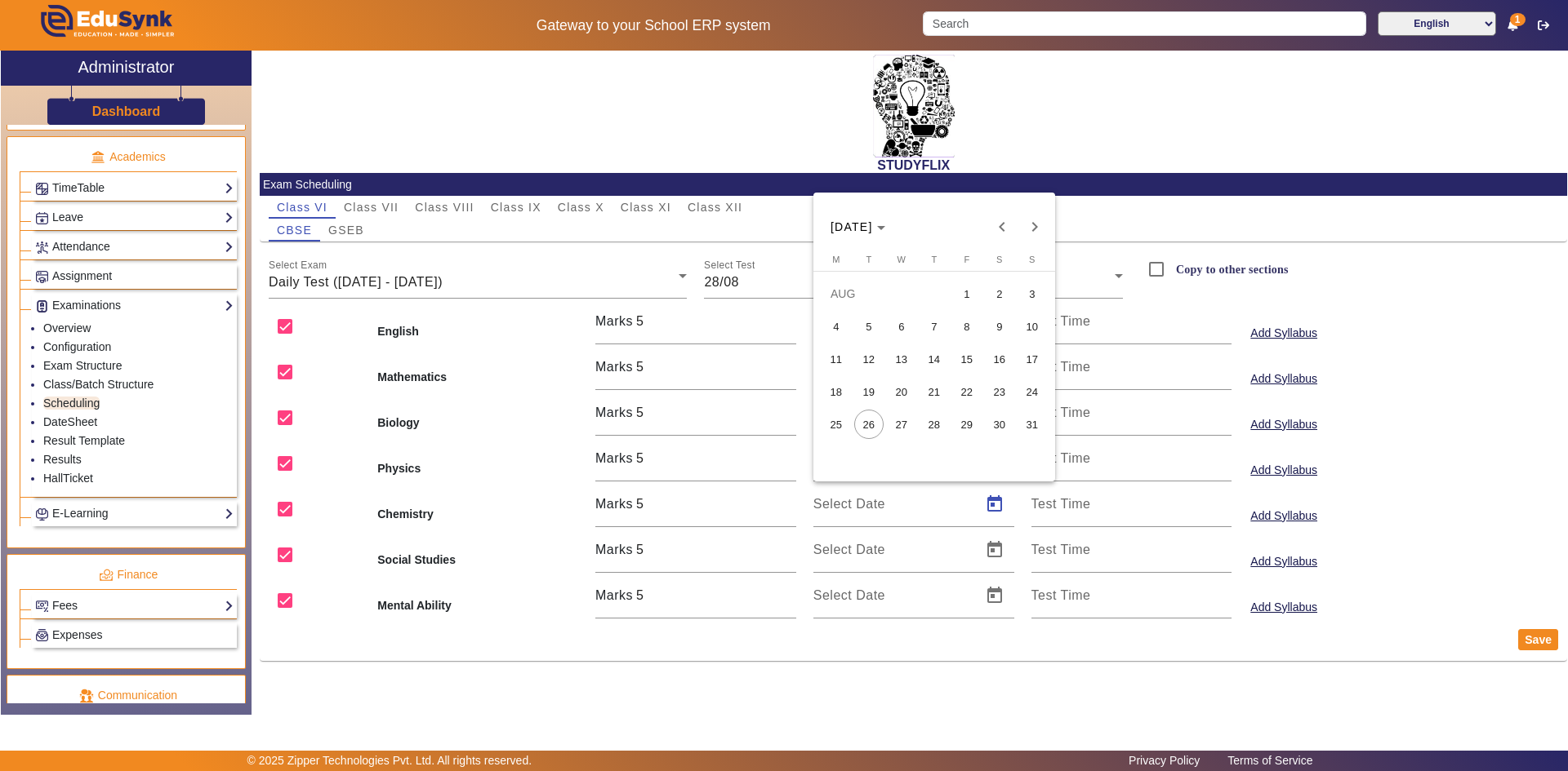
click at [939, 416] on span "28" at bounding box center [934, 424] width 30 height 29
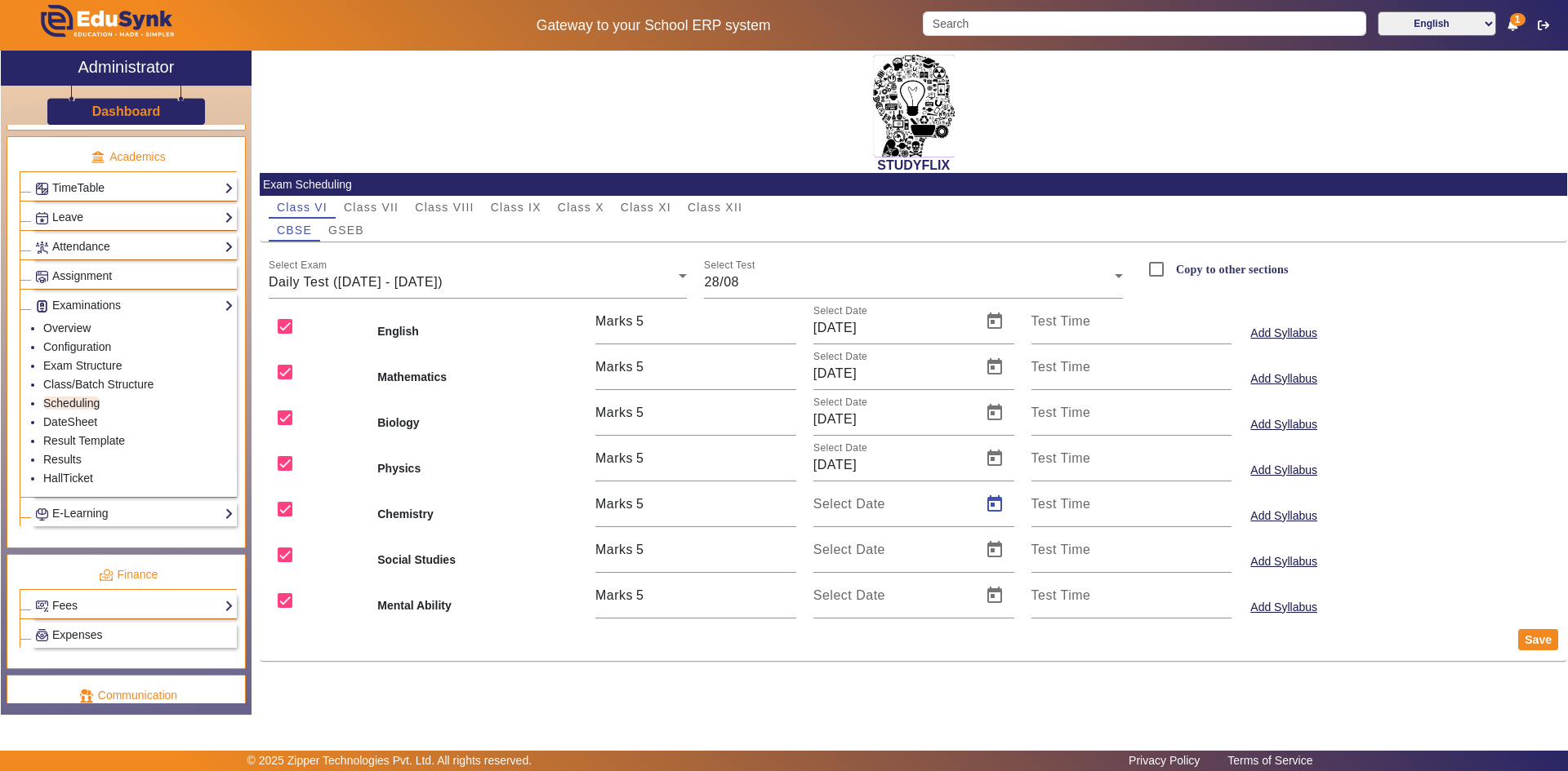
type input "[DATE]"
click at [995, 545] on span "Open calendar" at bounding box center [995, 550] width 39 height 39
click at [933, 477] on span "28" at bounding box center [934, 470] width 30 height 29
type input "[DATE]"
click at [993, 591] on span "Open calendar" at bounding box center [995, 596] width 39 height 39
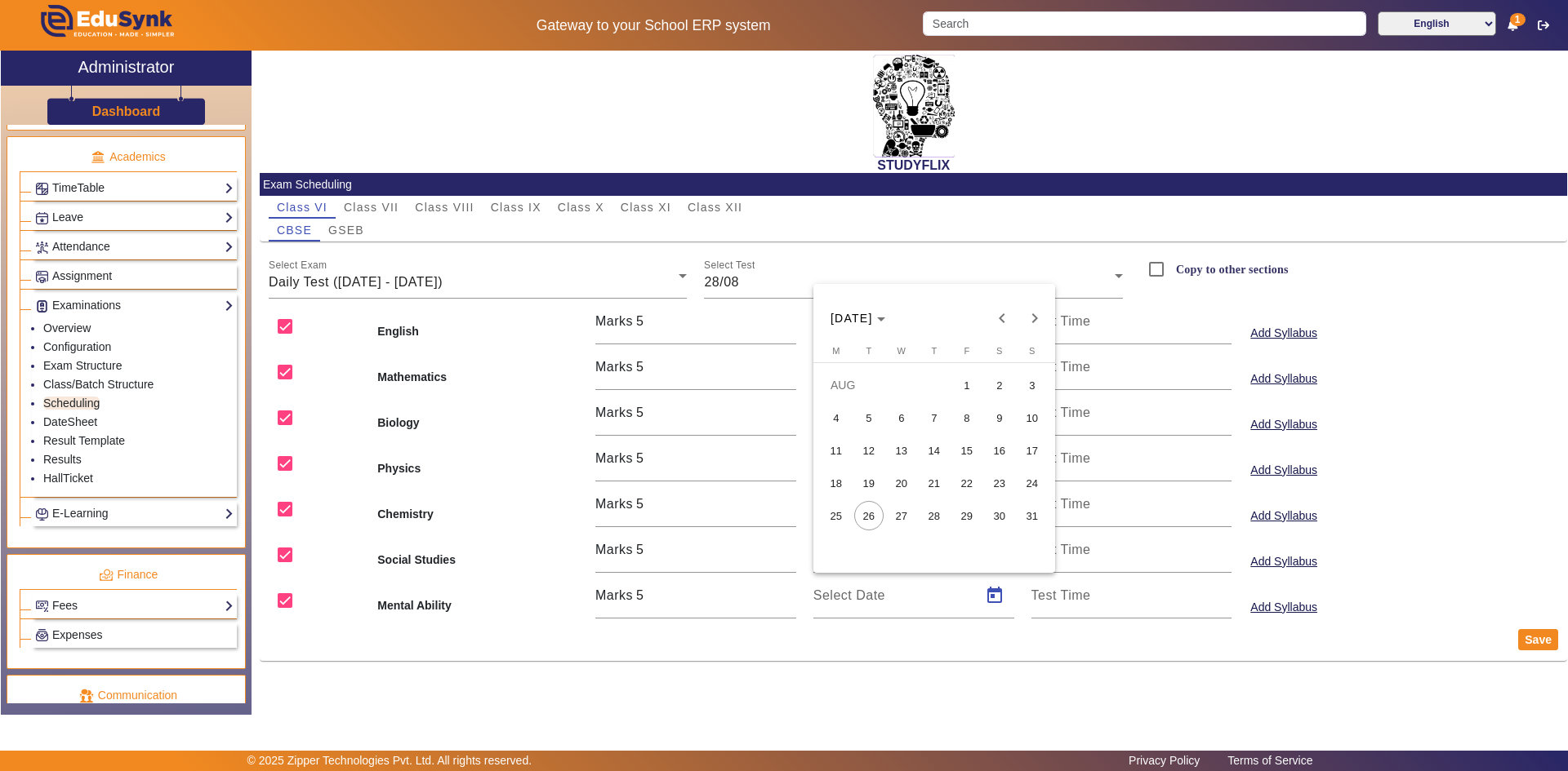
click at [935, 515] on span "28" at bounding box center [934, 515] width 30 height 29
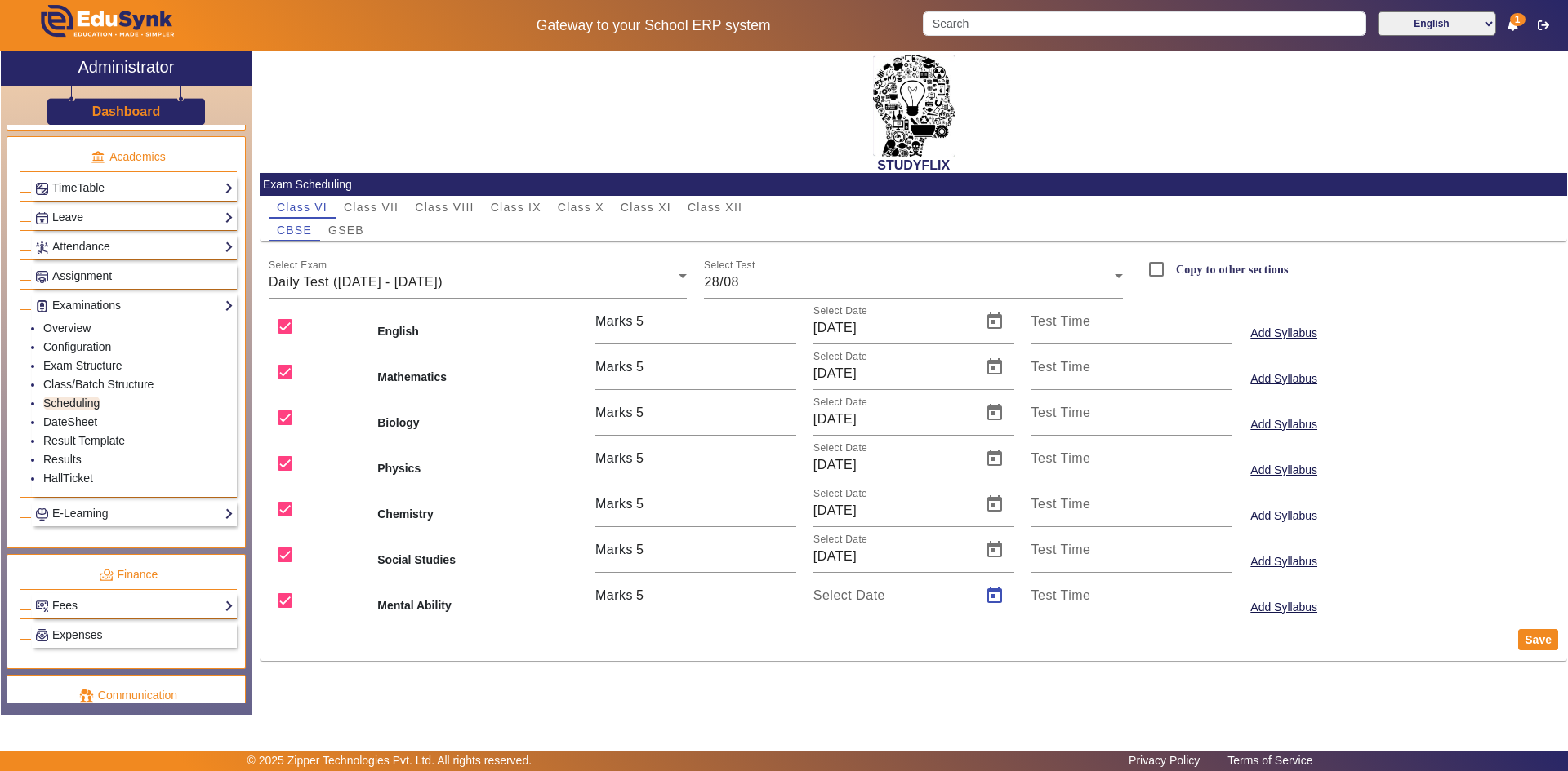
type input "[DATE]"
click at [939, 515] on input "[DATE]" at bounding box center [892, 511] width 158 height 20
click at [511, 318] on div "English" at bounding box center [478, 321] width 218 height 46
